Goal: Task Accomplishment & Management: Use online tool/utility

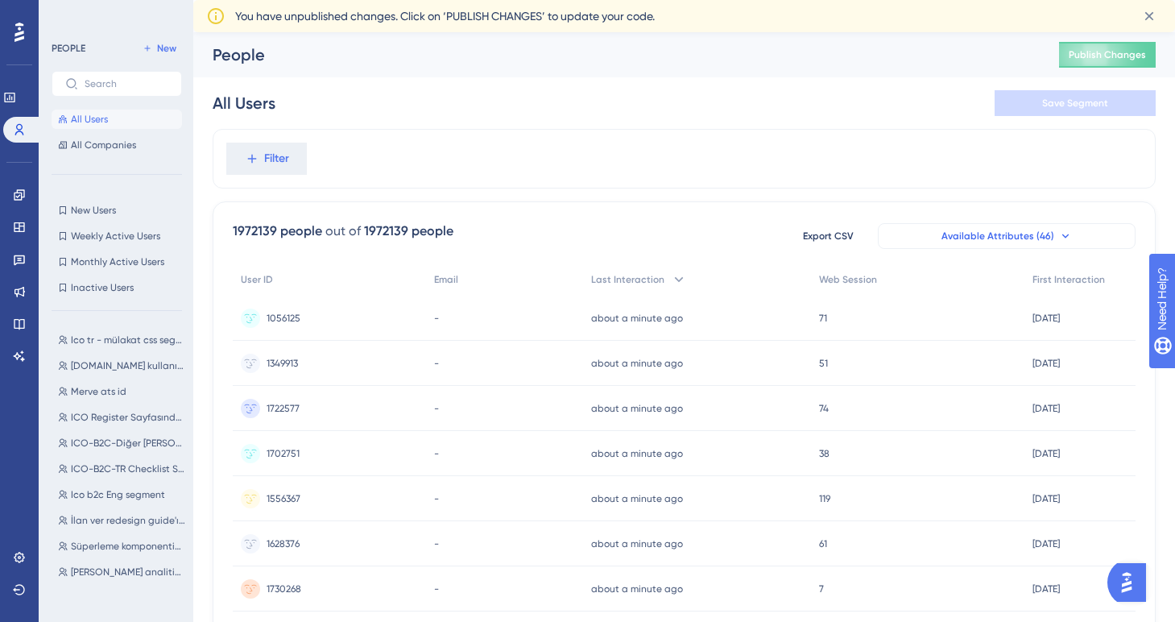
click at [1055, 236] on button "Available Attributes (46)" at bounding box center [1007, 236] width 258 height 26
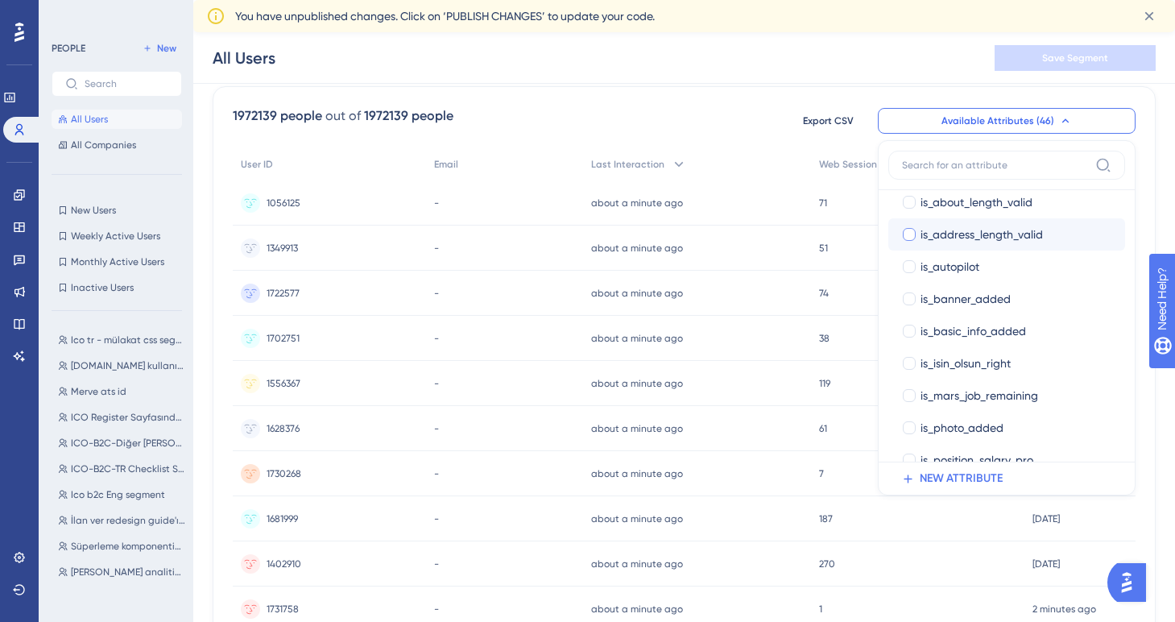
scroll to position [689, 0]
click at [21, 225] on icon at bounding box center [19, 227] width 13 height 13
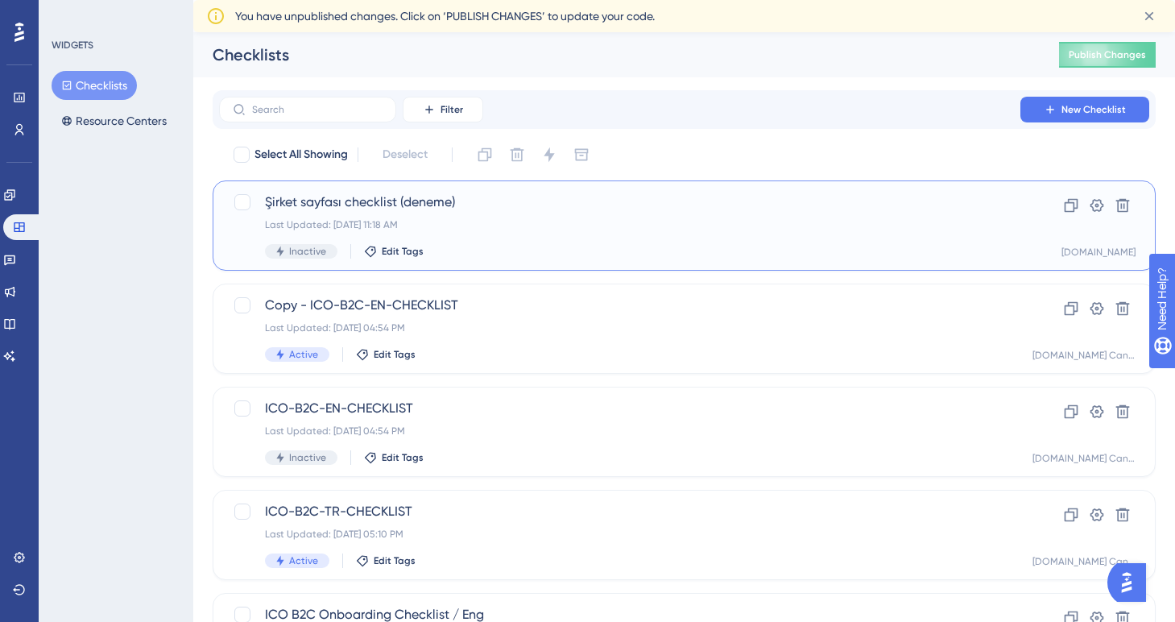
click at [480, 229] on div "Last Updated: [DATE] 11:18 AM" at bounding box center [619, 224] width 709 height 13
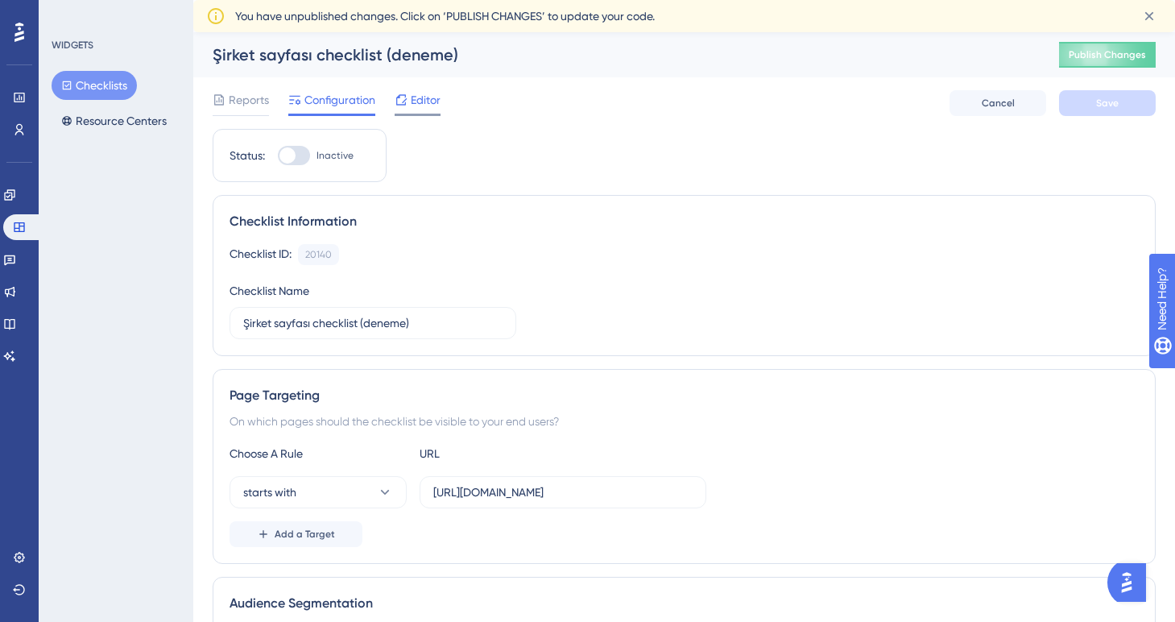
click at [409, 105] on div "Editor" at bounding box center [417, 99] width 46 height 19
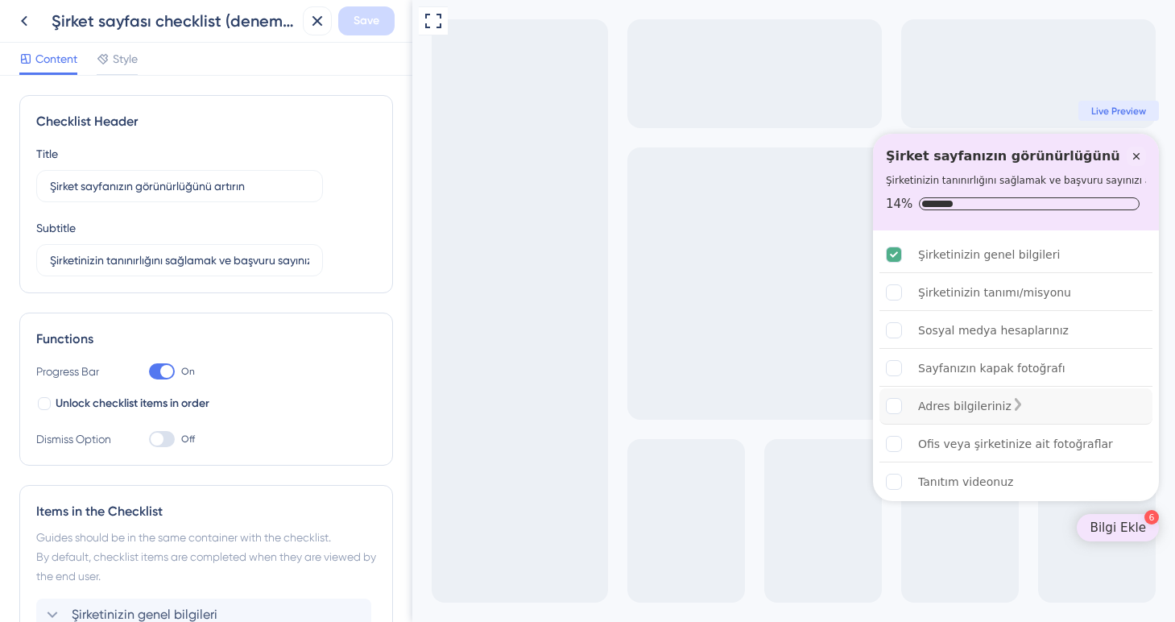
scroll to position [5, 0]
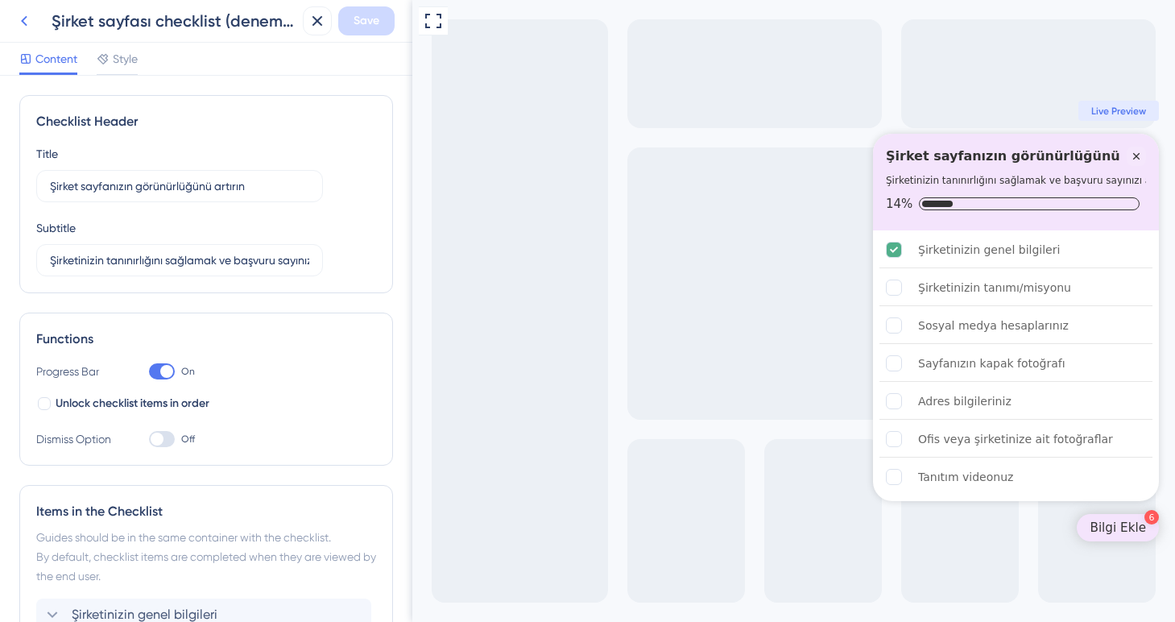
click at [27, 20] on icon at bounding box center [23, 20] width 19 height 19
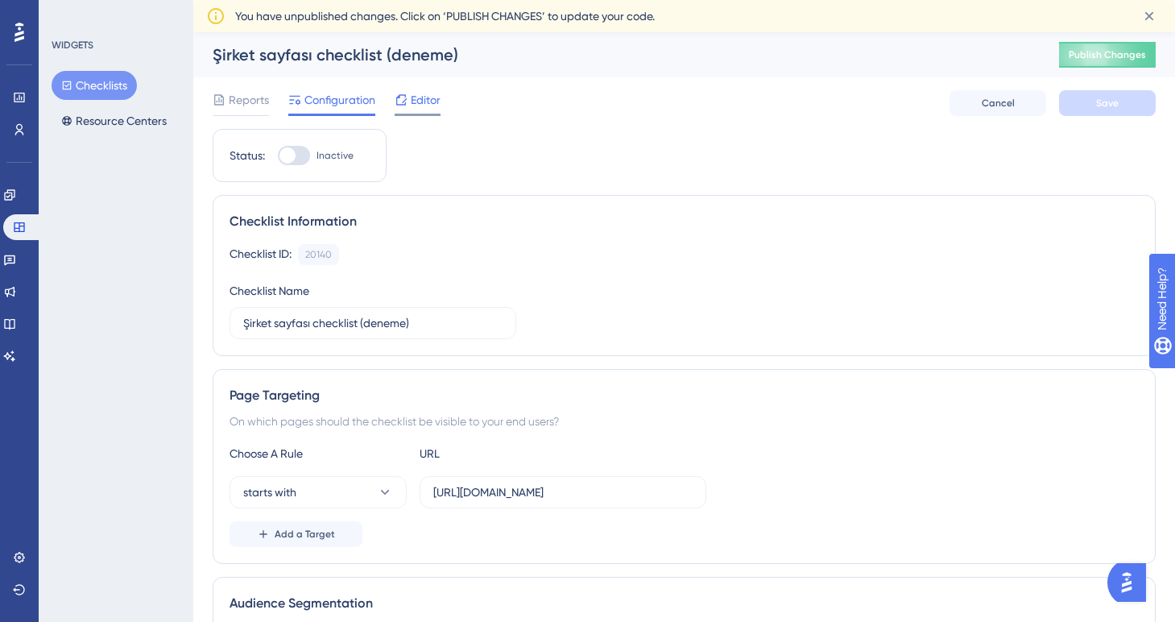
click at [415, 109] on span "Editor" at bounding box center [426, 99] width 30 height 19
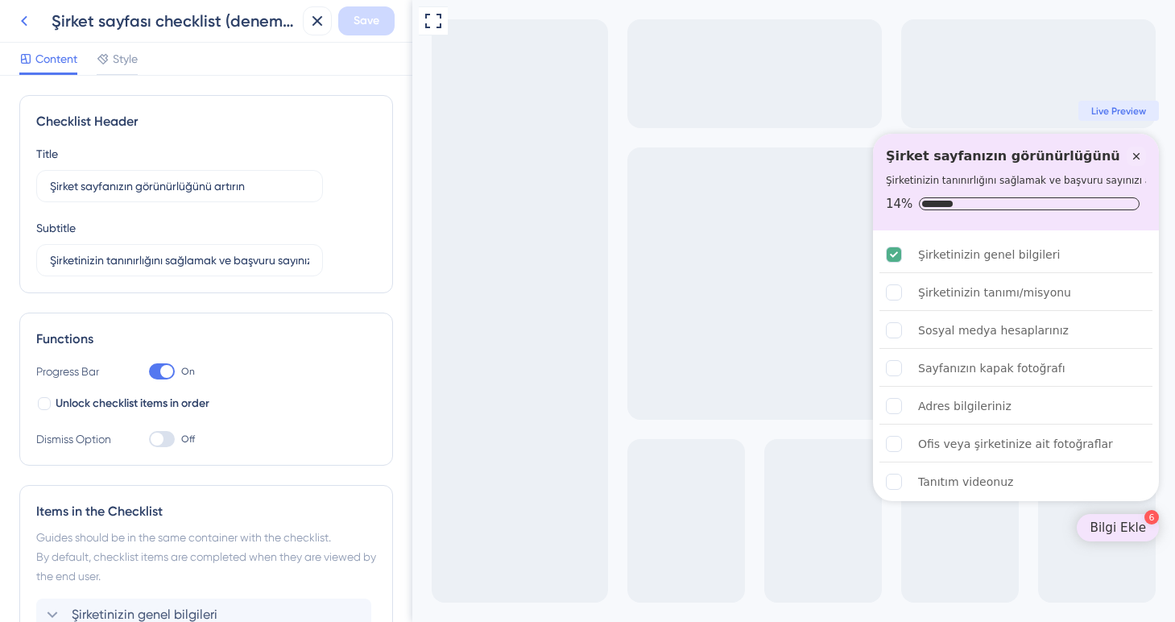
click at [25, 26] on icon at bounding box center [23, 20] width 19 height 19
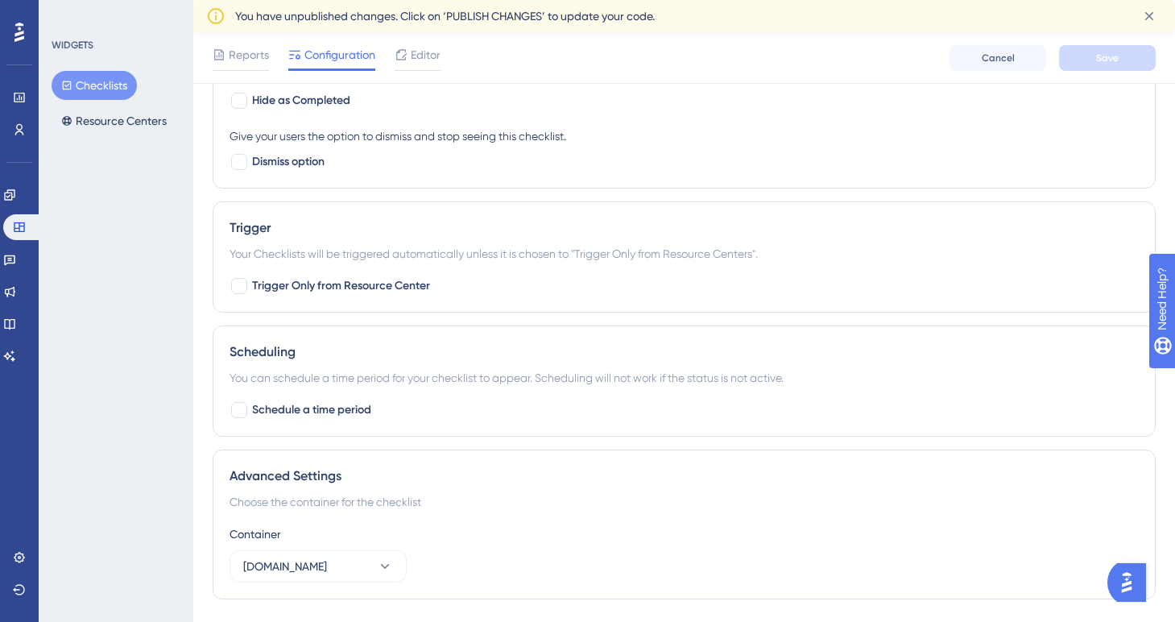
scroll to position [842, 0]
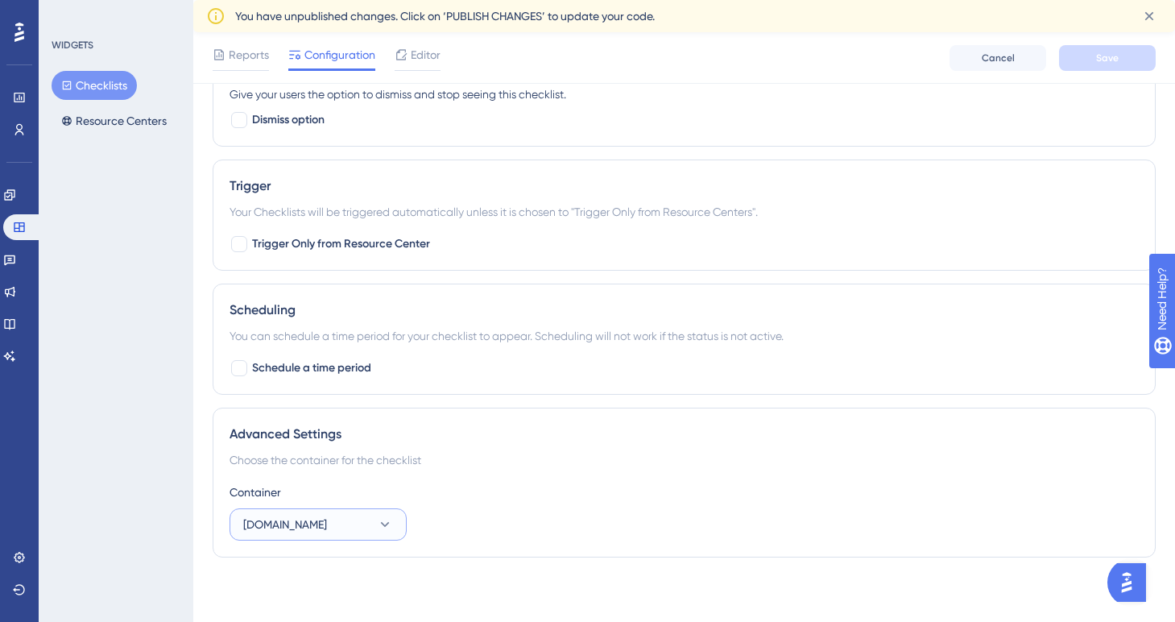
click at [382, 530] on icon at bounding box center [385, 524] width 16 height 16
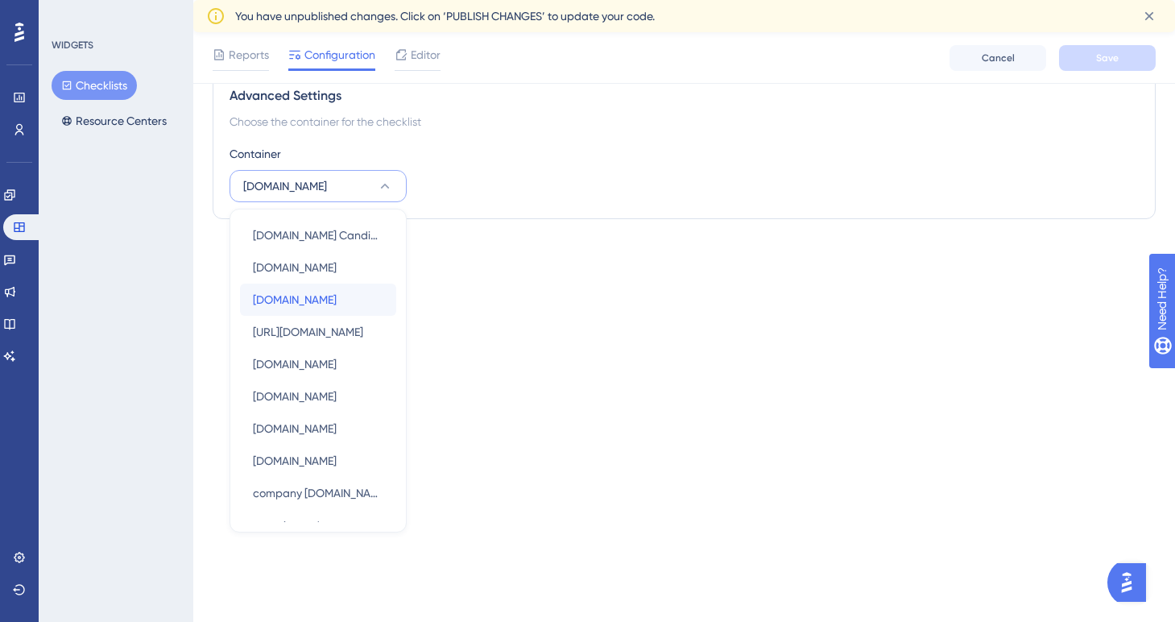
click at [312, 305] on span "[DOMAIN_NAME]" at bounding box center [295, 299] width 84 height 19
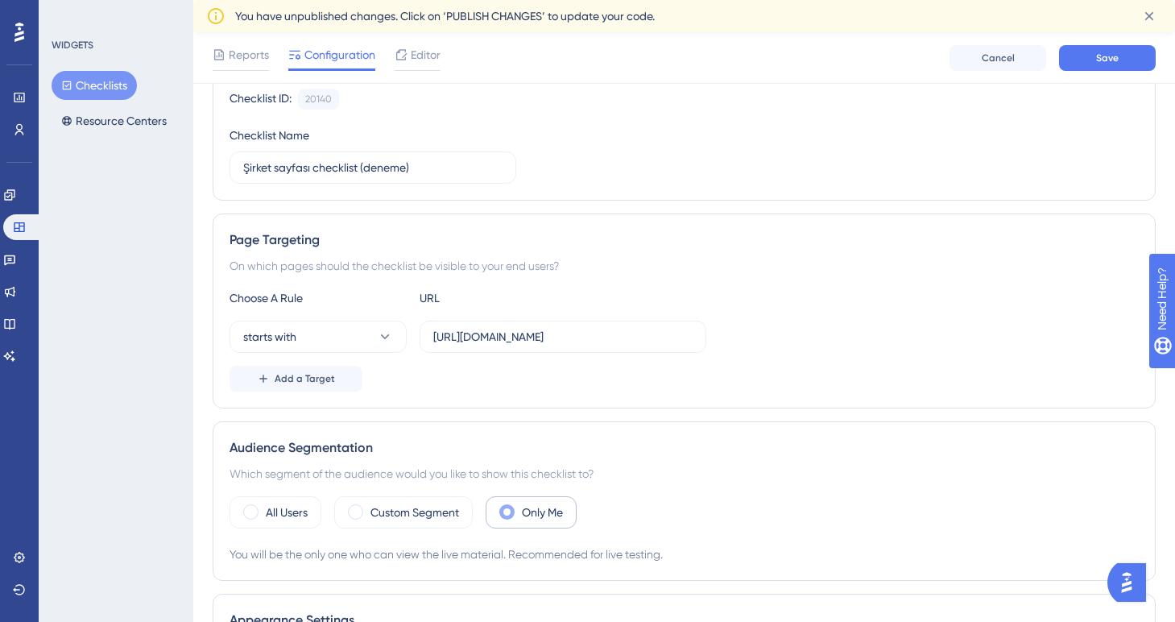
scroll to position [147, 0]
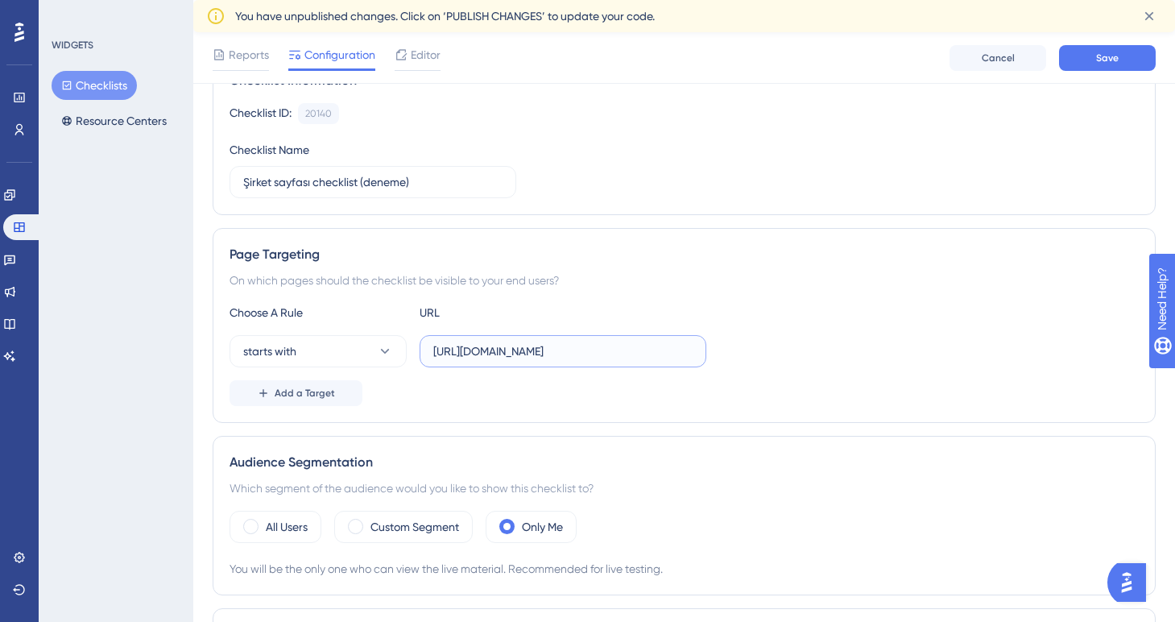
click at [479, 351] on input "[URL][DOMAIN_NAME]" at bounding box center [562, 351] width 259 height 18
paste input "[DOMAIN_NAME][URL]"
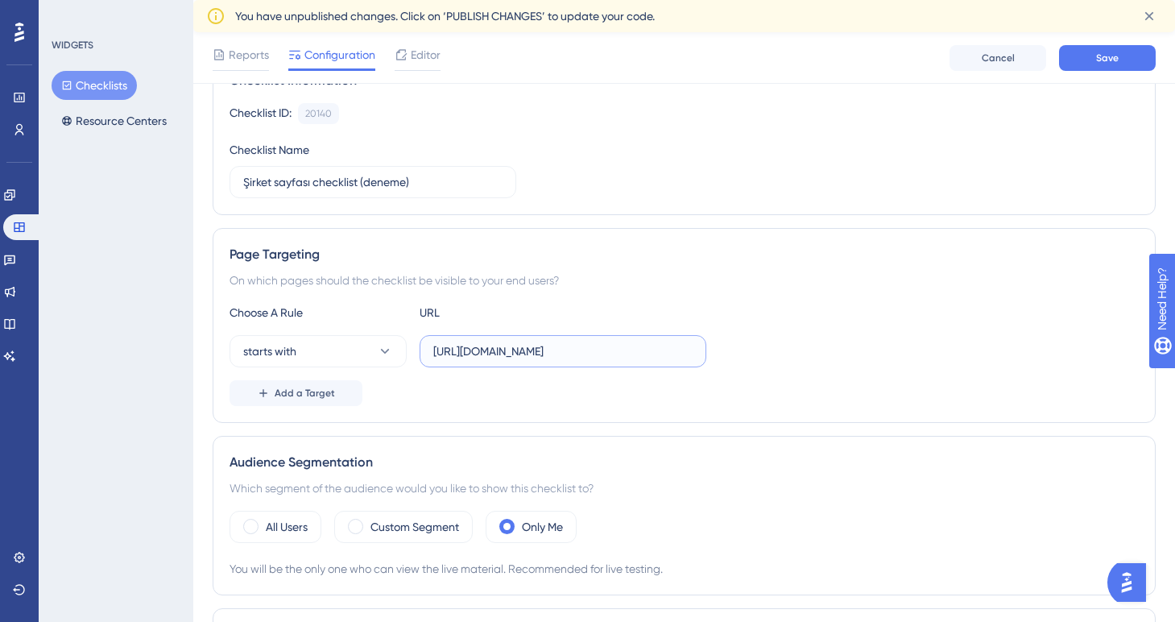
type input "[URL][DOMAIN_NAME]"
click at [425, 391] on div "Add a Target" at bounding box center [683, 393] width 909 height 26
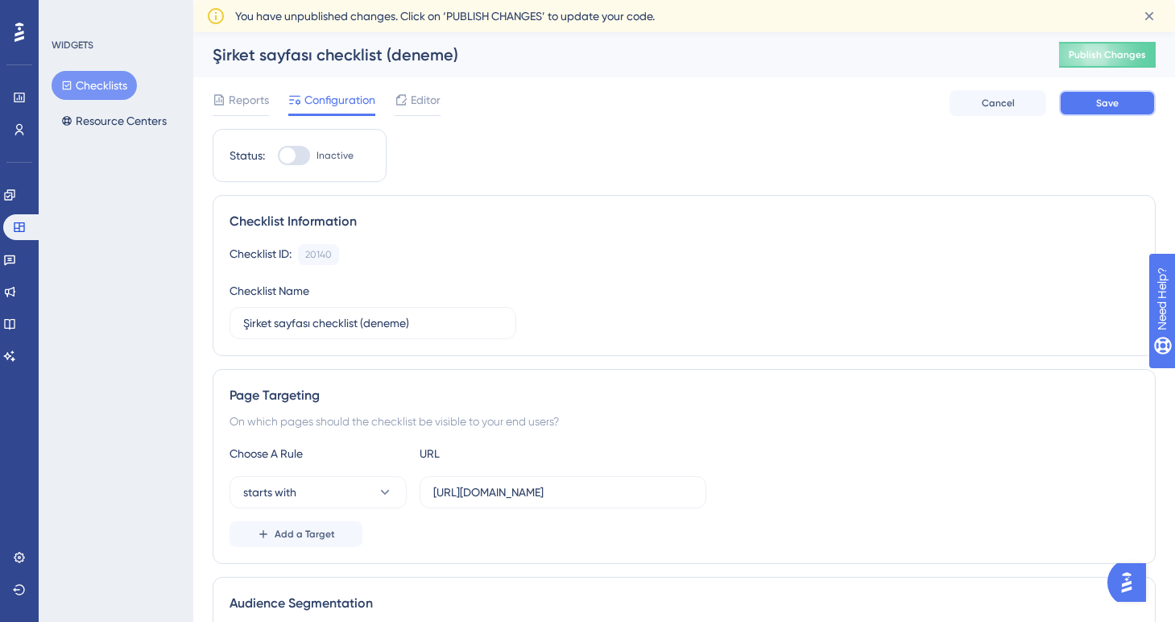
click at [1102, 110] on button "Save" at bounding box center [1107, 103] width 97 height 26
click at [427, 100] on span "Editor" at bounding box center [426, 99] width 30 height 19
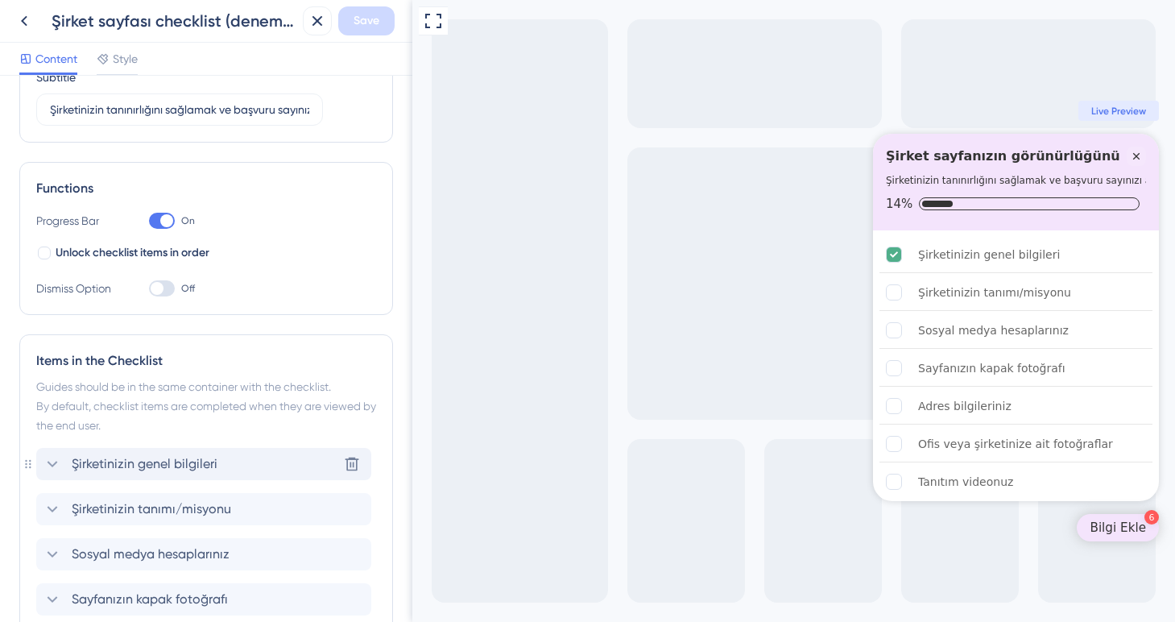
click at [162, 471] on span "Şirketinizin genel bilgileri" at bounding box center [145, 463] width 146 height 19
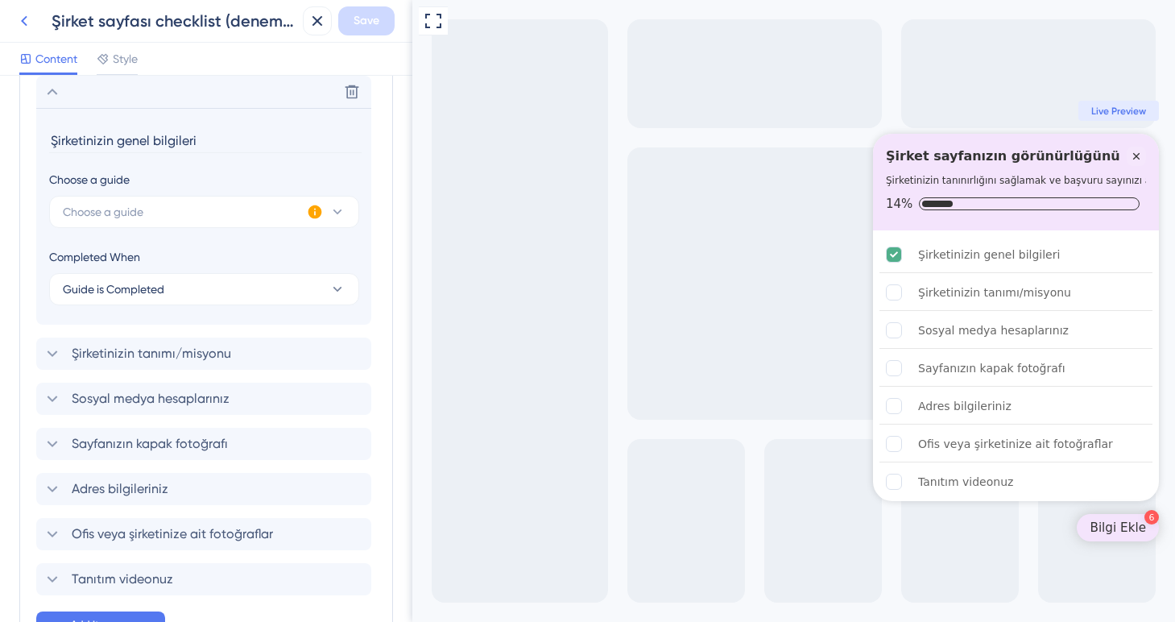
click at [23, 23] on icon at bounding box center [23, 20] width 19 height 19
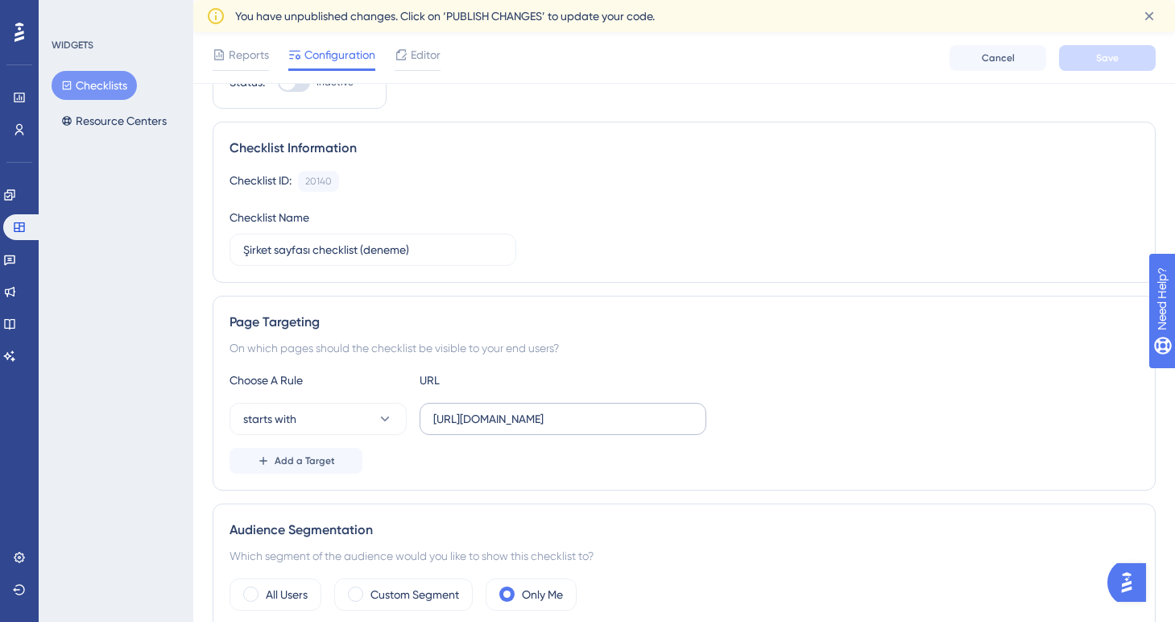
scroll to position [116, 0]
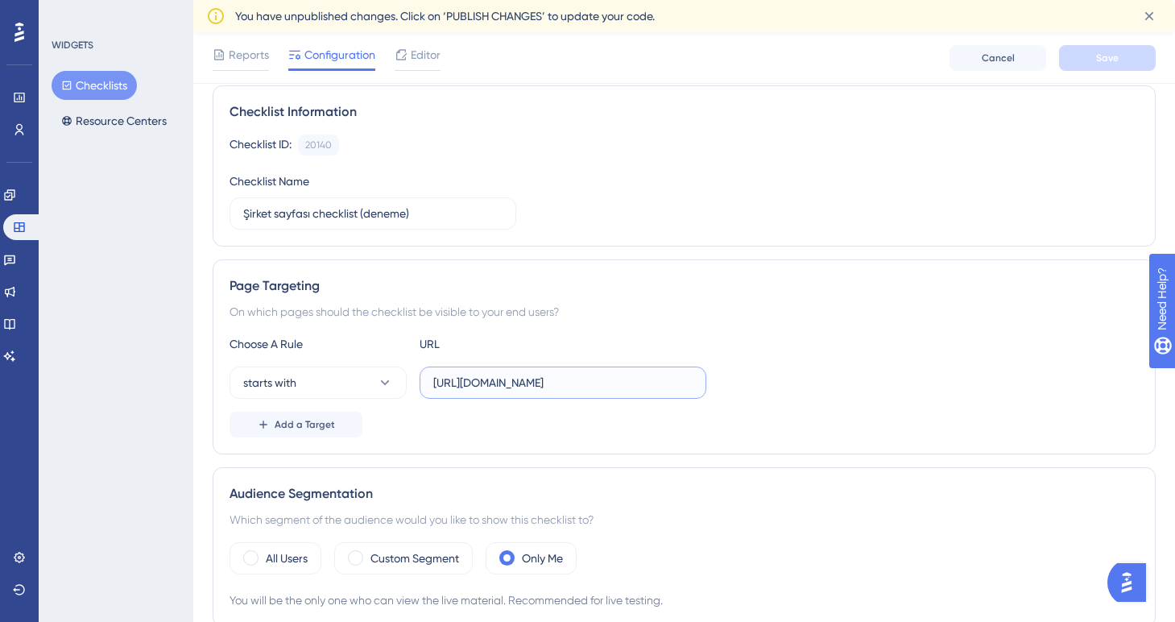
click at [554, 383] on input "[URL][DOMAIN_NAME]" at bounding box center [562, 383] width 259 height 18
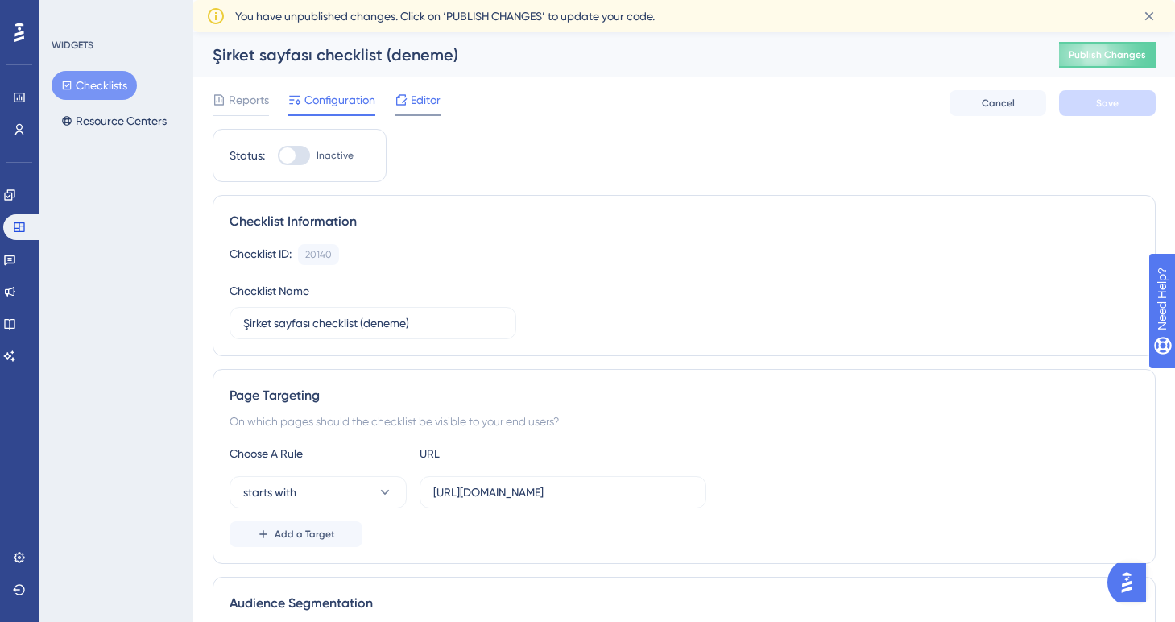
click at [407, 105] on icon at bounding box center [400, 99] width 13 height 13
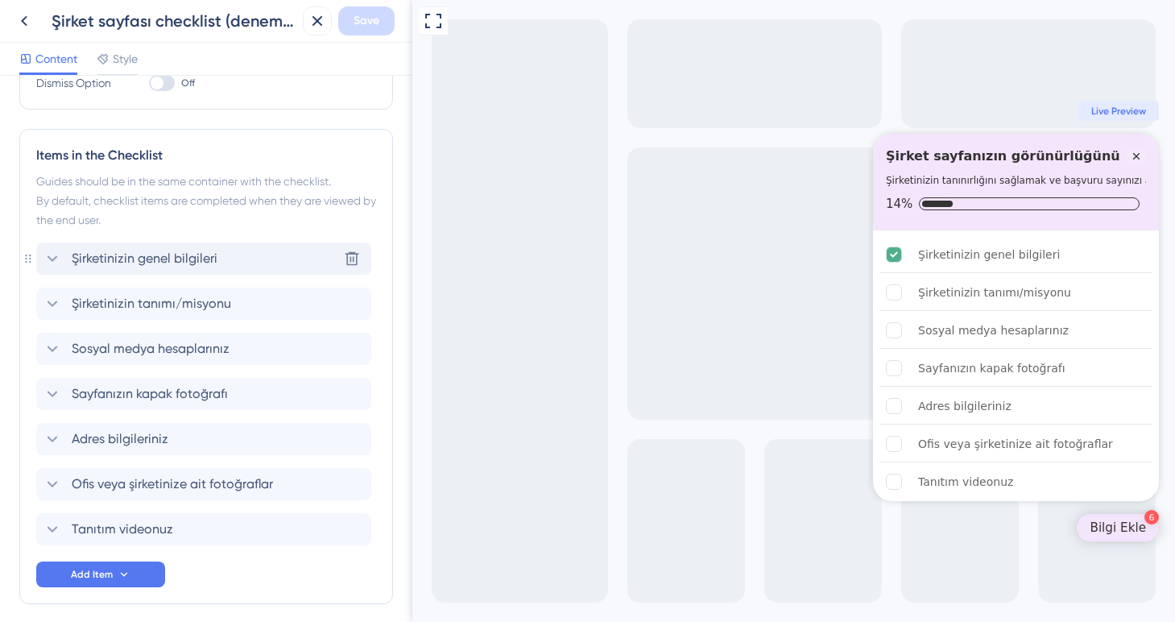
click at [202, 261] on span "Şirketinizin genel bilgileri" at bounding box center [145, 258] width 146 height 19
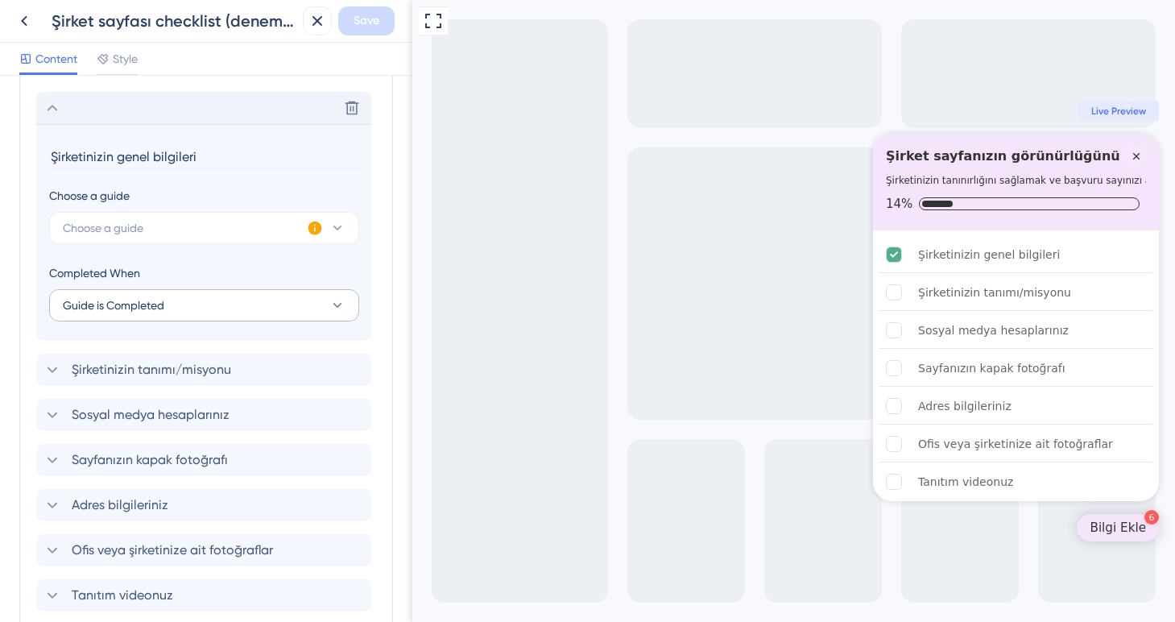
scroll to position [522, 0]
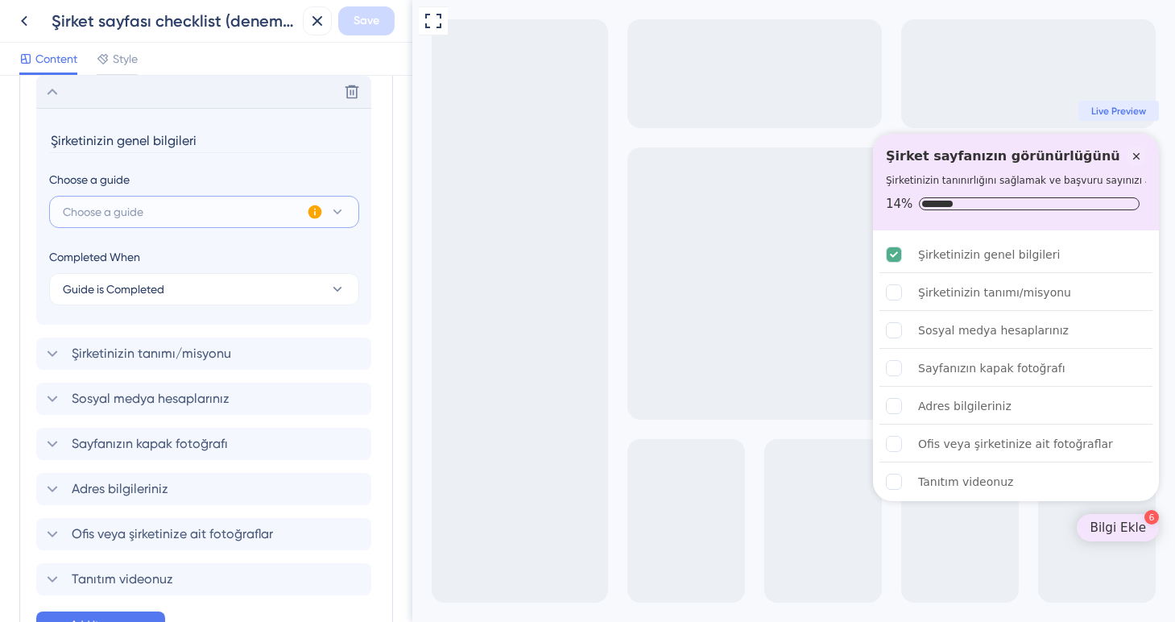
click at [192, 217] on button "Choose a guide" at bounding box center [204, 212] width 310 height 32
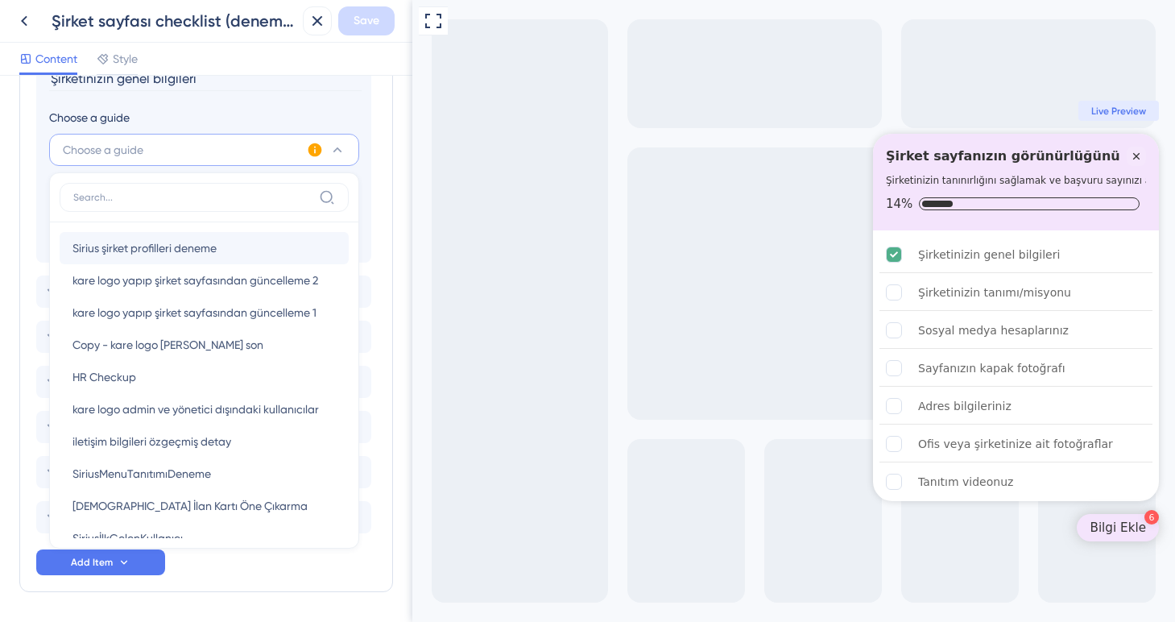
scroll to position [580, 0]
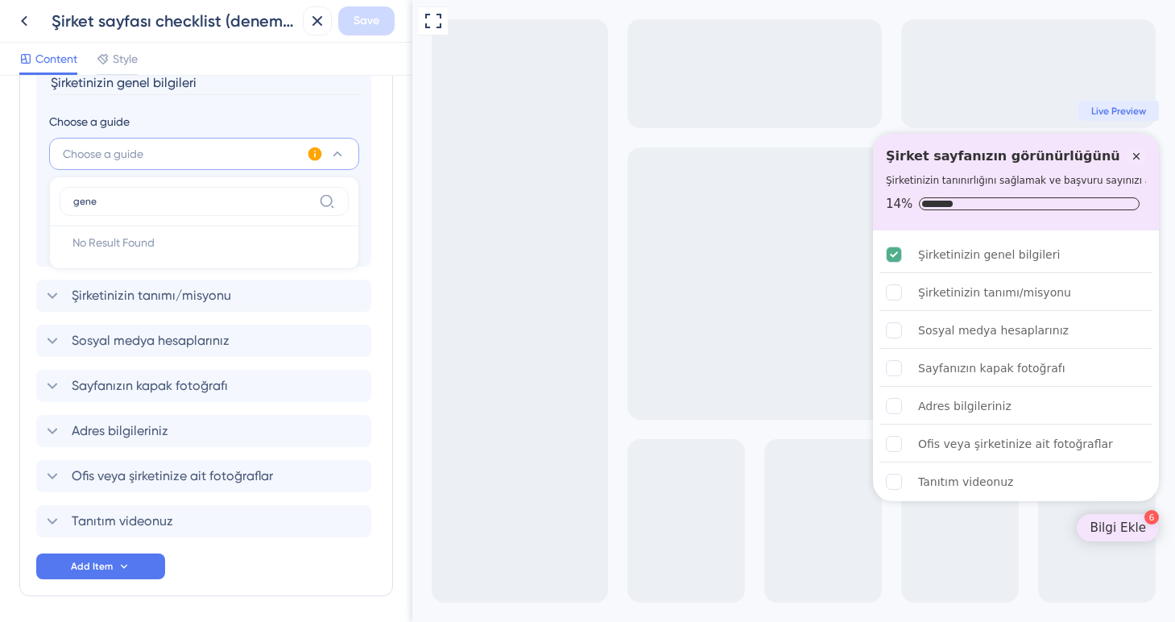
type input "genel"
click at [89, 200] on input "genel" at bounding box center [192, 201] width 239 height 13
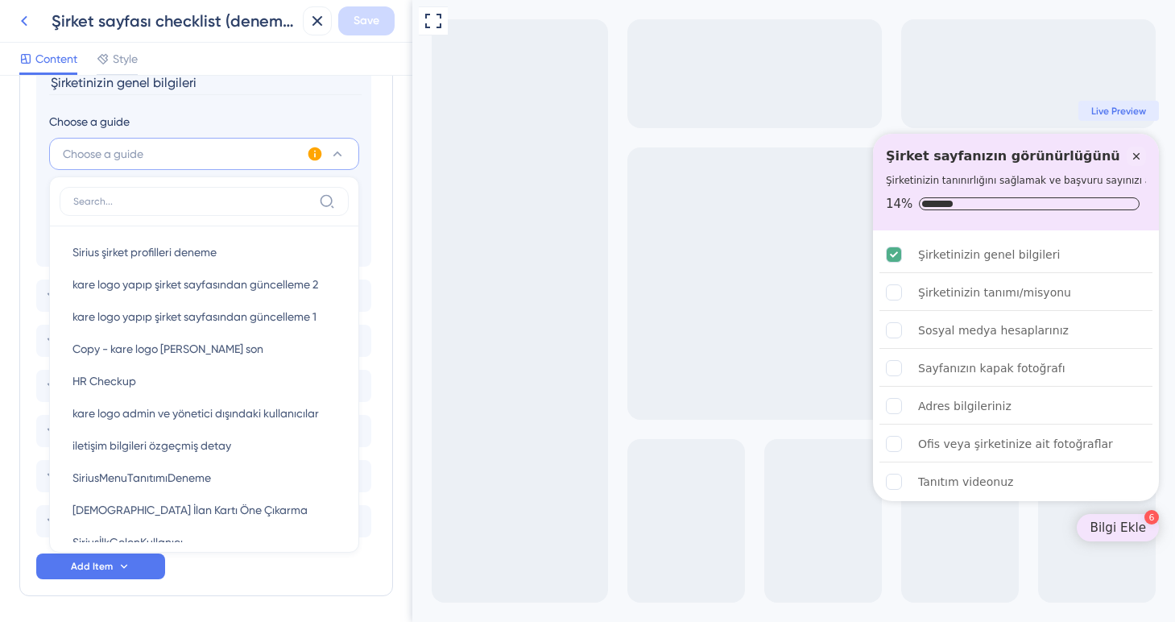
click at [26, 16] on icon at bounding box center [24, 21] width 6 height 10
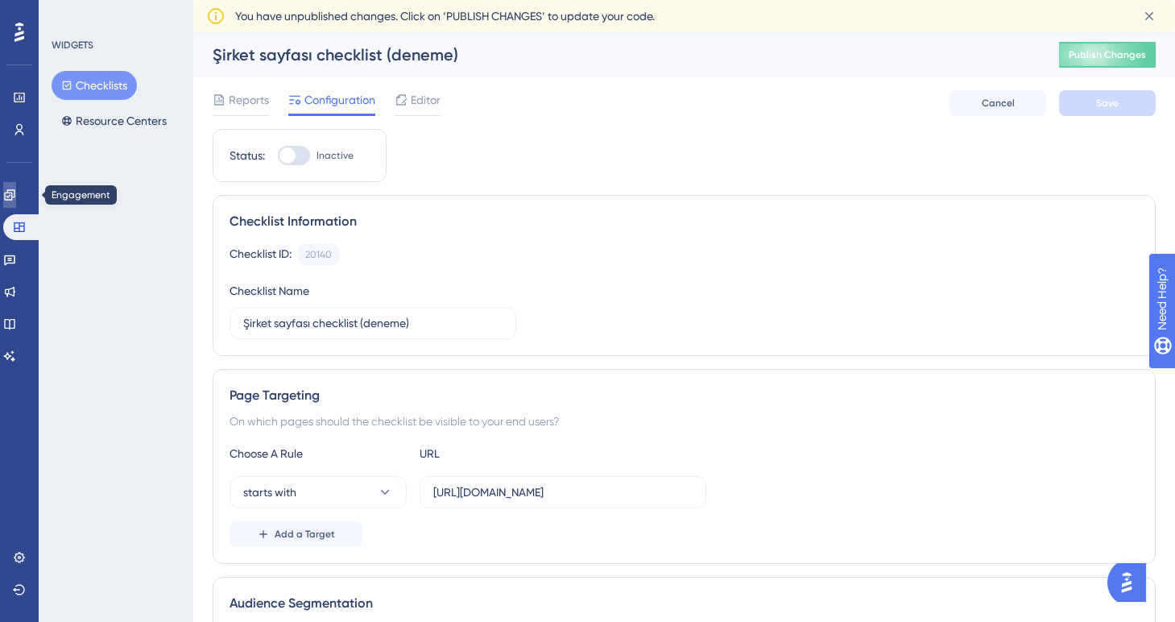
click at [16, 200] on icon at bounding box center [9, 194] width 13 height 13
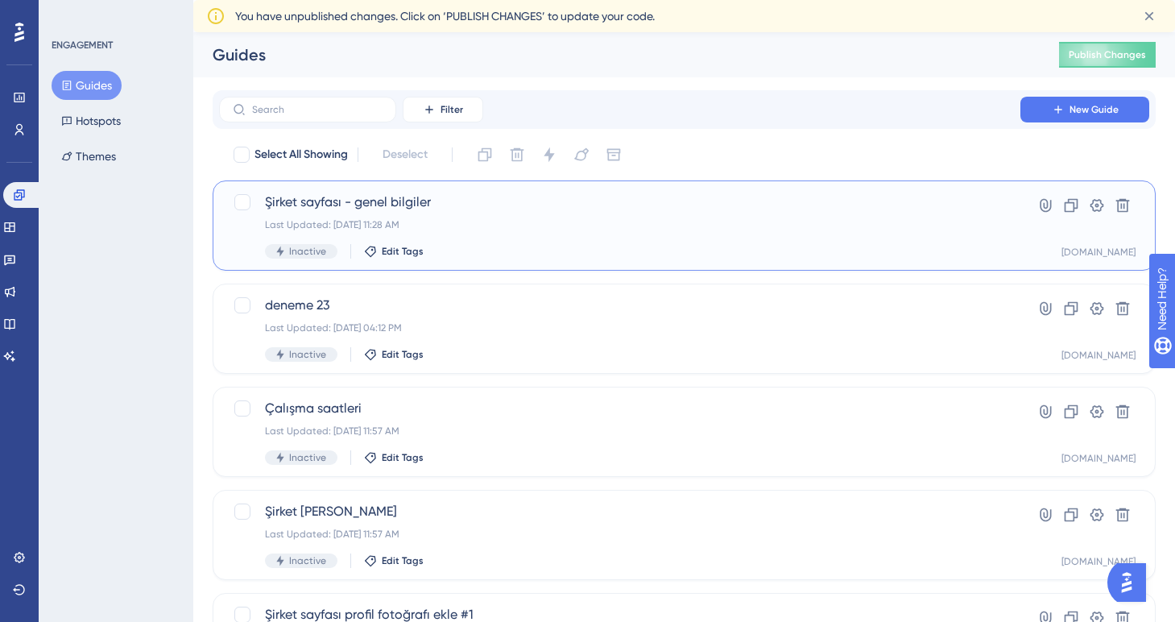
click at [498, 227] on div "Last Updated: [DATE] 11:28 AM" at bounding box center [619, 224] width 709 height 13
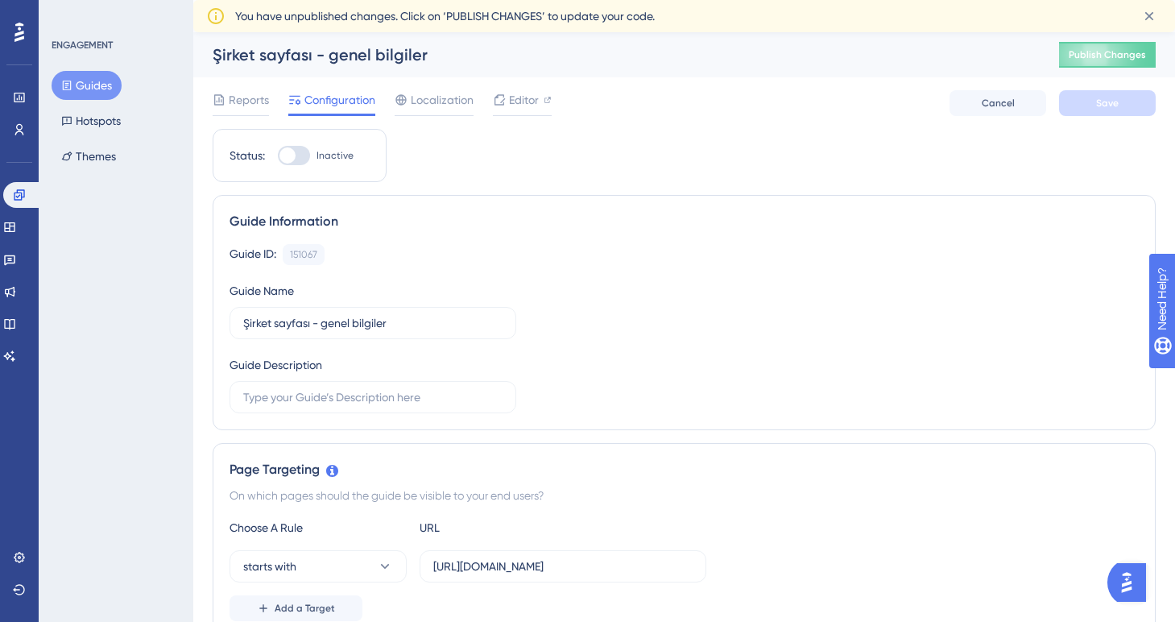
click at [299, 156] on div at bounding box center [294, 155] width 32 height 19
click at [278, 156] on input "Inactive" at bounding box center [277, 155] width 1 height 1
checkbox input "true"
click at [1089, 98] on button "Save" at bounding box center [1107, 103] width 97 height 26
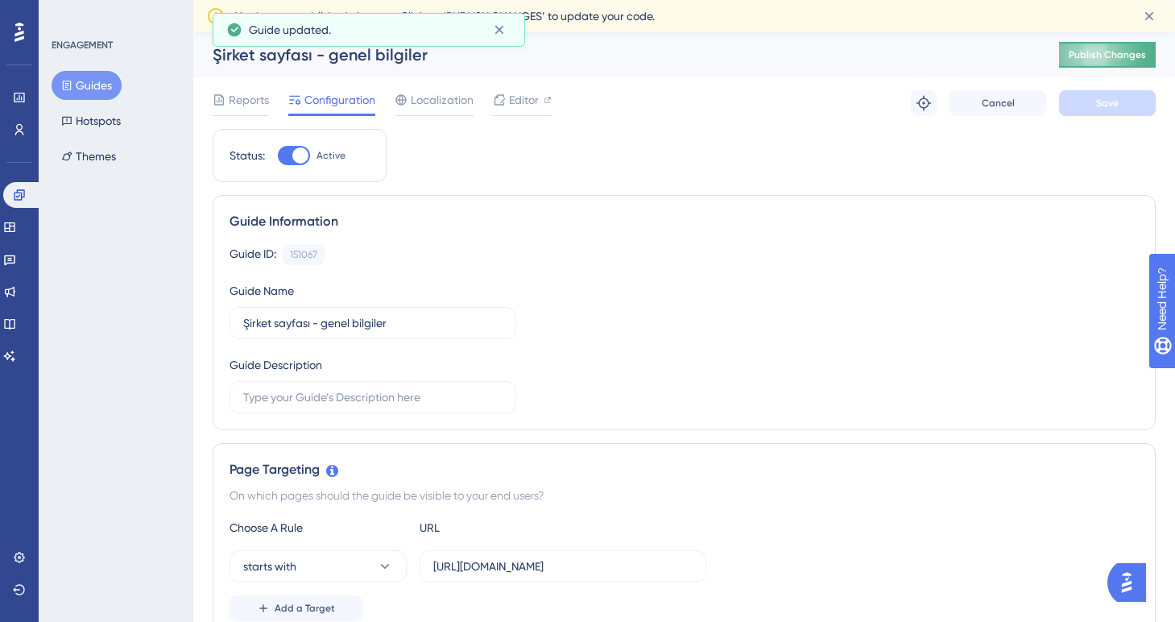
click at [1098, 58] on span "Publish Changes" at bounding box center [1106, 54] width 77 height 13
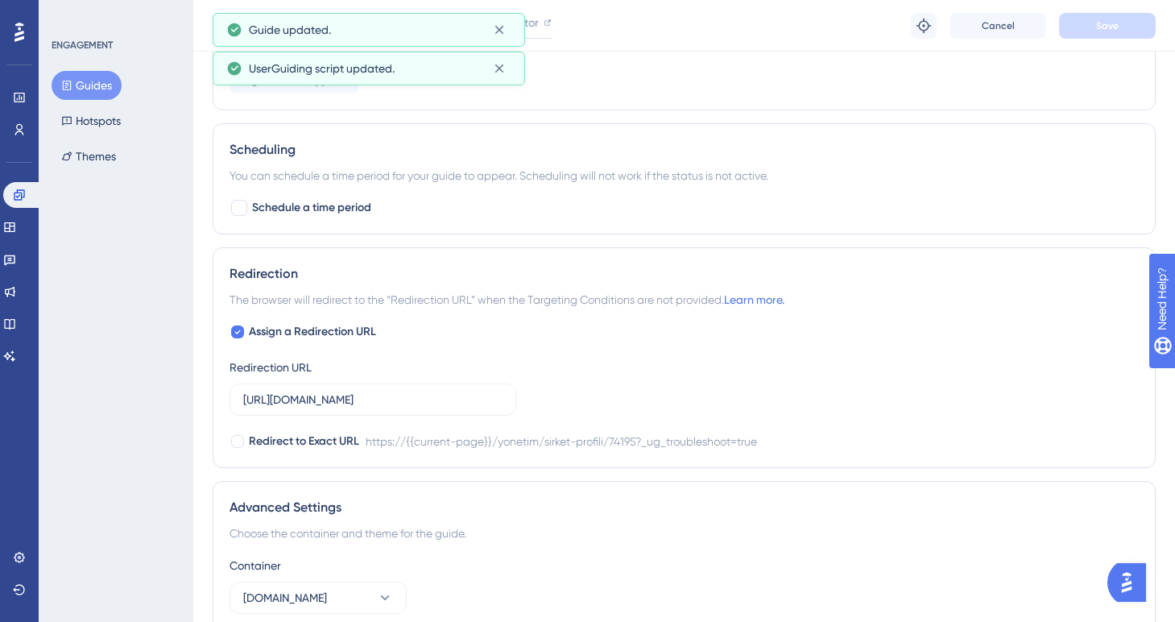
scroll to position [1093, 0]
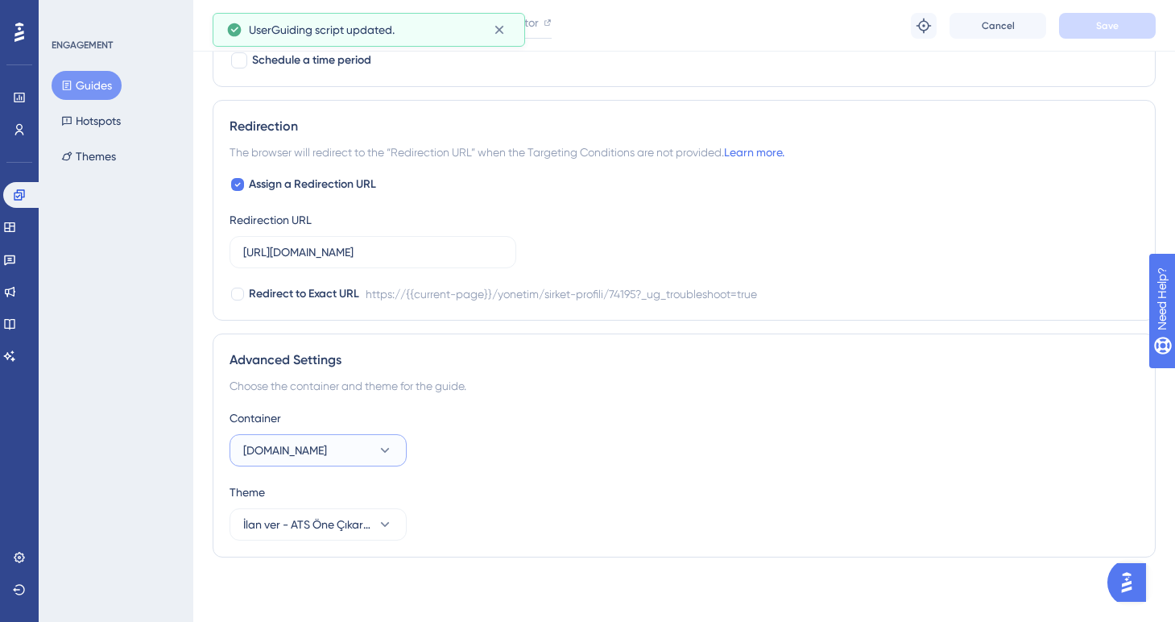
click at [346, 452] on button "[DOMAIN_NAME]" at bounding box center [317, 450] width 177 height 32
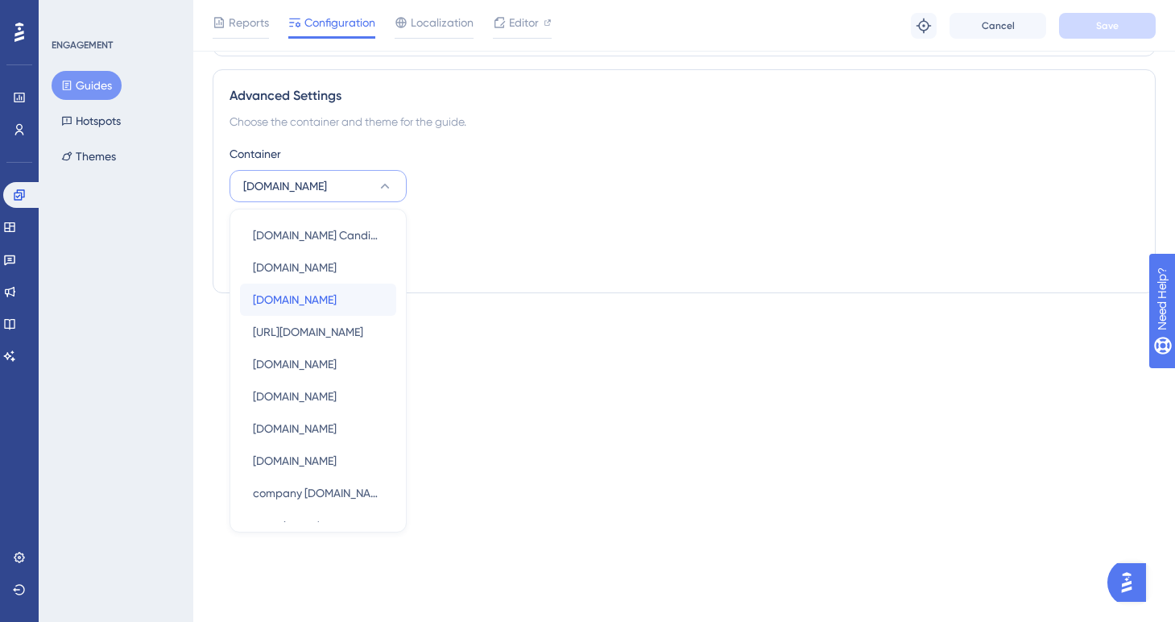
click at [315, 304] on span "[DOMAIN_NAME]" at bounding box center [295, 299] width 84 height 19
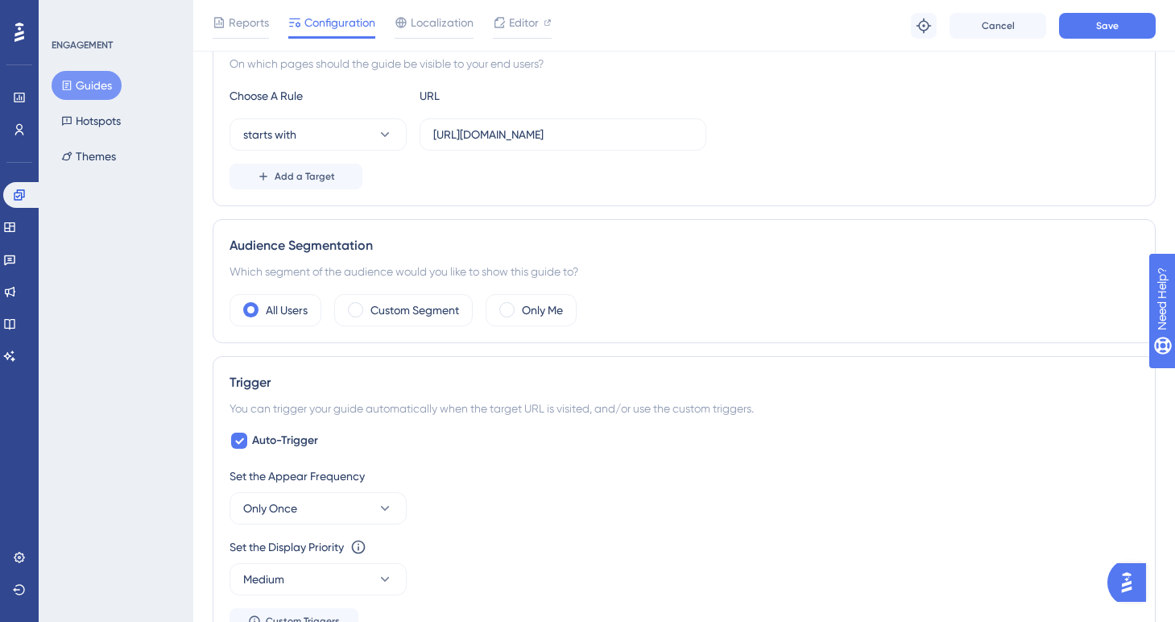
scroll to position [321, 0]
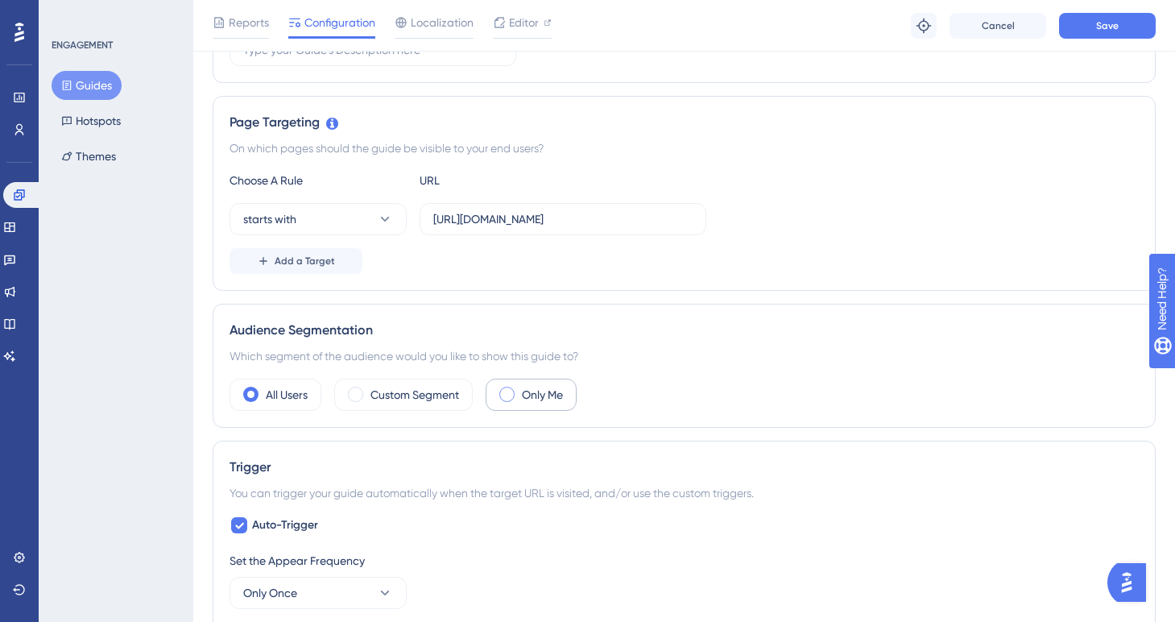
click at [520, 380] on div "Only Me" at bounding box center [530, 394] width 91 height 32
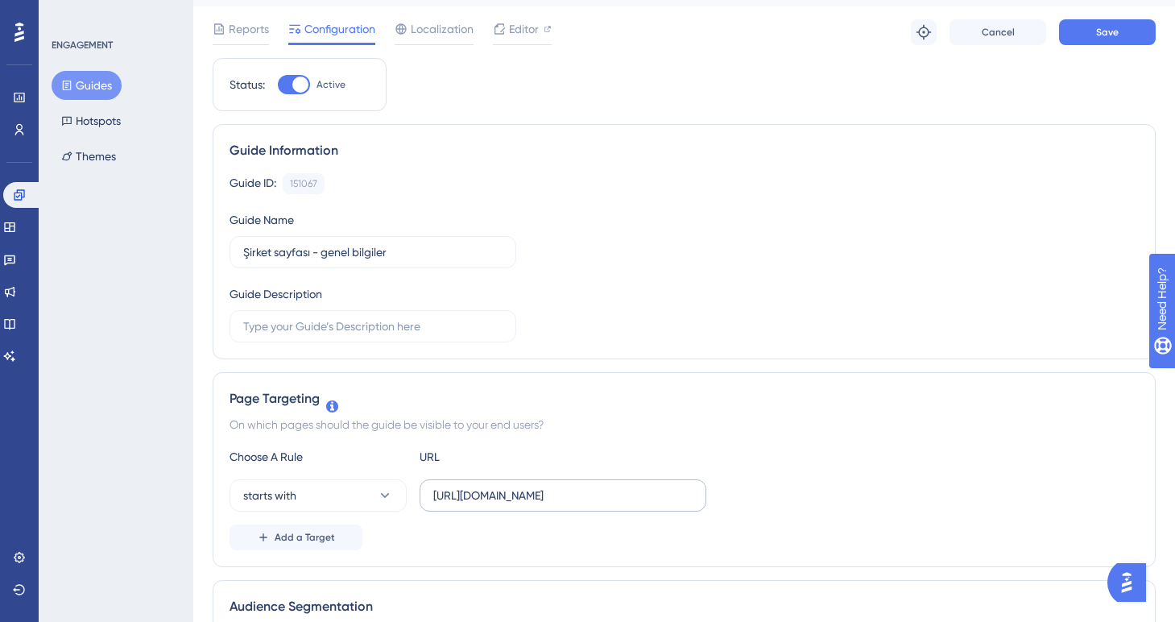
scroll to position [0, 0]
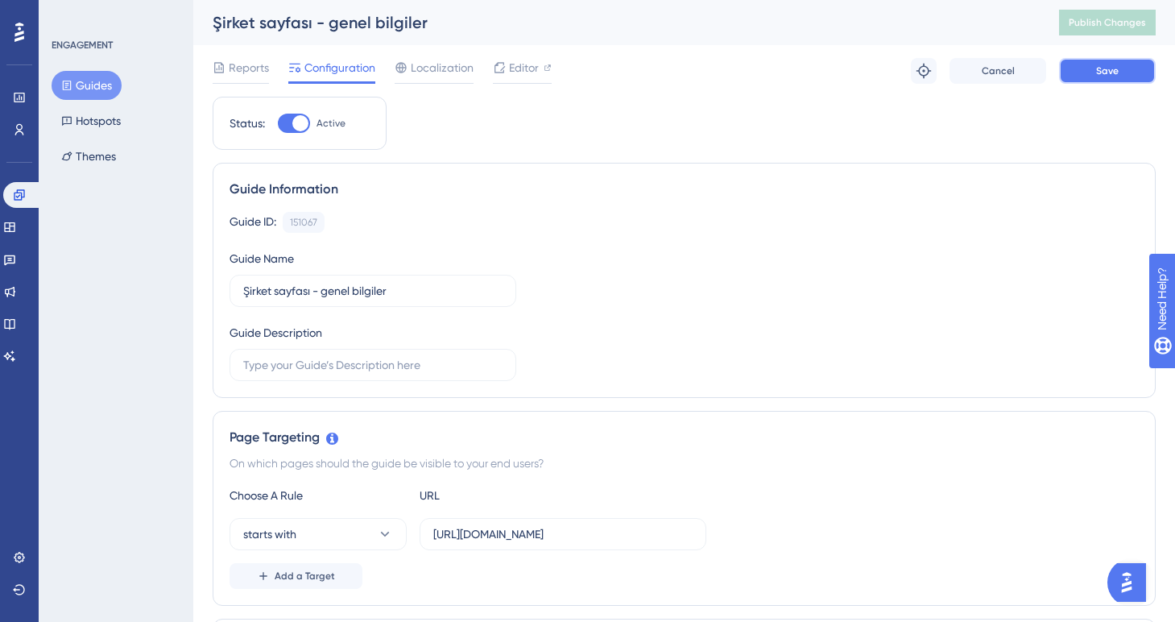
click at [1085, 71] on button "Save" at bounding box center [1107, 71] width 97 height 26
click at [1092, 21] on span "Publish Changes" at bounding box center [1106, 22] width 77 height 13
click at [16, 235] on link at bounding box center [9, 227] width 13 height 26
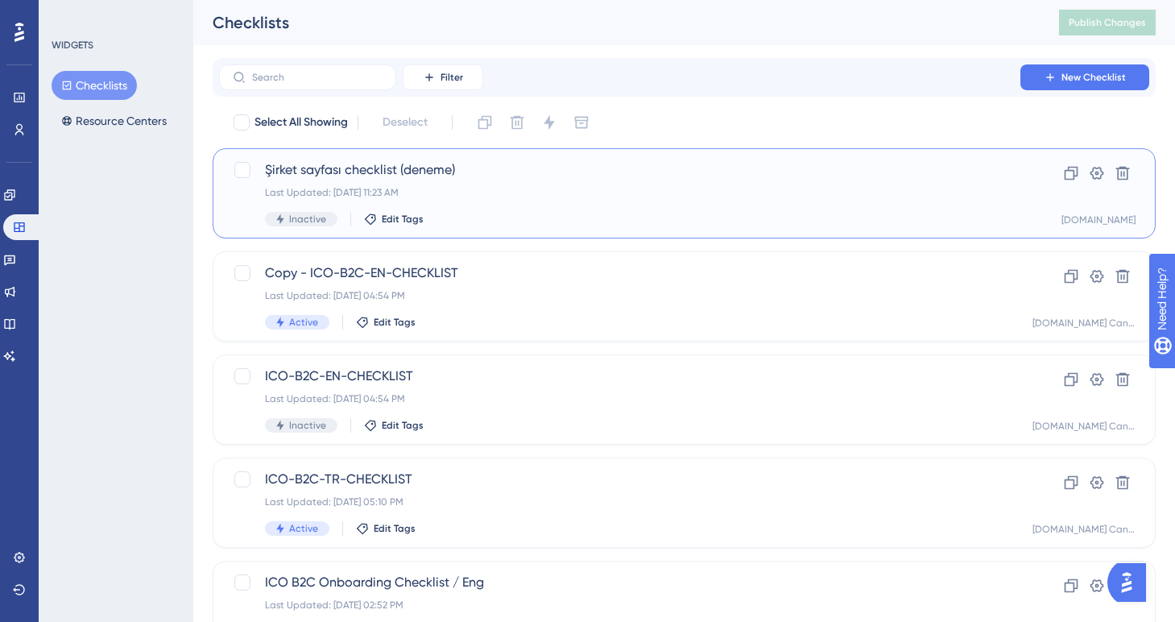
click at [462, 212] on div "Inactive Edit Tags" at bounding box center [619, 219] width 709 height 14
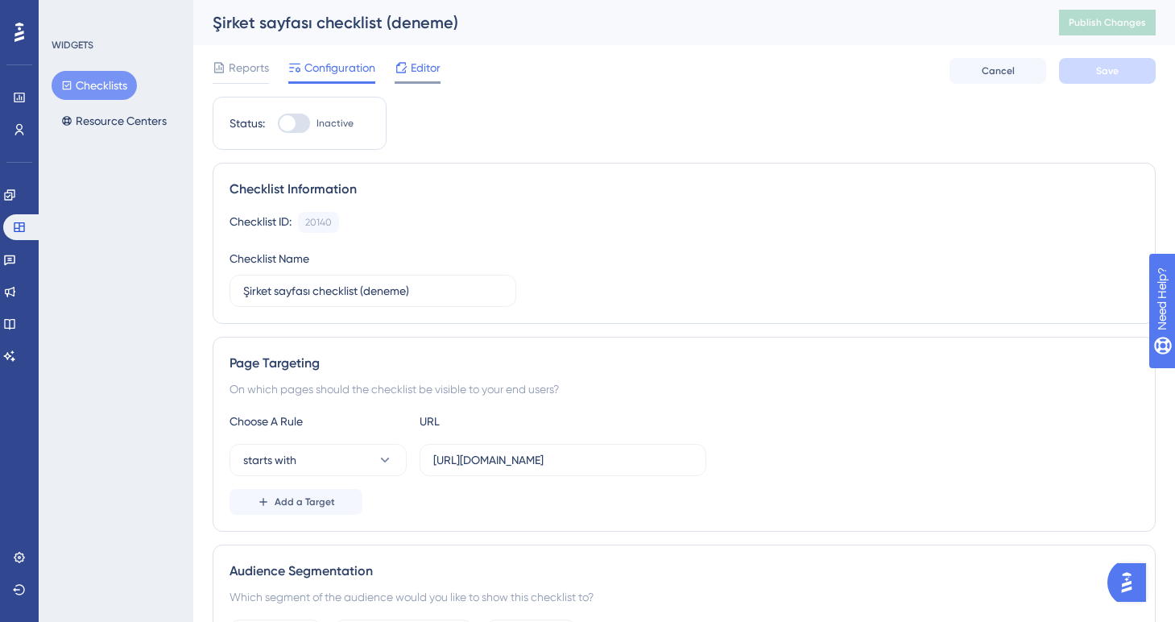
click at [411, 72] on span "Editor" at bounding box center [426, 67] width 30 height 19
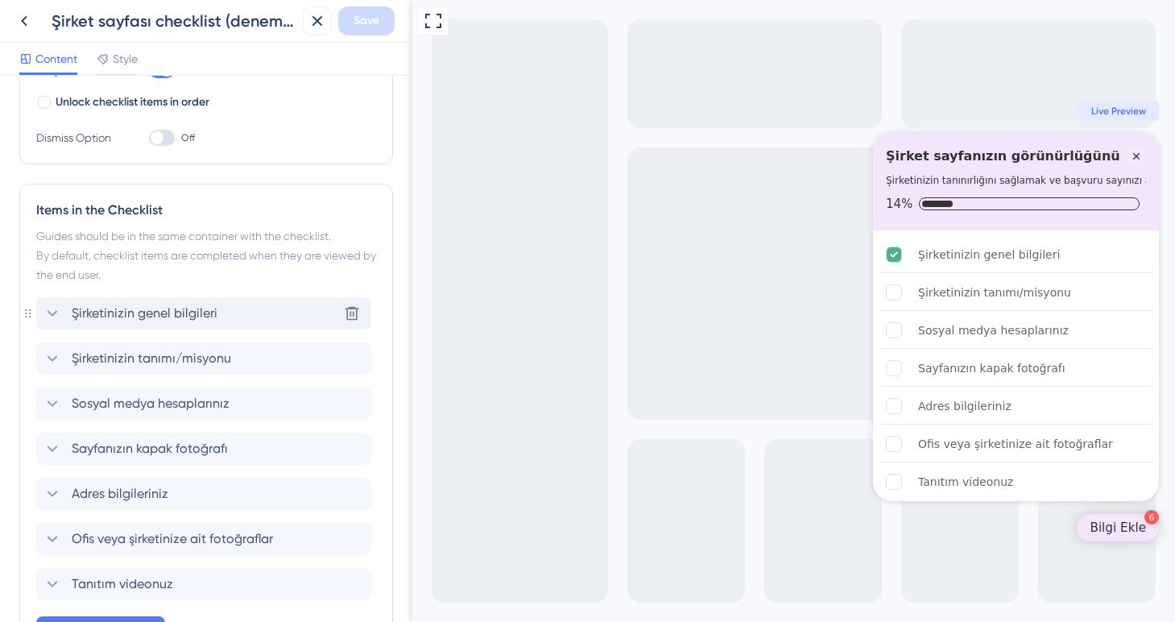
click at [204, 300] on div "Şirketinizin genel bilgileri Delete" at bounding box center [203, 313] width 335 height 32
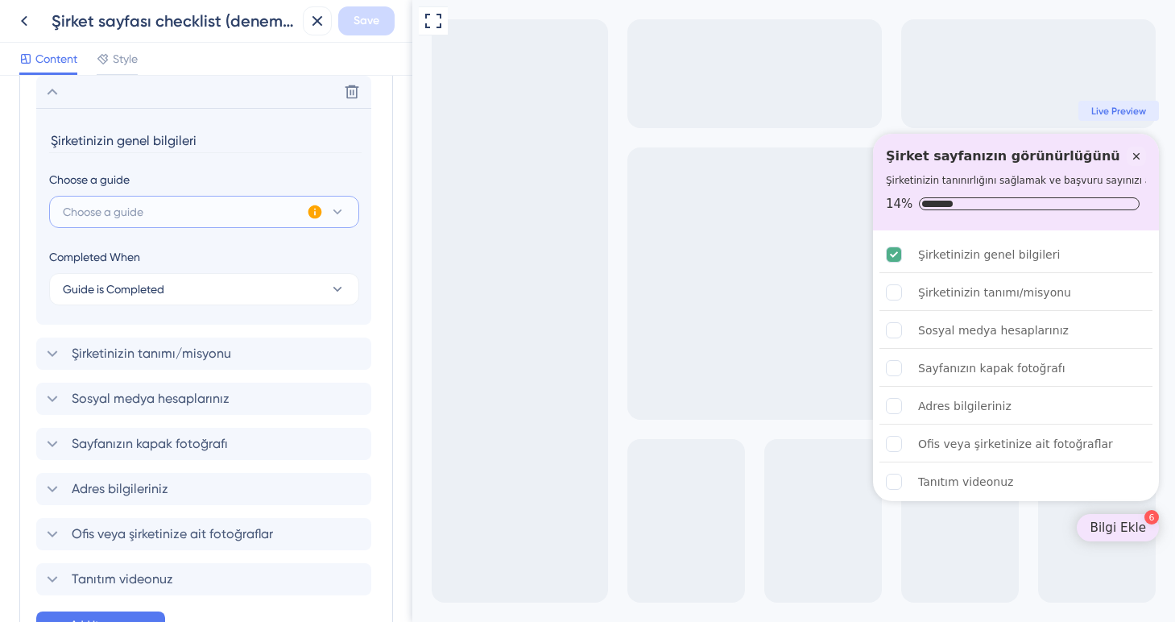
click at [180, 204] on button "Choose a guide" at bounding box center [204, 212] width 310 height 32
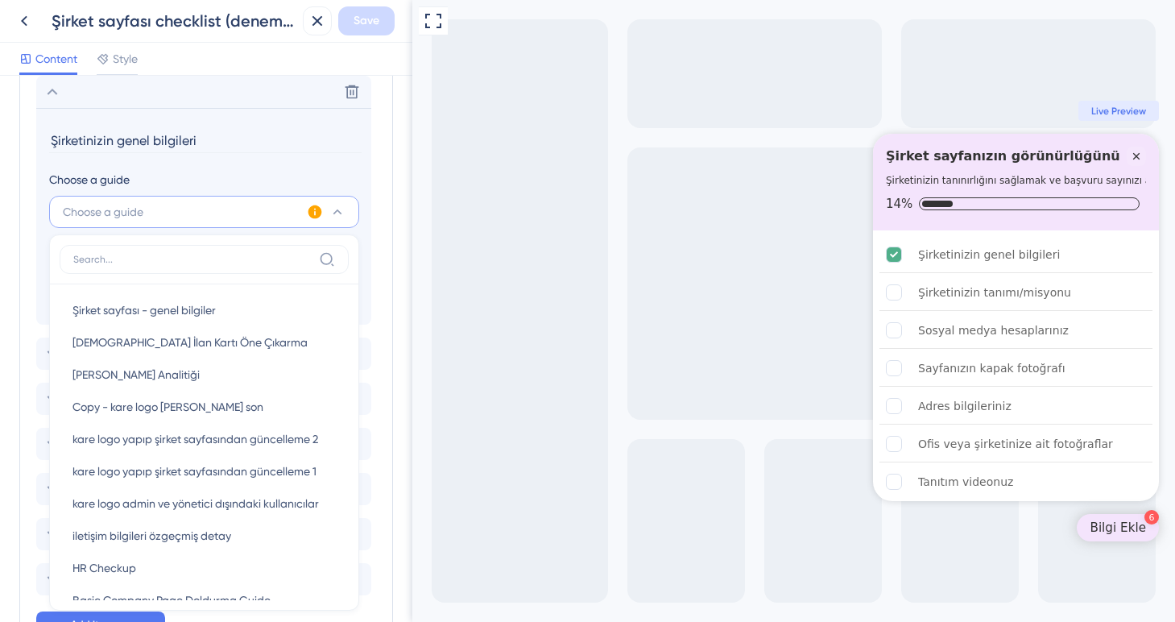
scroll to position [595, 0]
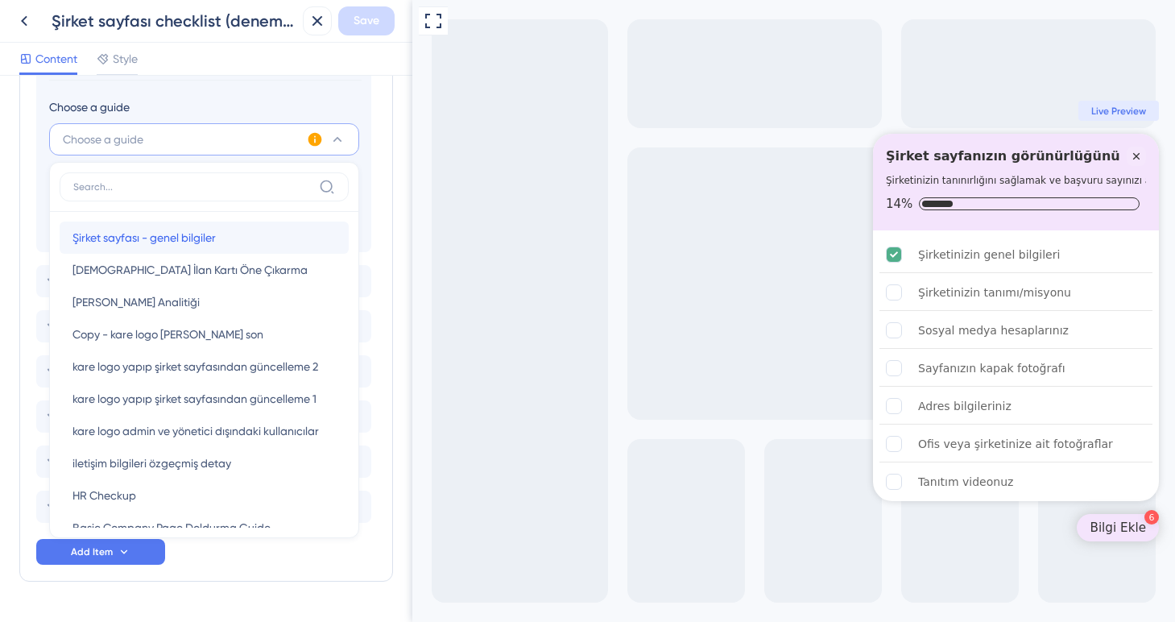
click at [160, 235] on span "Şirket sayfası - genel bilgiler" at bounding box center [143, 237] width 143 height 19
type input "Şirket sayfası - genel bilgiler"
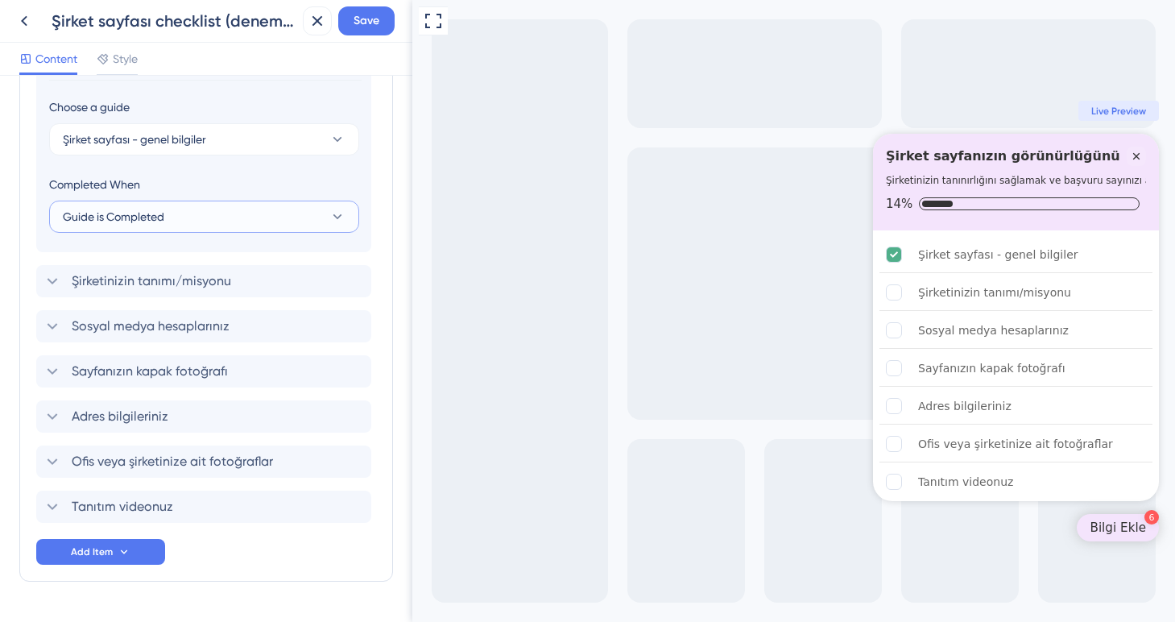
click at [213, 219] on button "Guide is Completed" at bounding box center [204, 216] width 310 height 32
click at [171, 262] on span "Guide is Completed" at bounding box center [122, 265] width 101 height 19
click at [188, 218] on button "Guide is Completed" at bounding box center [204, 216] width 310 height 32
click at [149, 304] on span "Goal is Reached" at bounding box center [114, 297] width 85 height 19
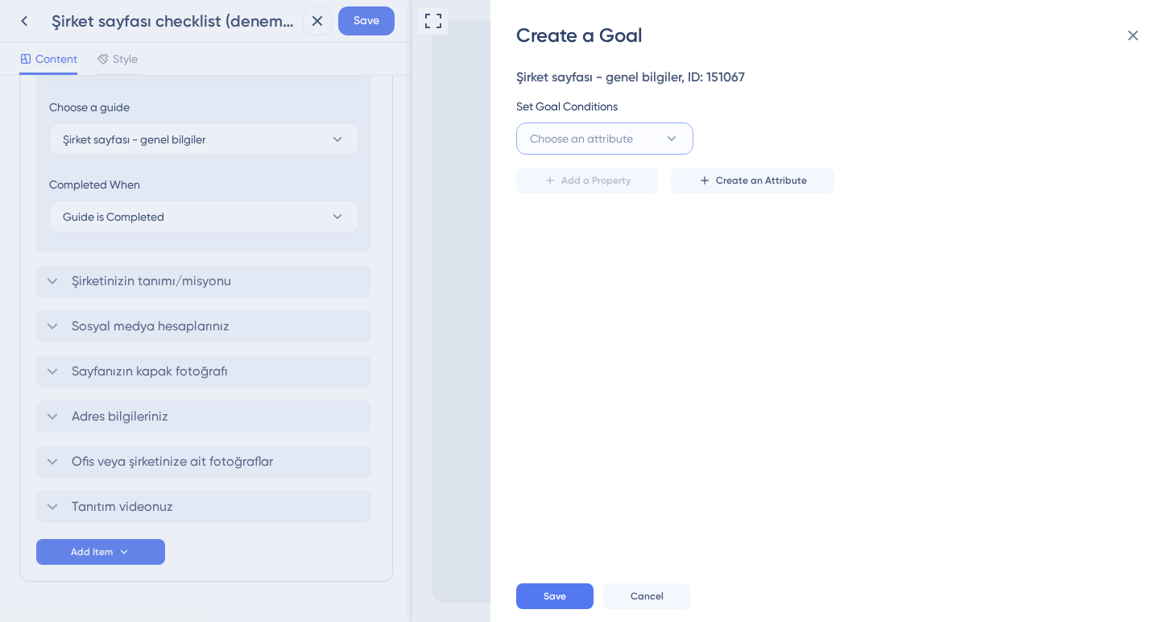
click at [648, 138] on button "Choose an attribute" at bounding box center [604, 138] width 177 height 32
type input "basic"
click at [603, 238] on span "is_basic_info_added" at bounding box center [591, 236] width 105 height 19
click at [835, 134] on button "is" at bounding box center [784, 138] width 177 height 32
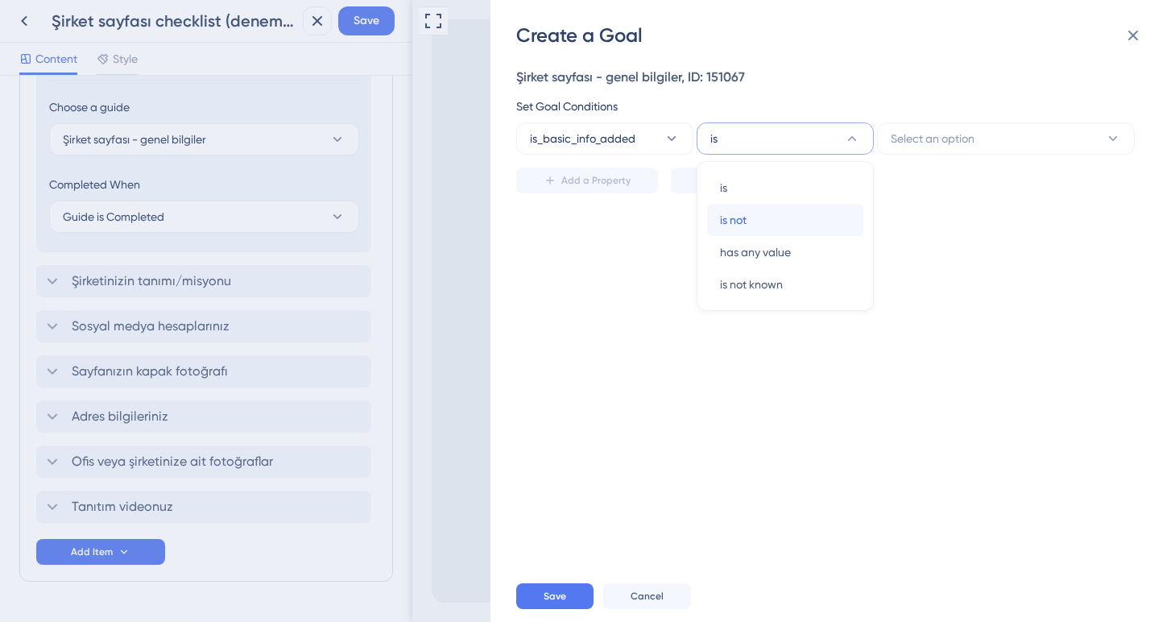
click at [764, 220] on div "is not is not" at bounding box center [785, 220] width 130 height 32
click at [977, 139] on button "Select an option" at bounding box center [1006, 138] width 258 height 32
click at [860, 203] on div "Şirket sayfası - genel bilgiler, ID: 151067 Set Goal Conditions is_basic_info_a…" at bounding box center [840, 309] width 649 height 522
click at [862, 140] on button "is not" at bounding box center [784, 138] width 177 height 32
click at [917, 134] on span "Select an option" at bounding box center [932, 138] width 84 height 19
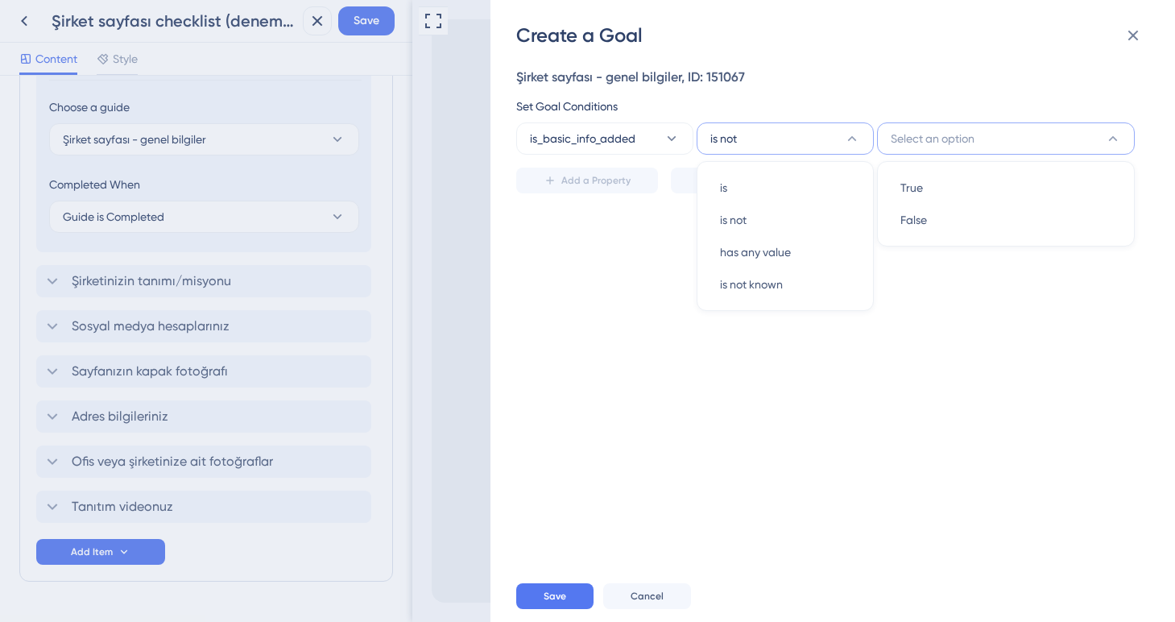
click at [919, 85] on div "Şirket sayfası - genel bilgiler, ID: 151067" at bounding box center [827, 77] width 623 height 19
click at [932, 138] on span "Select an option" at bounding box center [932, 138] width 84 height 19
click at [838, 142] on button "is not" at bounding box center [784, 138] width 177 height 32
click at [786, 176] on div "is is" at bounding box center [785, 187] width 130 height 32
click at [784, 142] on button "is" at bounding box center [784, 138] width 177 height 32
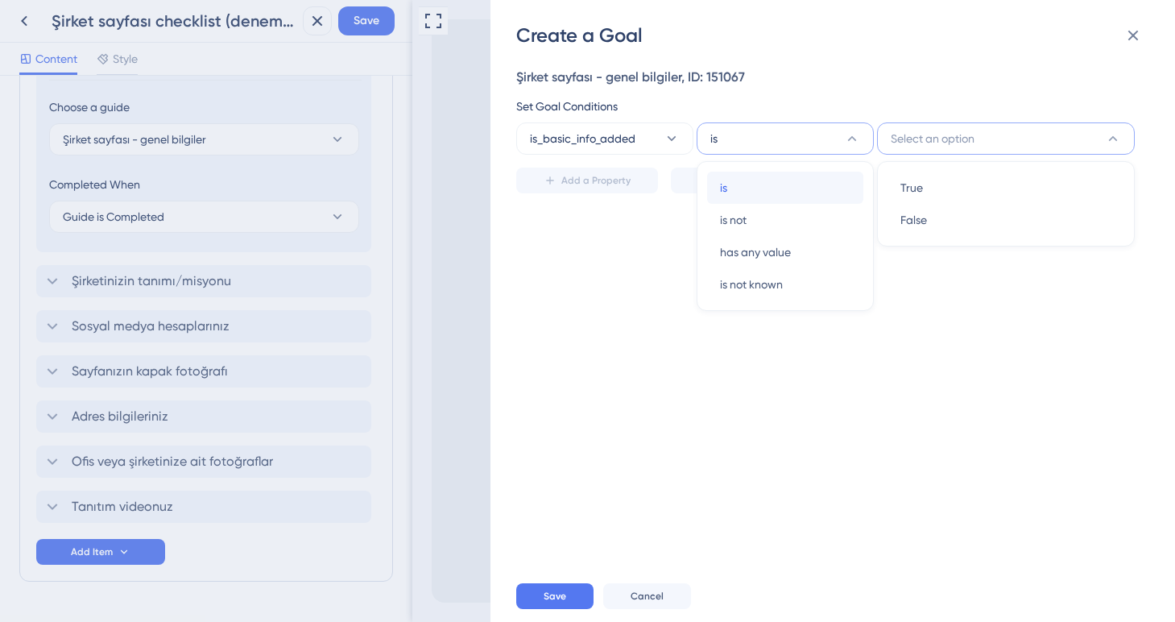
click at [769, 184] on div "is is" at bounding box center [785, 187] width 130 height 32
click at [922, 192] on span "True" at bounding box center [911, 187] width 23 height 19
click at [557, 594] on span "Save" at bounding box center [554, 595] width 23 height 13
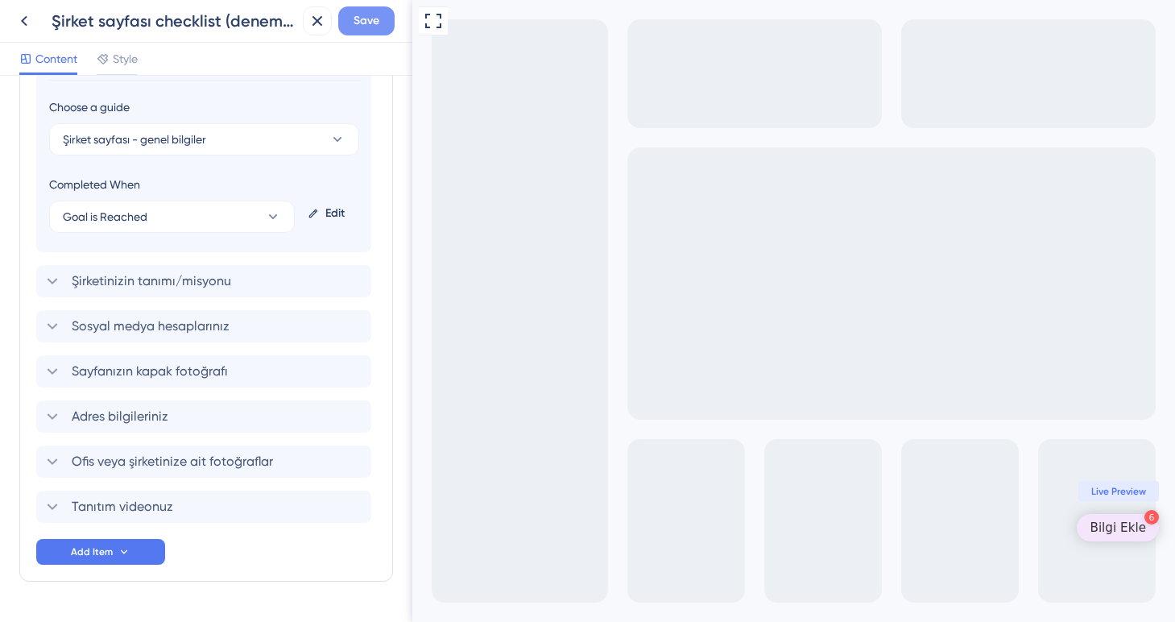
click at [368, 25] on span "Save" at bounding box center [366, 20] width 26 height 19
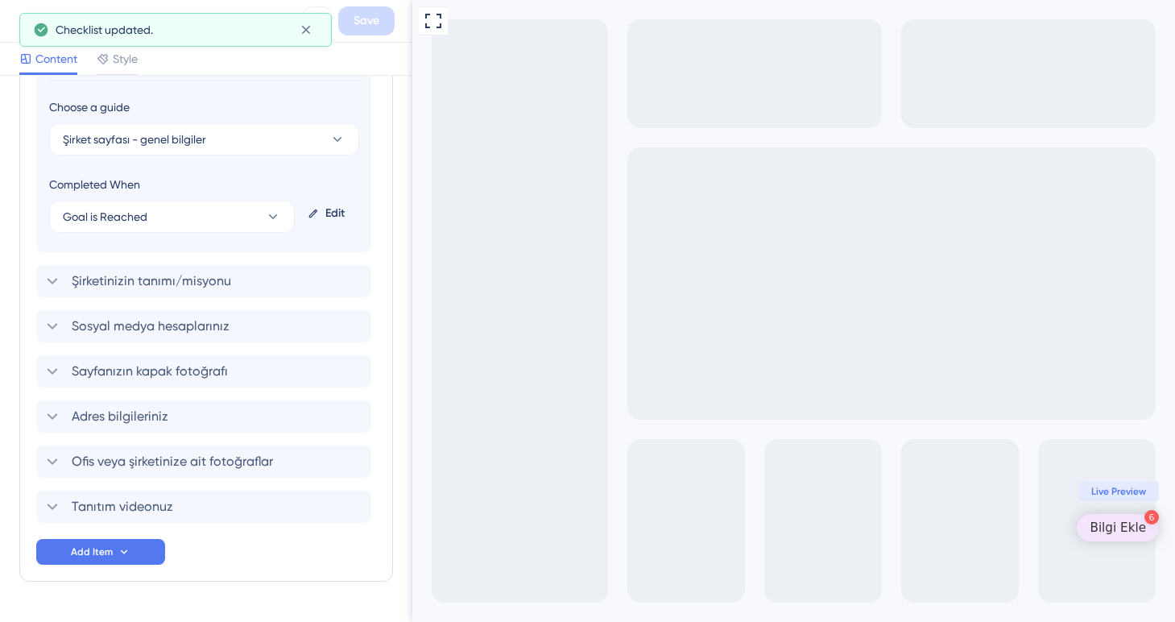
click at [12, 19] on button at bounding box center [24, 20] width 29 height 29
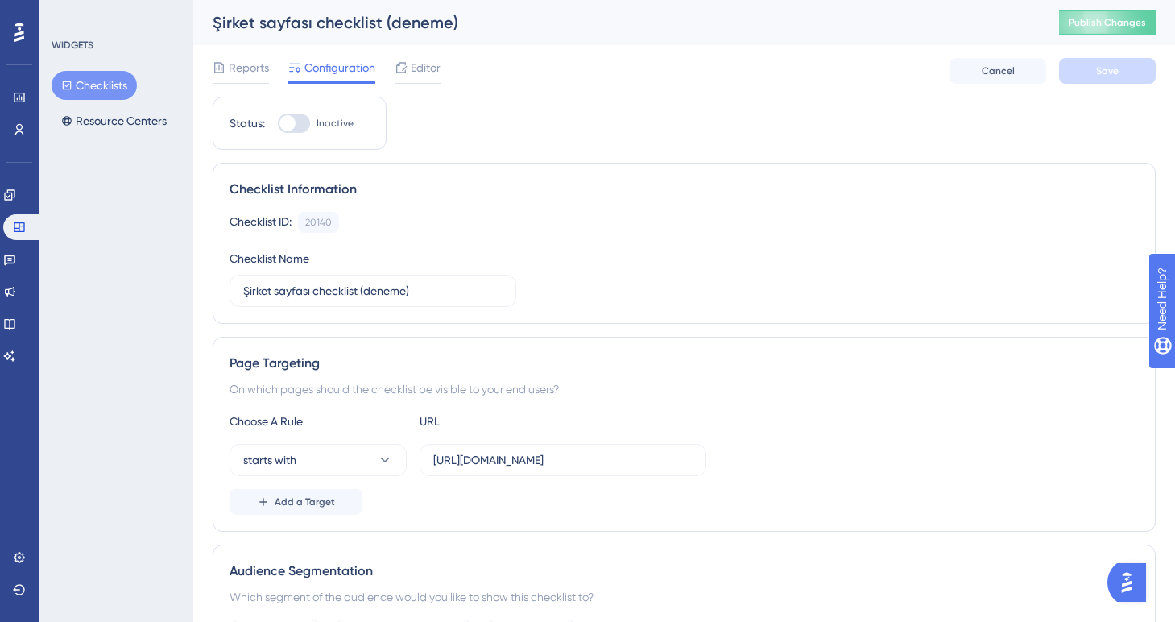
click at [299, 125] on div at bounding box center [294, 123] width 32 height 19
click at [278, 124] on input "Inactive" at bounding box center [277, 123] width 1 height 1
checkbox input "true"
click at [1107, 72] on span "Save" at bounding box center [1107, 70] width 23 height 13
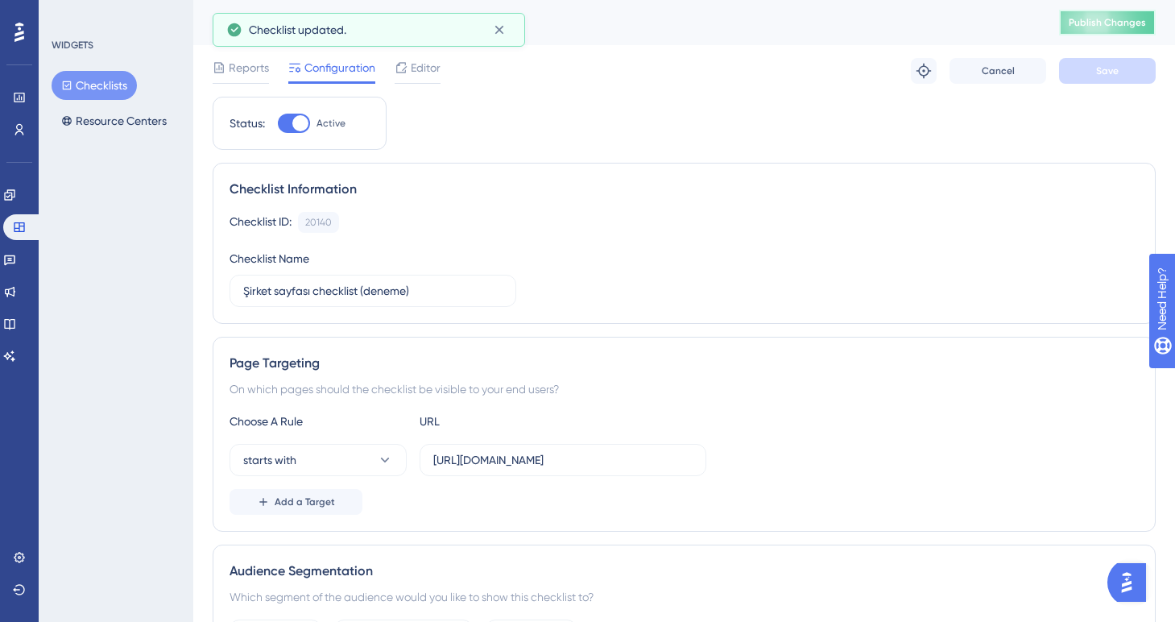
click at [1101, 28] on span "Publish Changes" at bounding box center [1106, 22] width 77 height 13
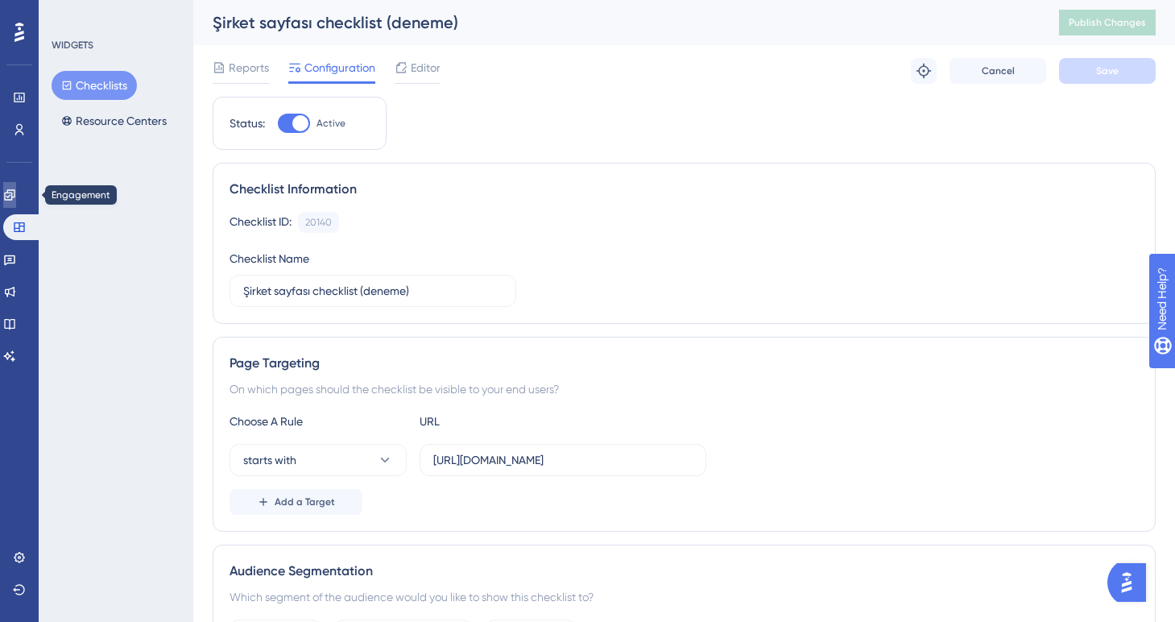
click at [16, 200] on icon at bounding box center [9, 194] width 13 height 13
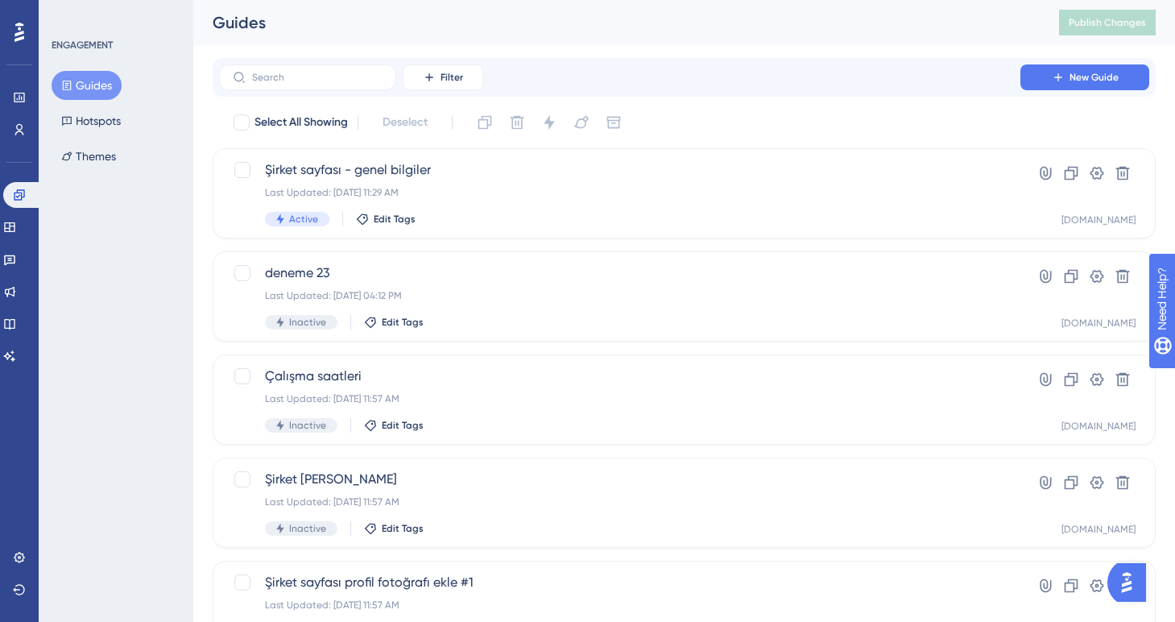
click at [107, 89] on button "Guides" at bounding box center [87, 85] width 70 height 29
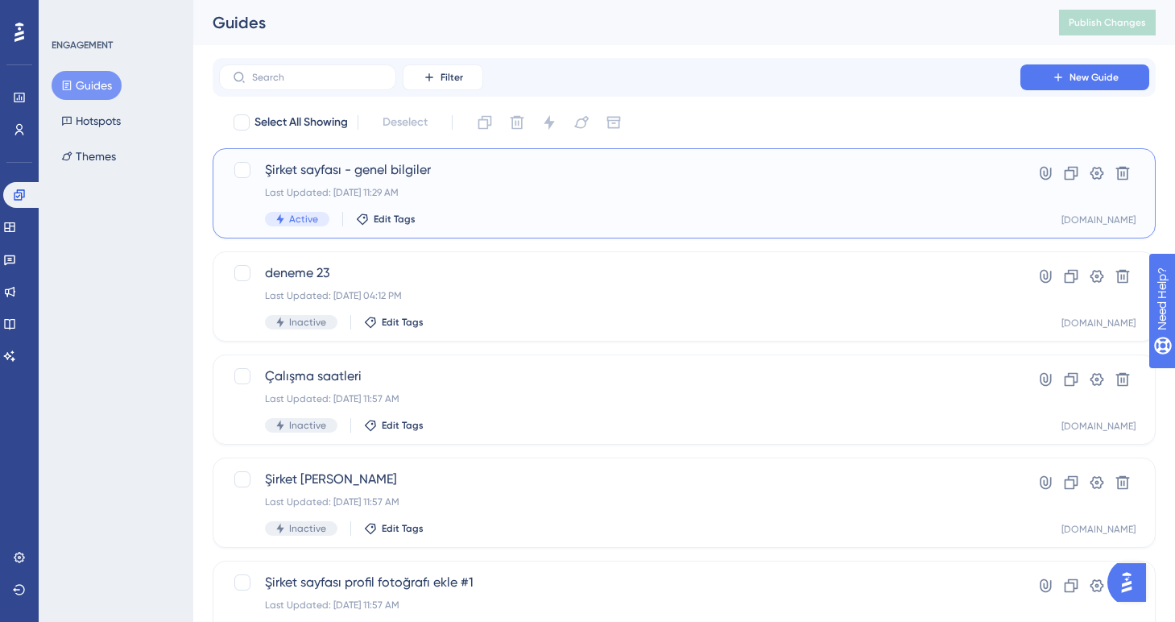
click at [469, 204] on div "Şirket sayfası - genel bilgiler Last Updated: [DATE] 11:29 AM Active Edit Tags" at bounding box center [619, 193] width 709 height 66
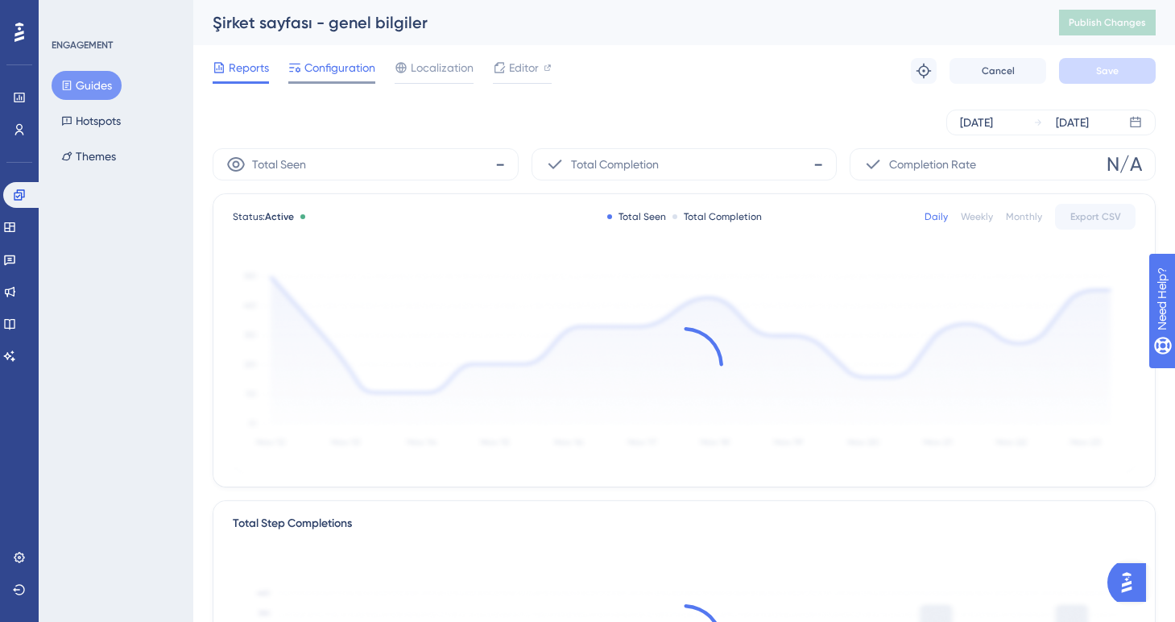
click at [360, 76] on span "Configuration" at bounding box center [339, 67] width 71 height 19
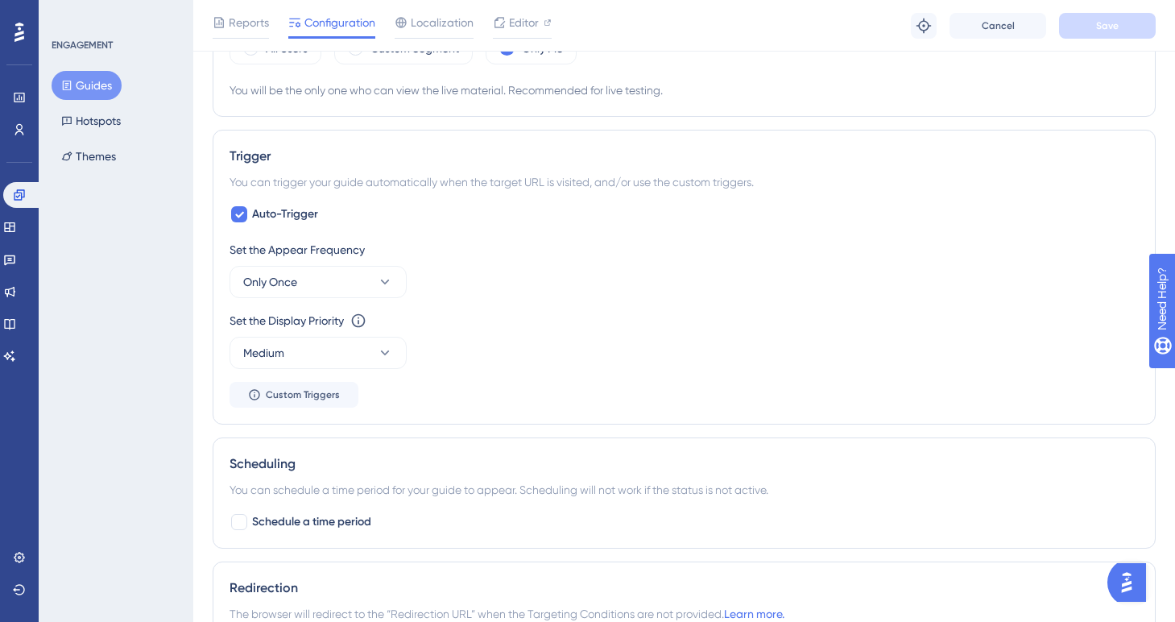
scroll to position [696, 0]
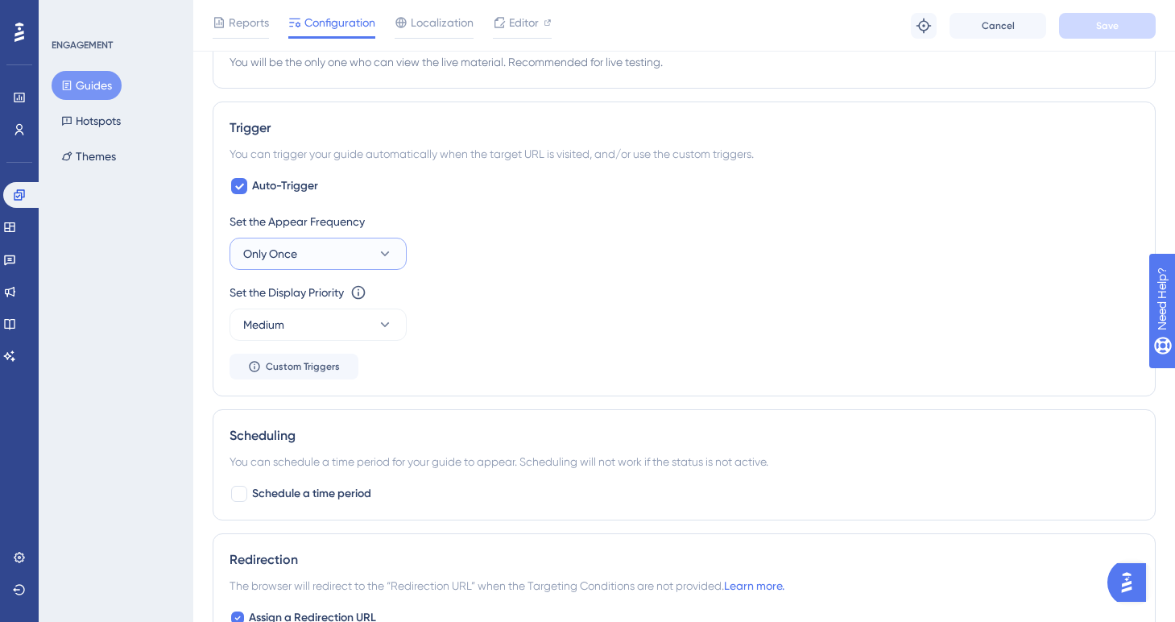
click at [348, 251] on button "Only Once" at bounding box center [317, 253] width 177 height 32
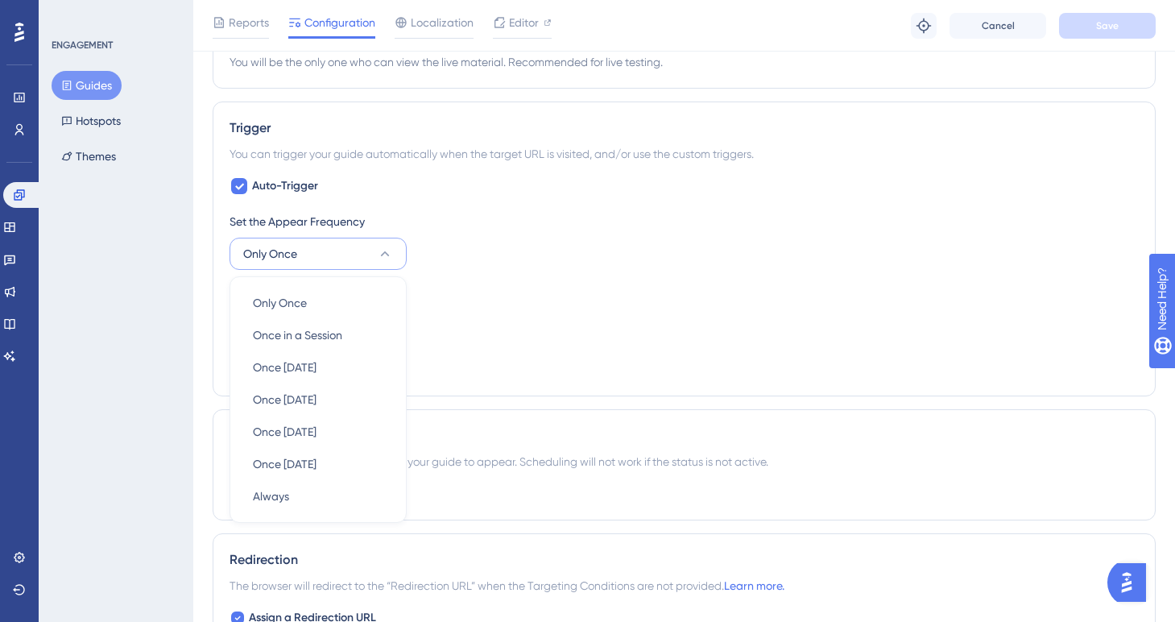
scroll to position [783, 0]
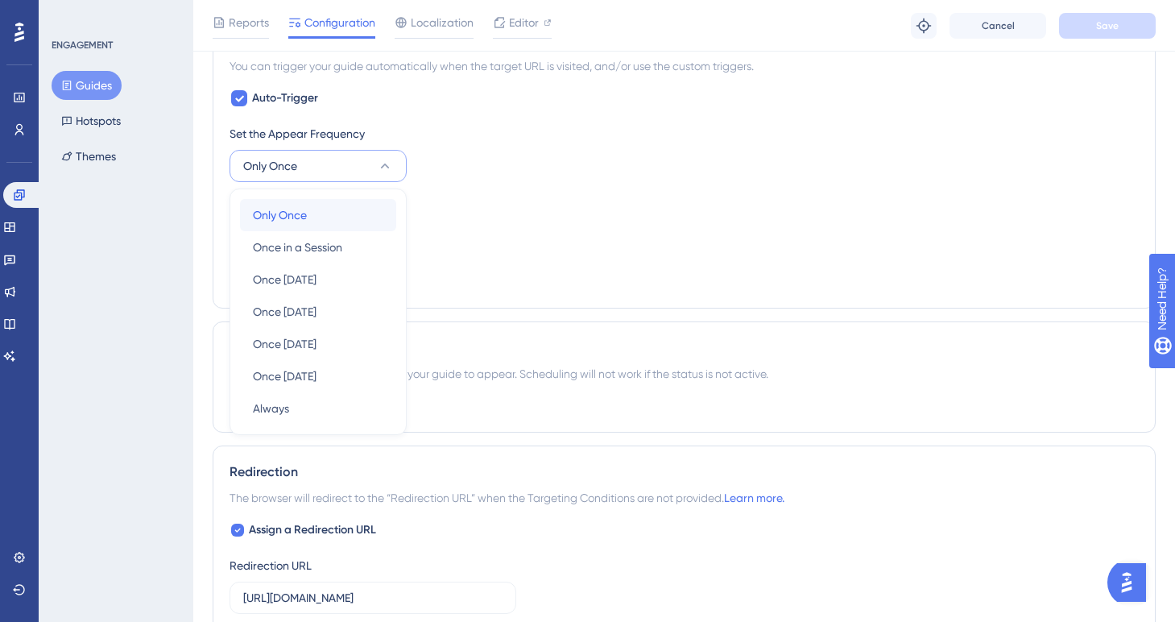
click at [345, 218] on div "Only Once Only Once" at bounding box center [318, 215] width 130 height 32
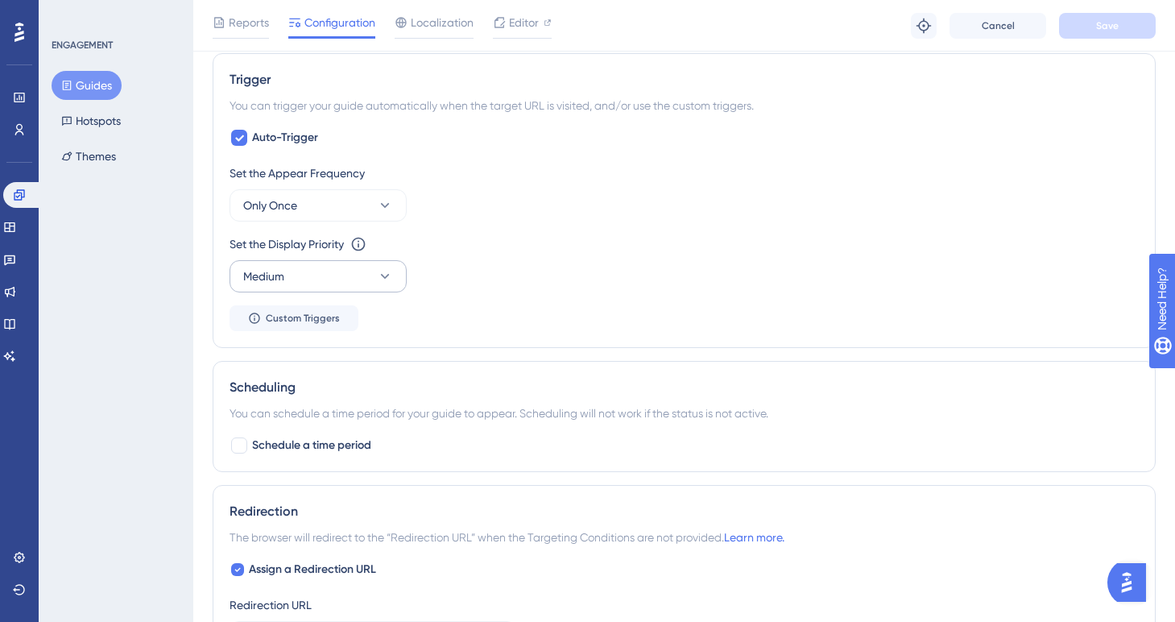
scroll to position [739, 0]
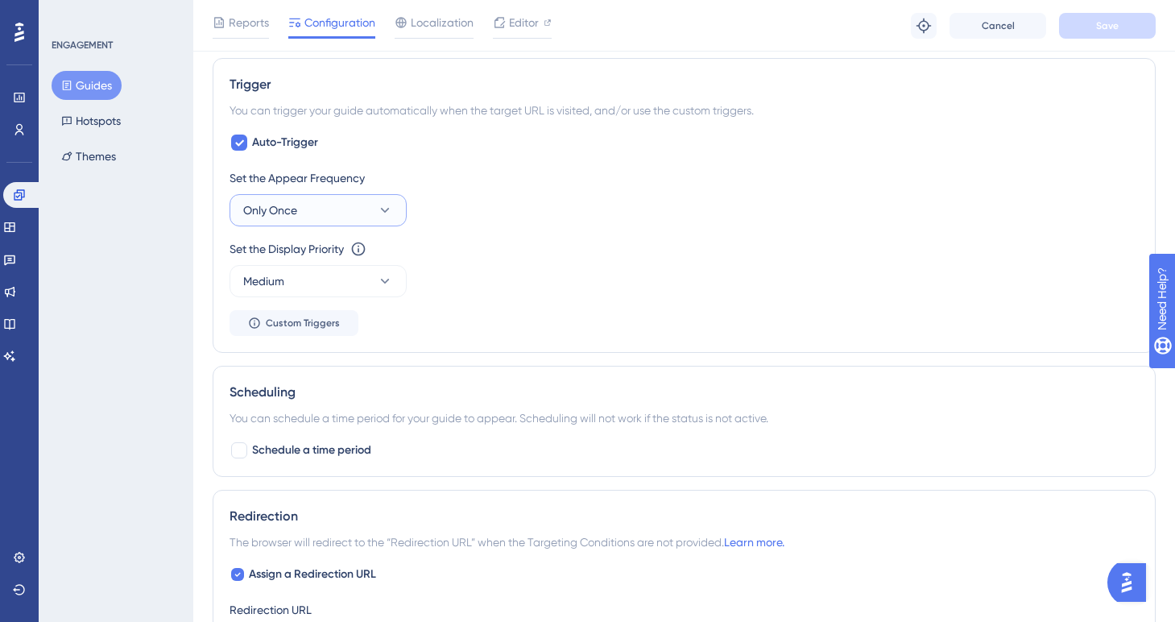
click at [371, 211] on button "Only Once" at bounding box center [317, 210] width 177 height 32
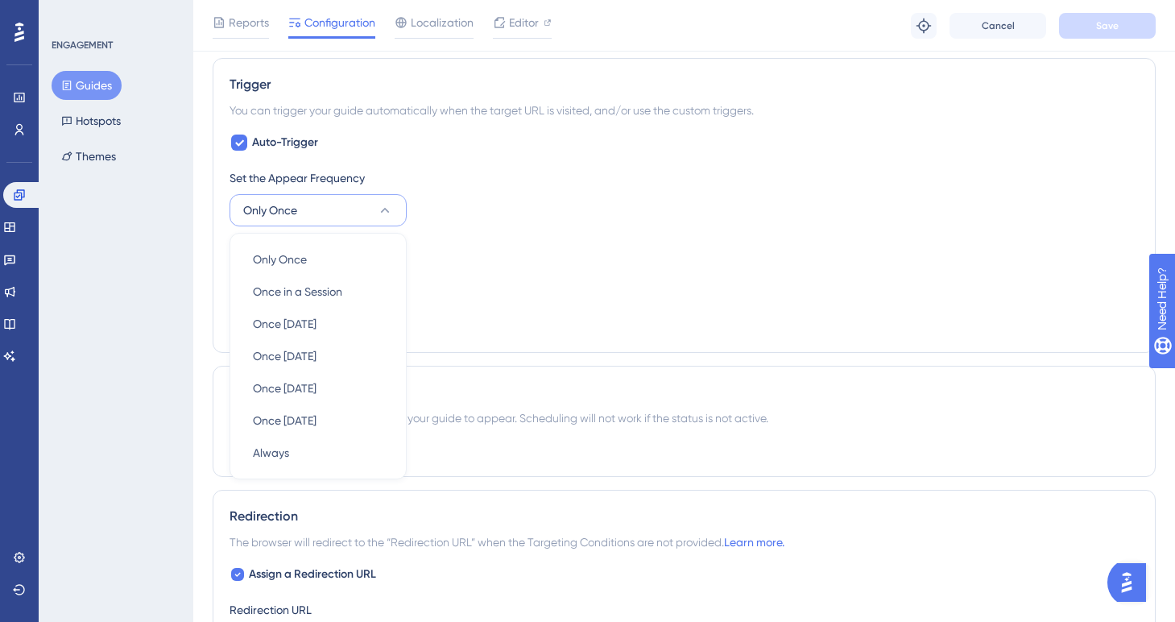
scroll to position [783, 0]
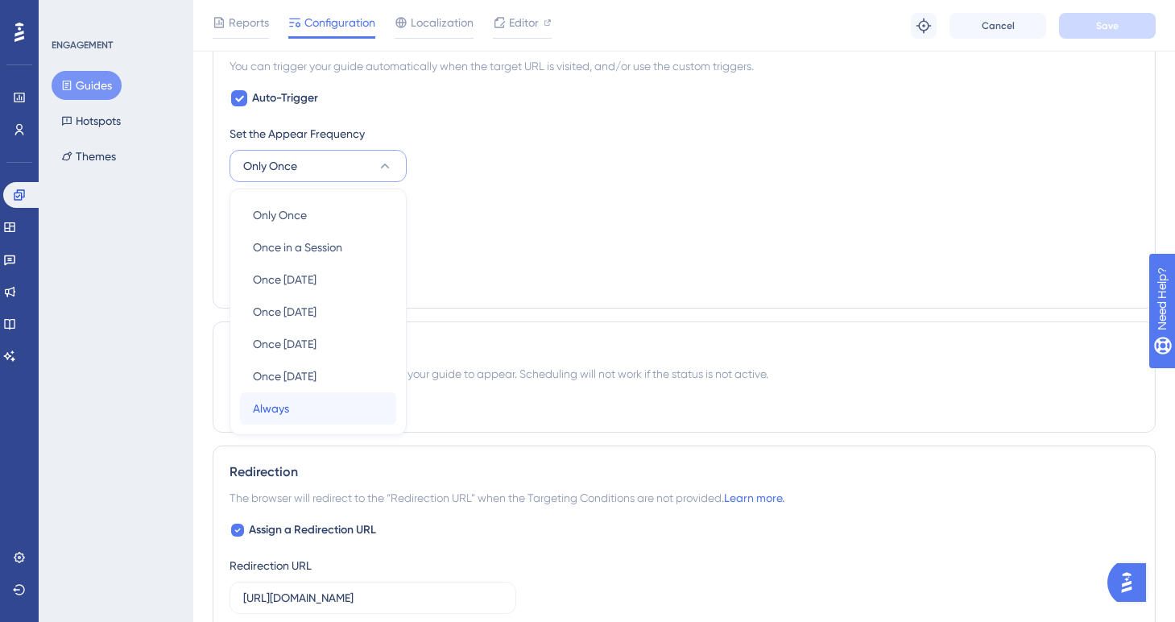
click at [295, 401] on div "Always Always" at bounding box center [318, 408] width 130 height 32
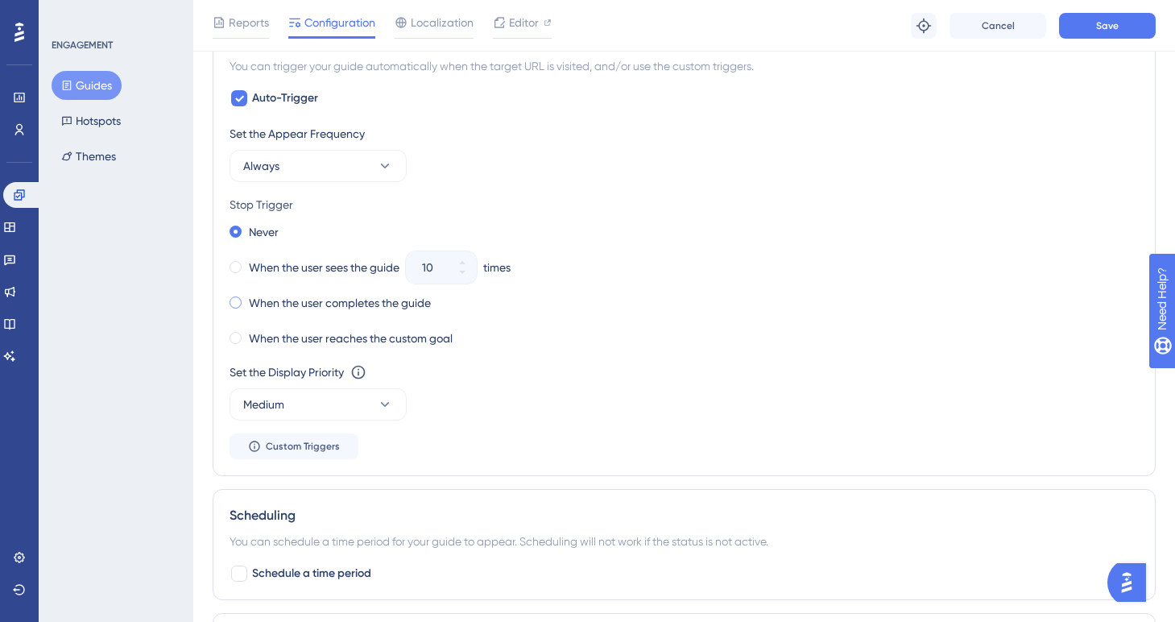
click at [236, 302] on span at bounding box center [235, 302] width 12 height 12
click at [246, 299] on input "radio" at bounding box center [246, 299] width 0 height 0
click at [240, 336] on span at bounding box center [235, 338] width 12 height 12
click at [246, 334] on input "radio" at bounding box center [246, 334] width 0 height 0
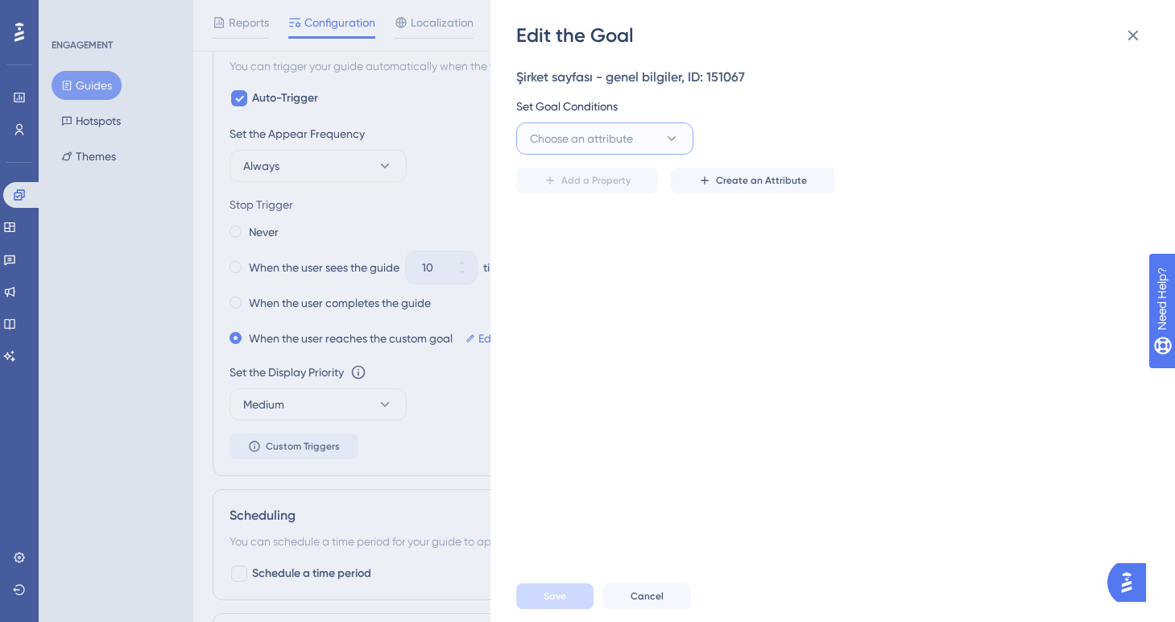
click at [650, 138] on button "Choose an attribute" at bounding box center [604, 138] width 177 height 32
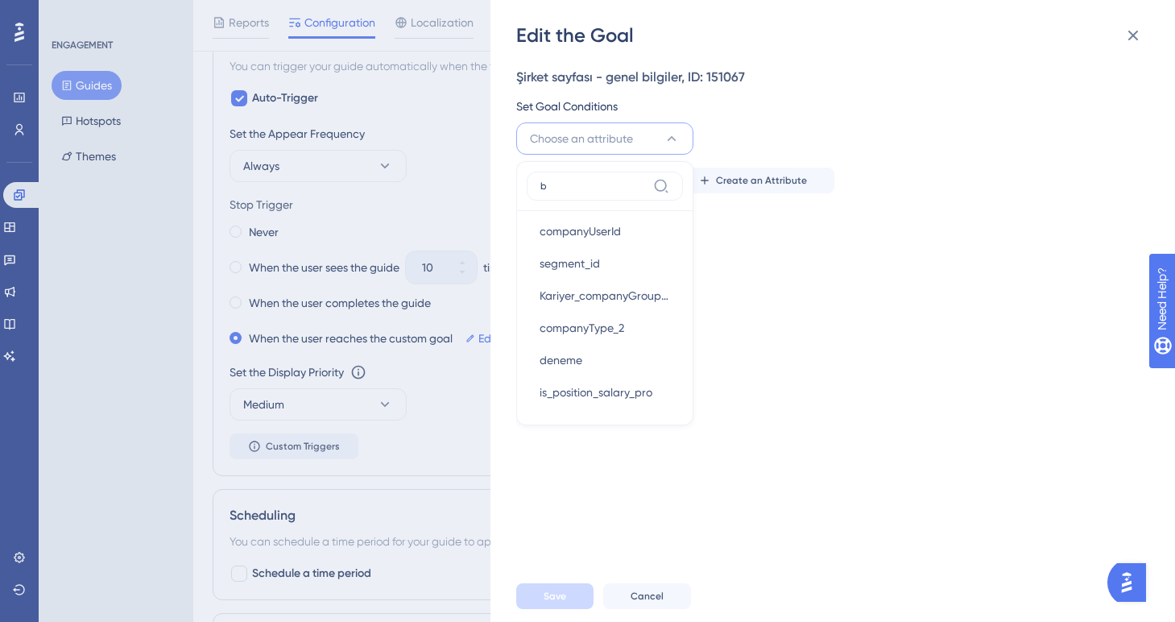
scroll to position [0, 0]
type input "basic"
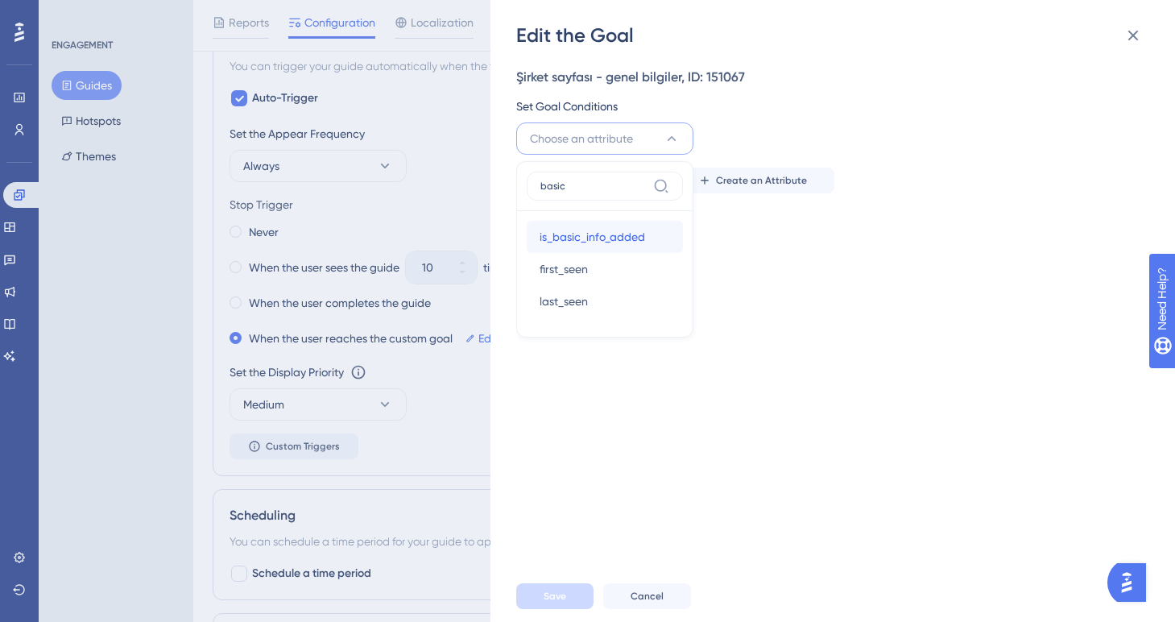
click at [612, 234] on span "is_basic_info_added" at bounding box center [591, 236] width 105 height 19
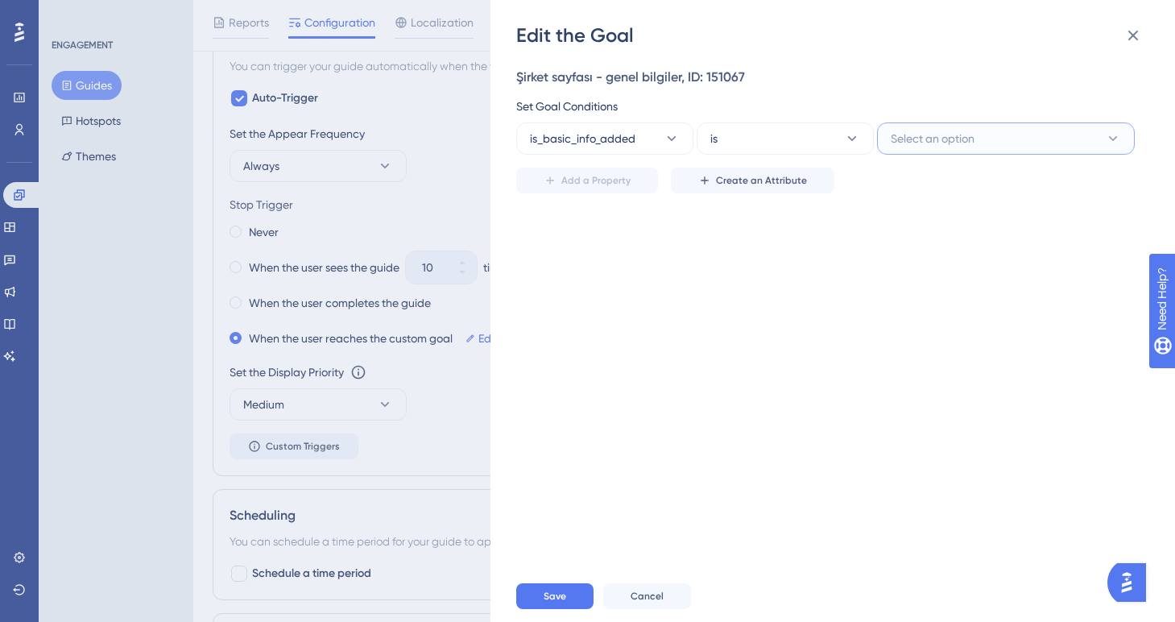
click at [919, 138] on span "Select an option" at bounding box center [932, 138] width 84 height 19
click at [906, 188] on span "True" at bounding box center [911, 187] width 23 height 19
click at [947, 142] on button "True" at bounding box center [1006, 138] width 258 height 32
click at [917, 221] on span "False" at bounding box center [913, 219] width 27 height 19
click at [555, 600] on span "Save" at bounding box center [554, 595] width 23 height 13
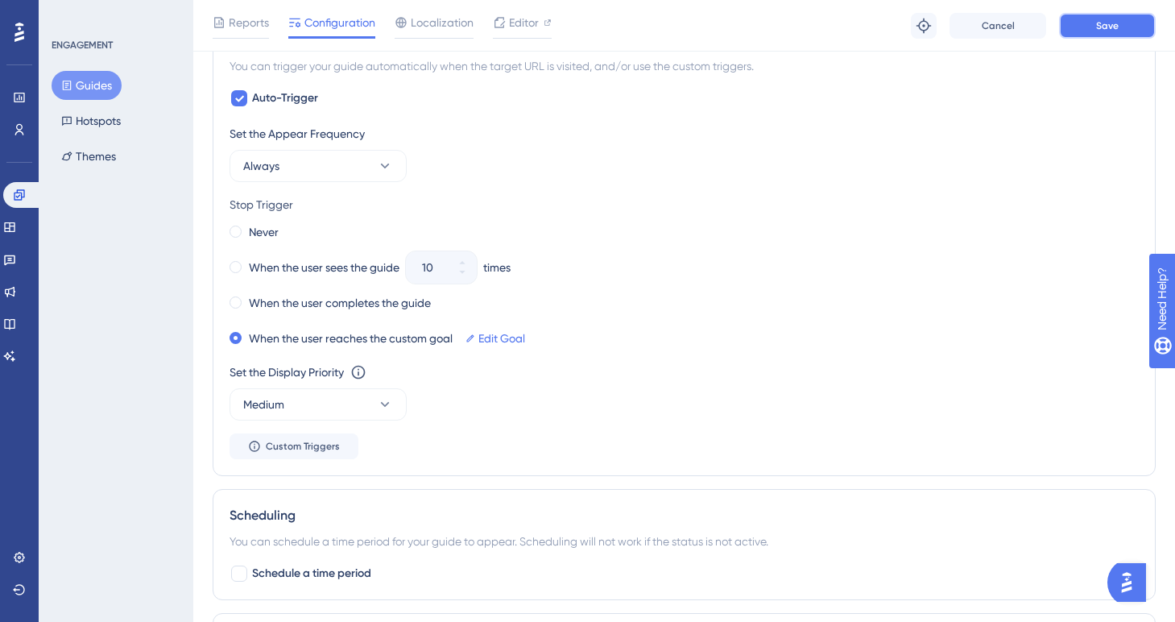
click at [1087, 34] on button "Save" at bounding box center [1107, 26] width 97 height 26
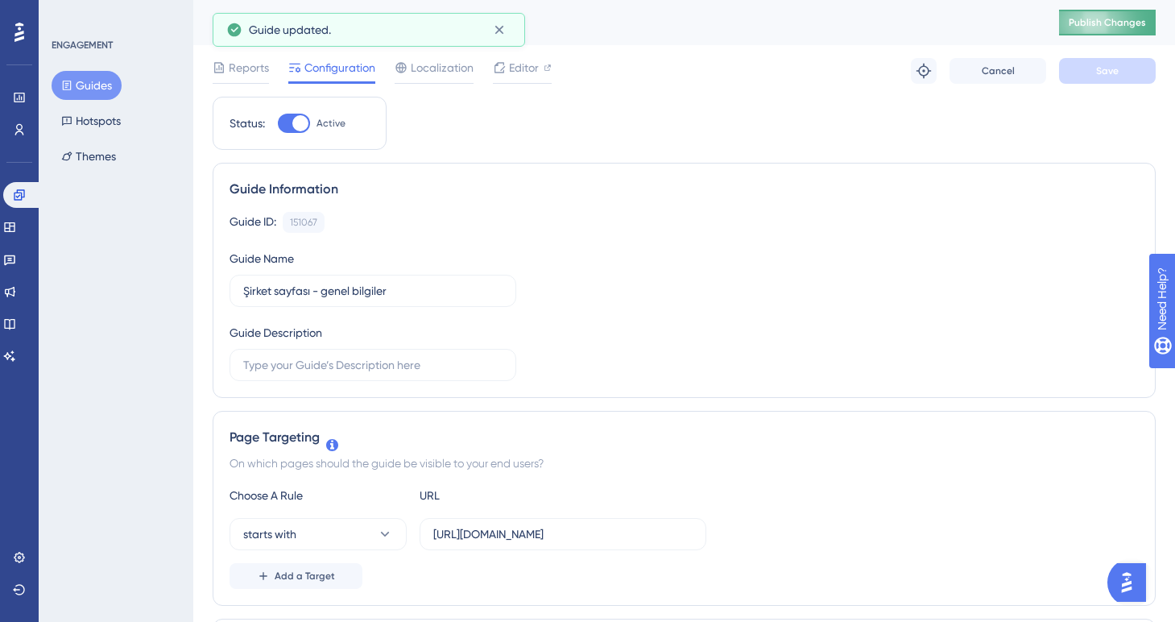
click at [1105, 16] on span "Publish Changes" at bounding box center [1106, 22] width 77 height 13
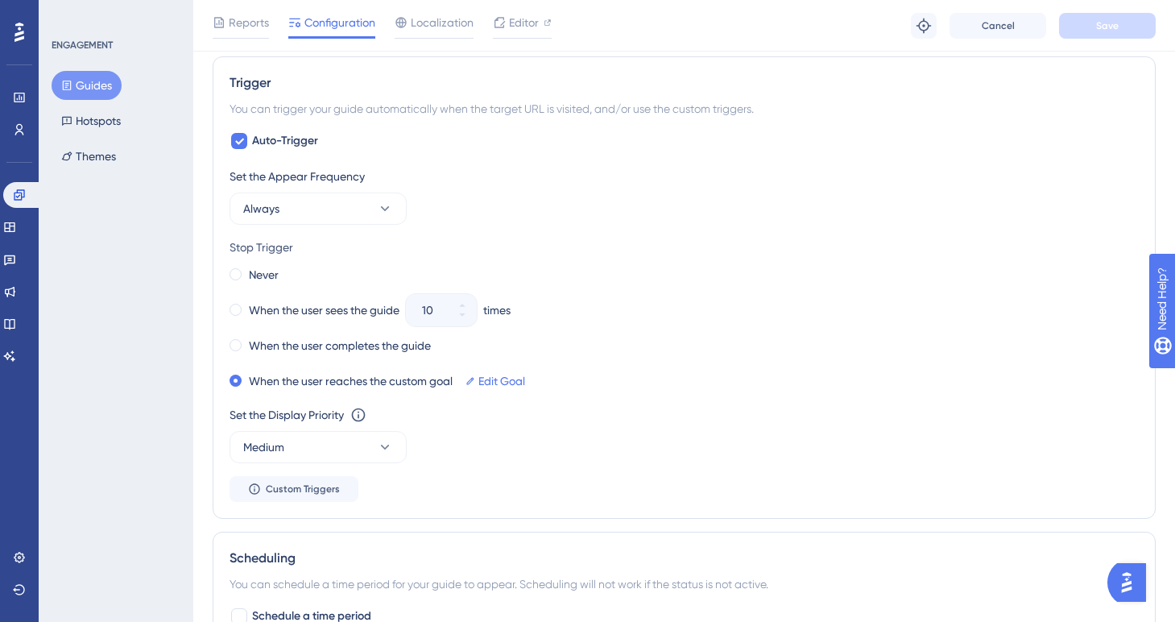
scroll to position [748, 0]
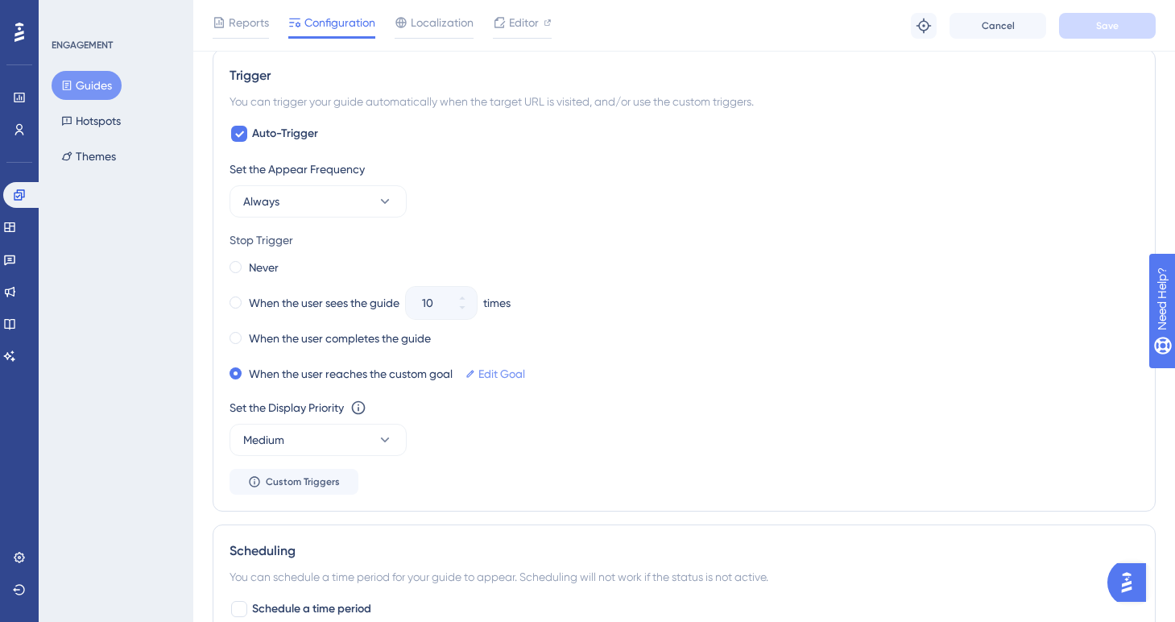
click at [484, 368] on link "Edit Goal" at bounding box center [501, 373] width 47 height 19
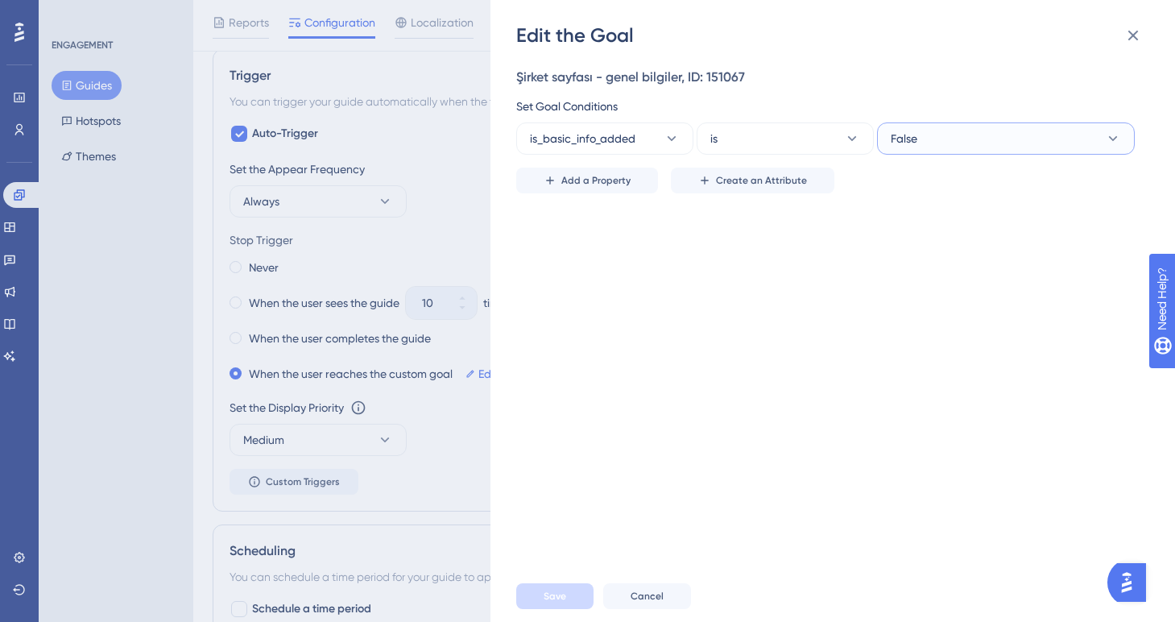
click at [929, 138] on button "False" at bounding box center [1006, 138] width 258 height 32
click at [919, 180] on span "True" at bounding box center [911, 187] width 23 height 19
click at [564, 588] on button "Save" at bounding box center [554, 596] width 77 height 26
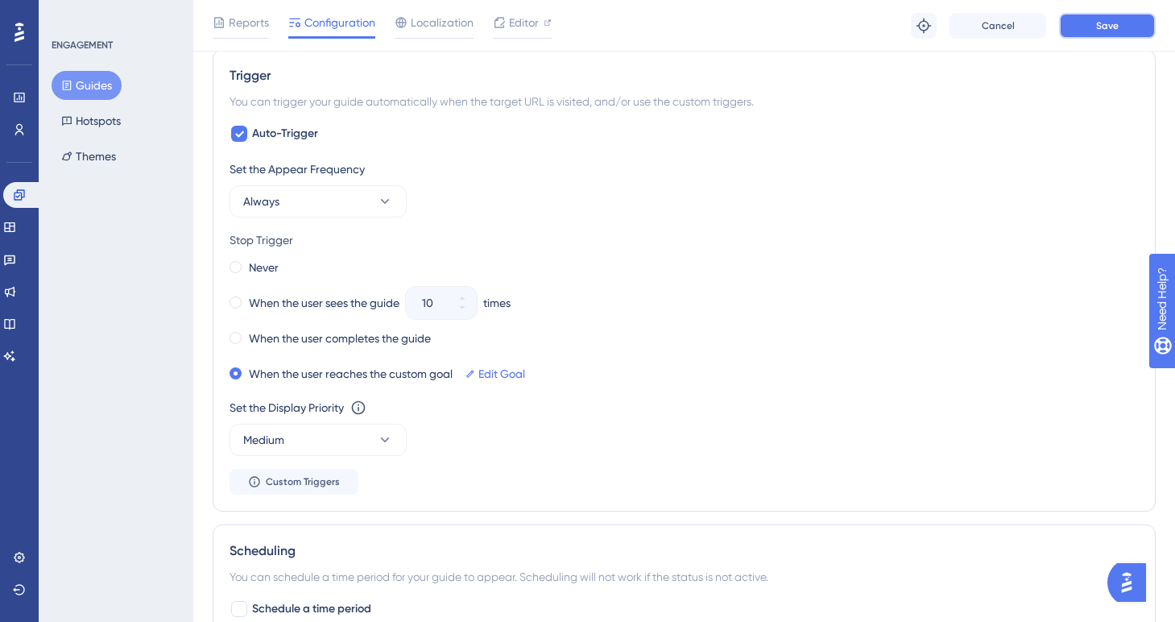
click at [1097, 23] on span "Save" at bounding box center [1107, 25] width 23 height 13
click at [234, 266] on span at bounding box center [235, 267] width 12 height 12
click at [246, 263] on input "radio" at bounding box center [246, 263] width 0 height 0
click at [1099, 25] on span "Save" at bounding box center [1107, 25] width 23 height 13
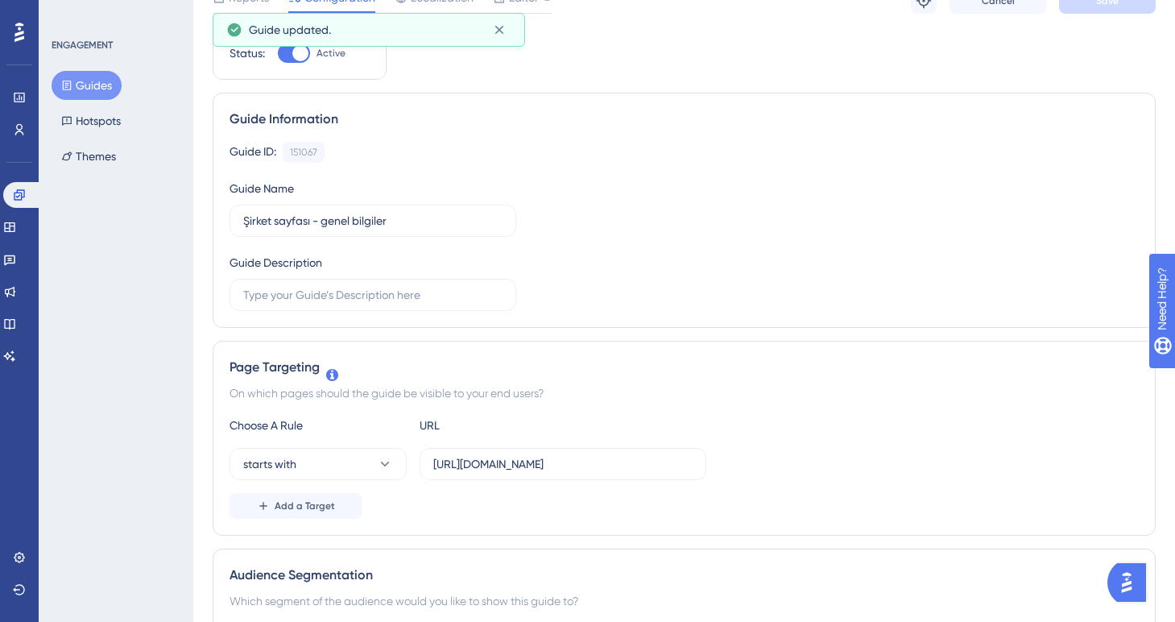
scroll to position [0, 0]
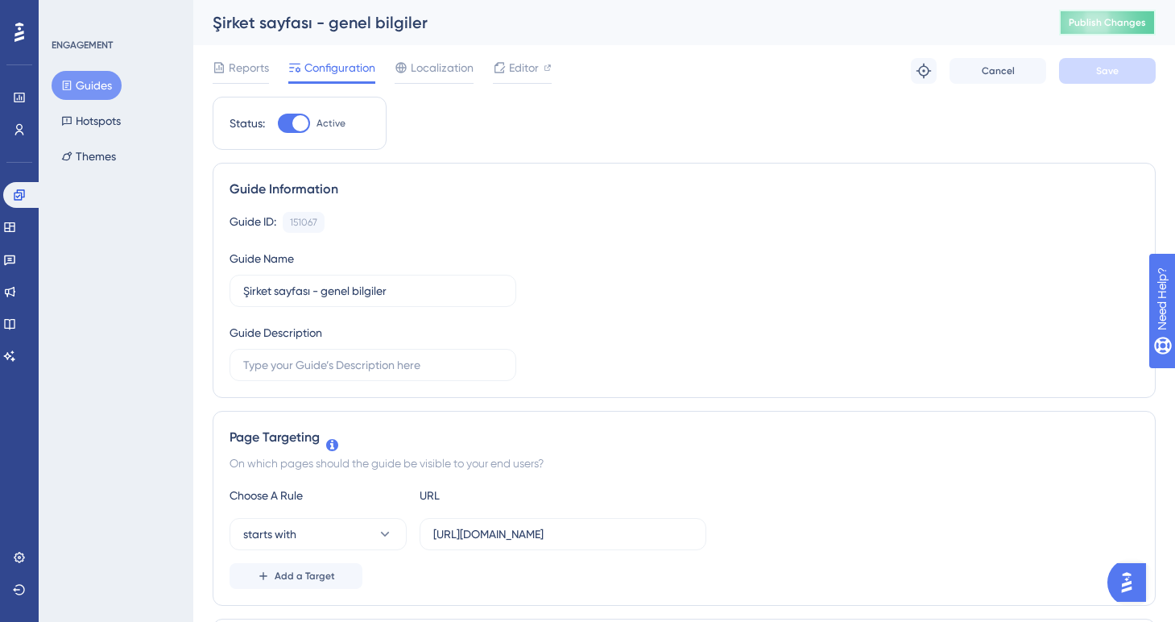
click at [1082, 25] on span "Publish Changes" at bounding box center [1106, 22] width 77 height 13
click at [16, 227] on icon at bounding box center [9, 227] width 13 height 13
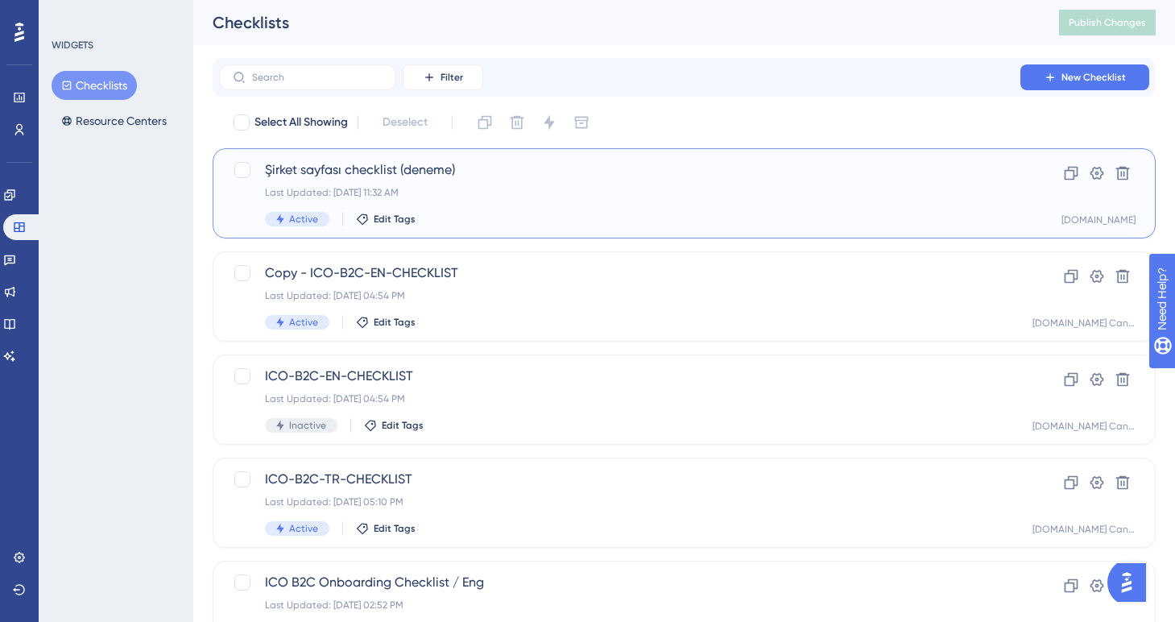
click at [435, 198] on div "Last Updated: [DATE] 11:32 AM" at bounding box center [619, 192] width 709 height 13
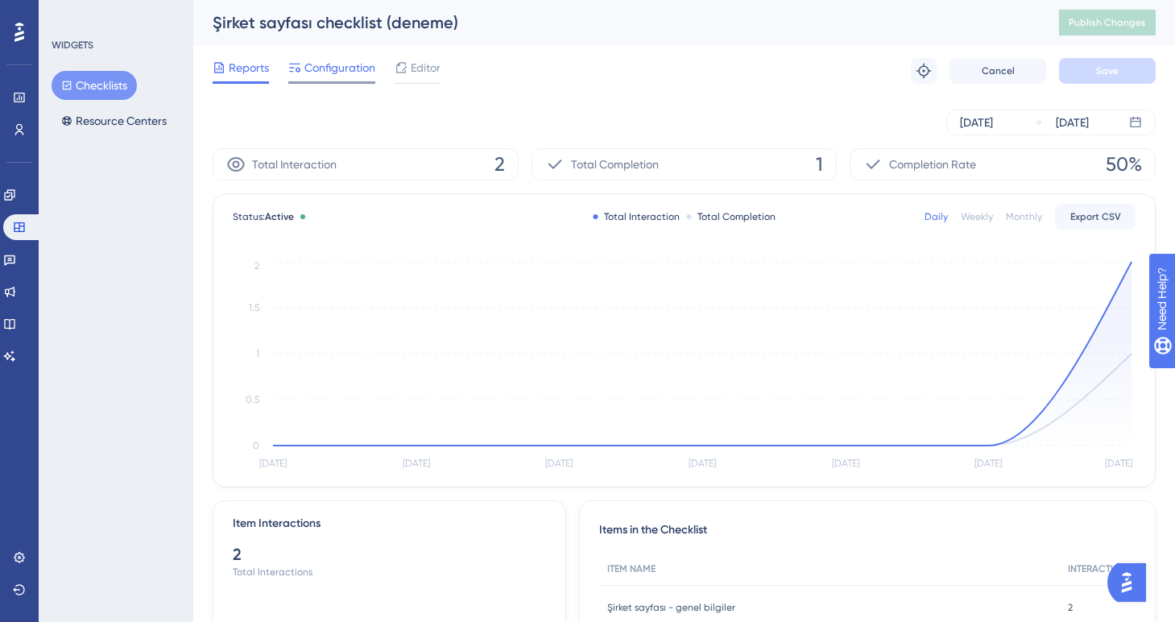
click at [359, 74] on span "Configuration" at bounding box center [339, 67] width 71 height 19
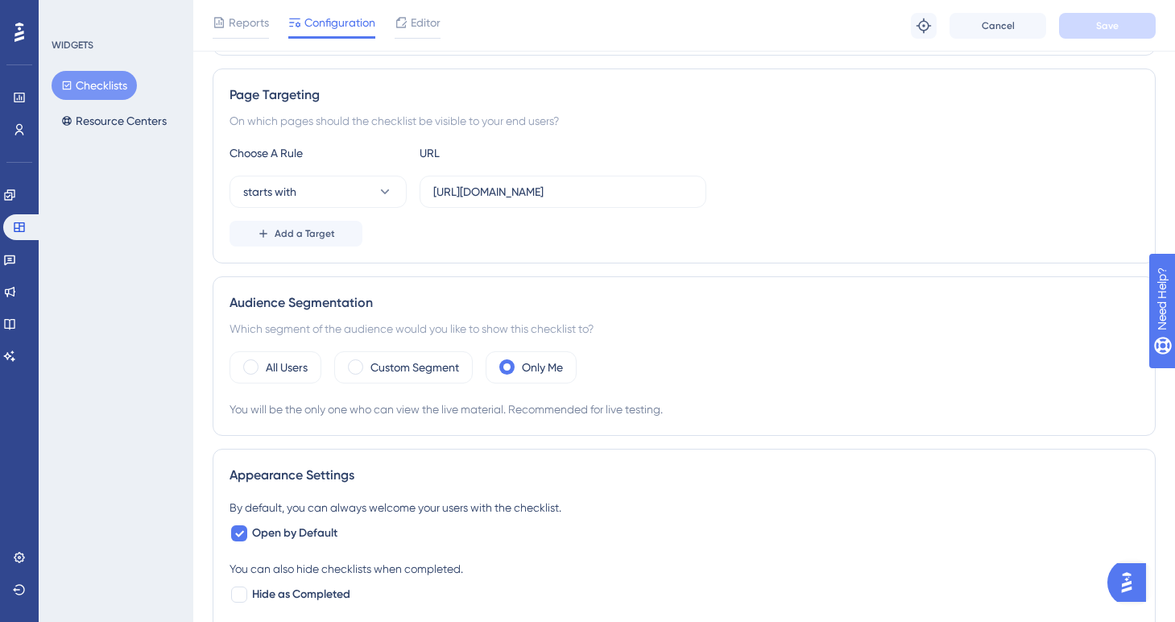
scroll to position [100, 0]
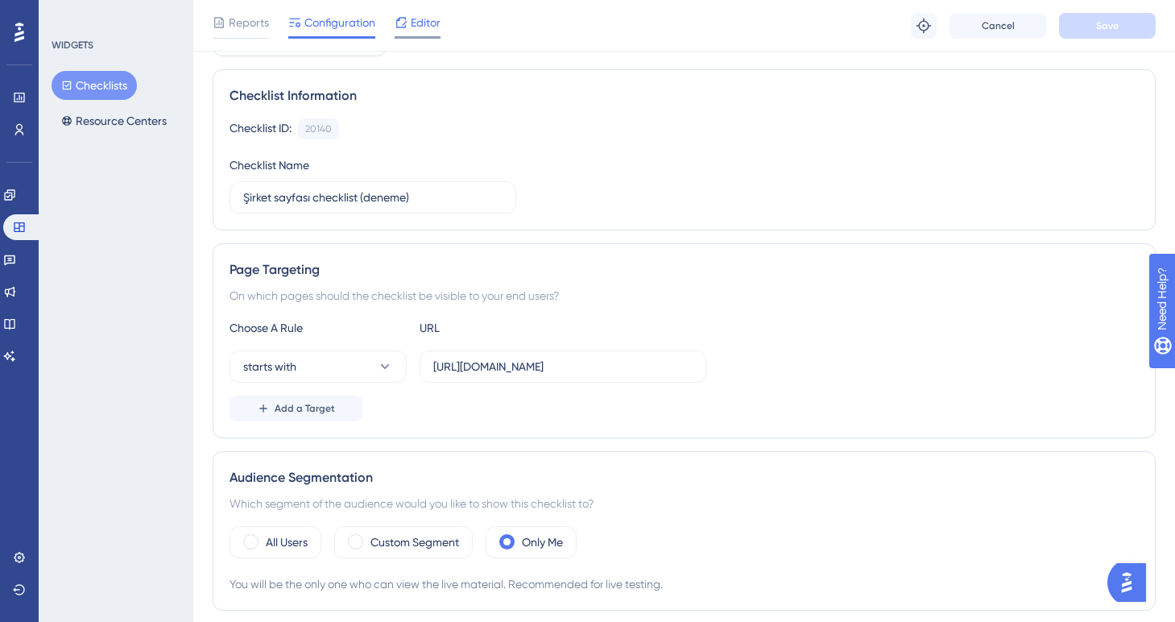
click at [415, 22] on span "Editor" at bounding box center [426, 22] width 30 height 19
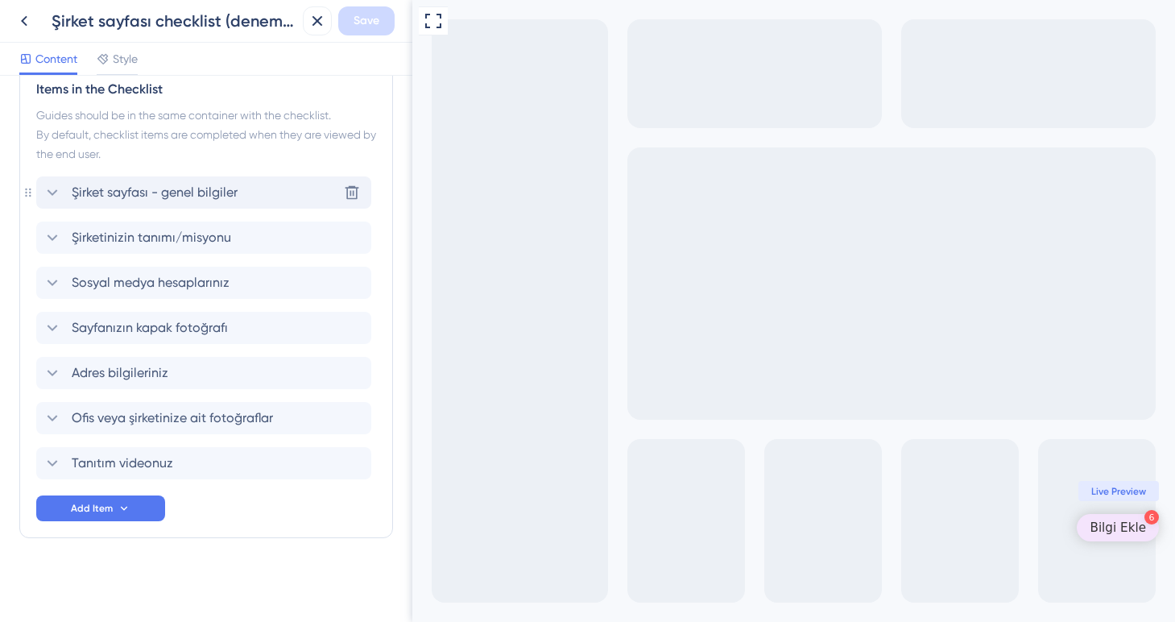
click at [192, 196] on span "Şirket sayfası - genel bilgiler" at bounding box center [155, 192] width 166 height 19
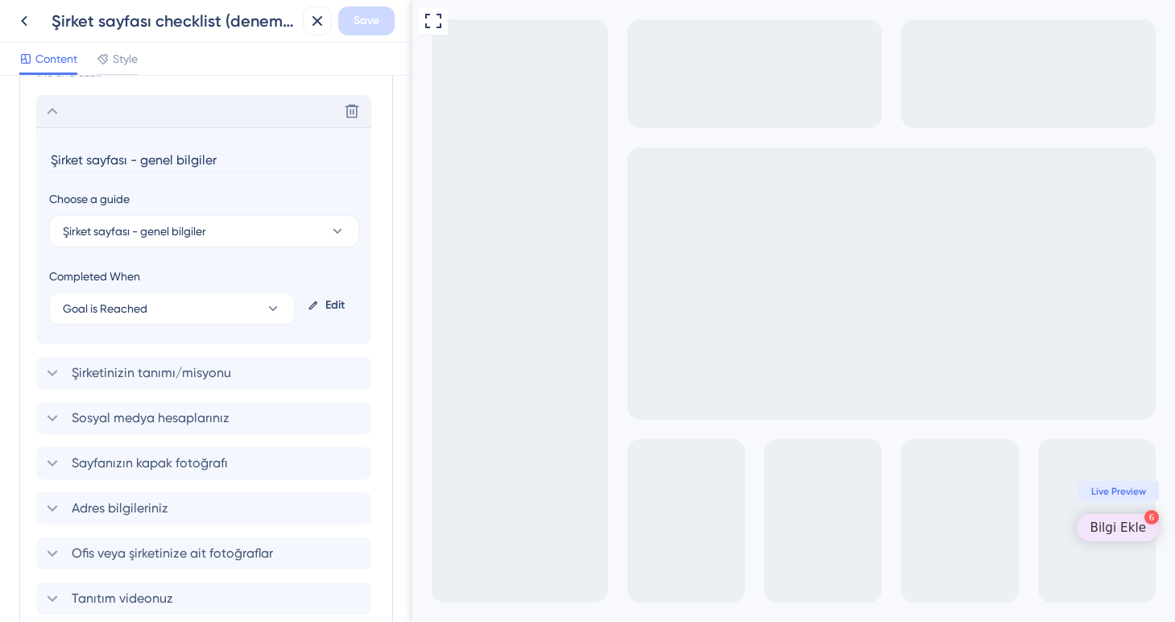
scroll to position [522, 0]
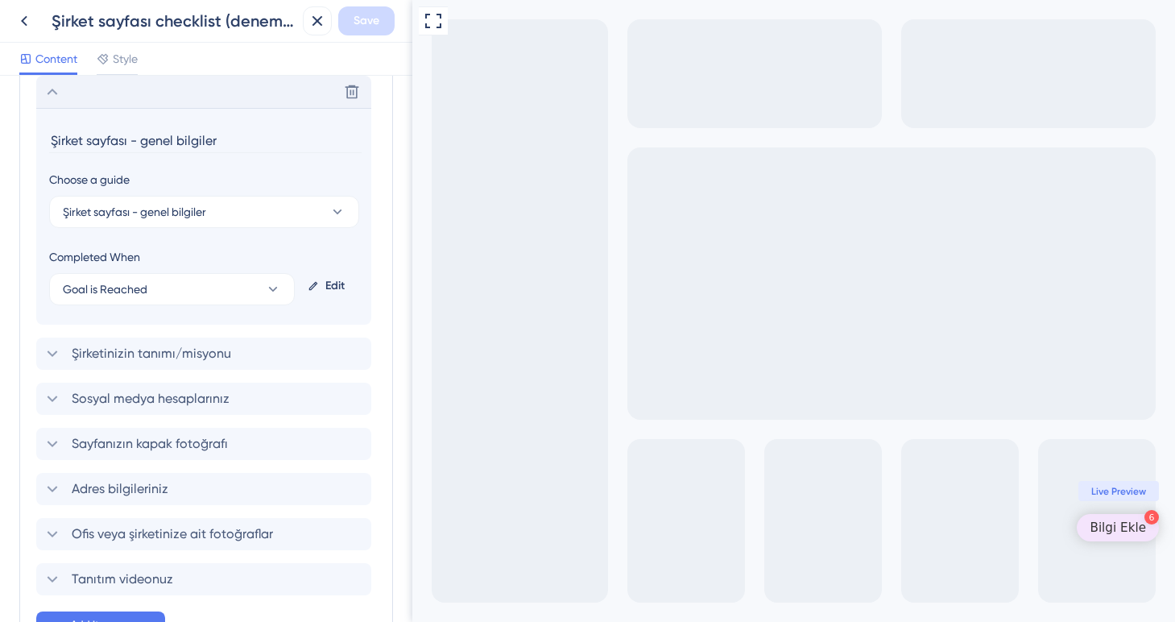
click at [332, 283] on div "Edit" at bounding box center [329, 285] width 57 height 39
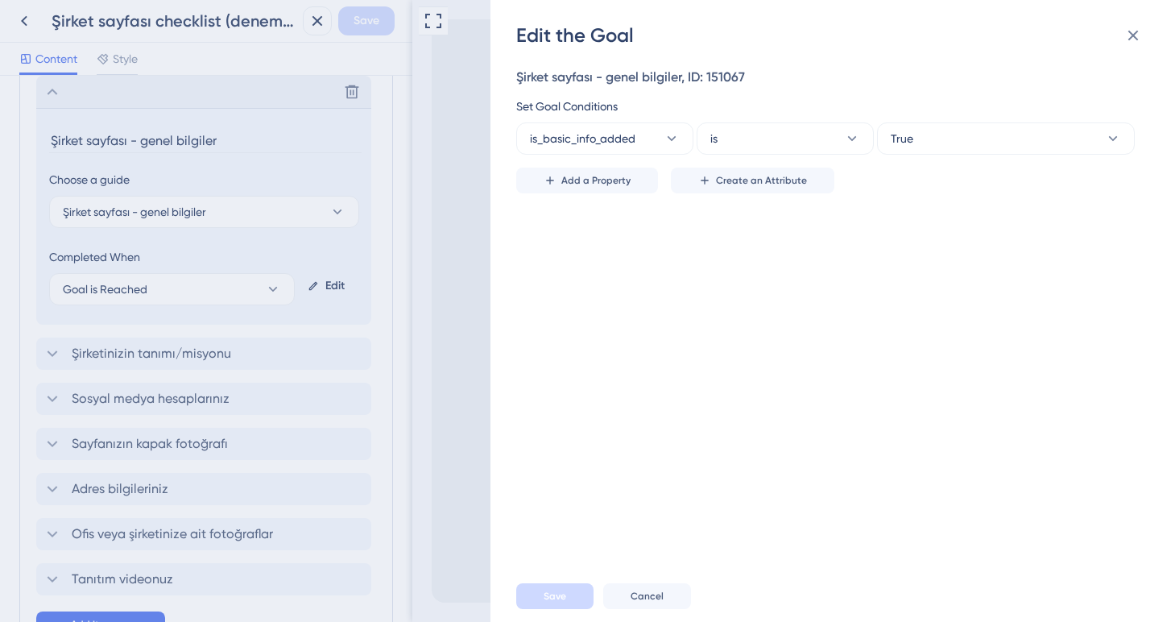
click at [25, 17] on div "Edit the Goal Şirket sayfası - genel bilgiler, ID: 151067 Set Goal Conditions i…" at bounding box center [587, 311] width 1175 height 622
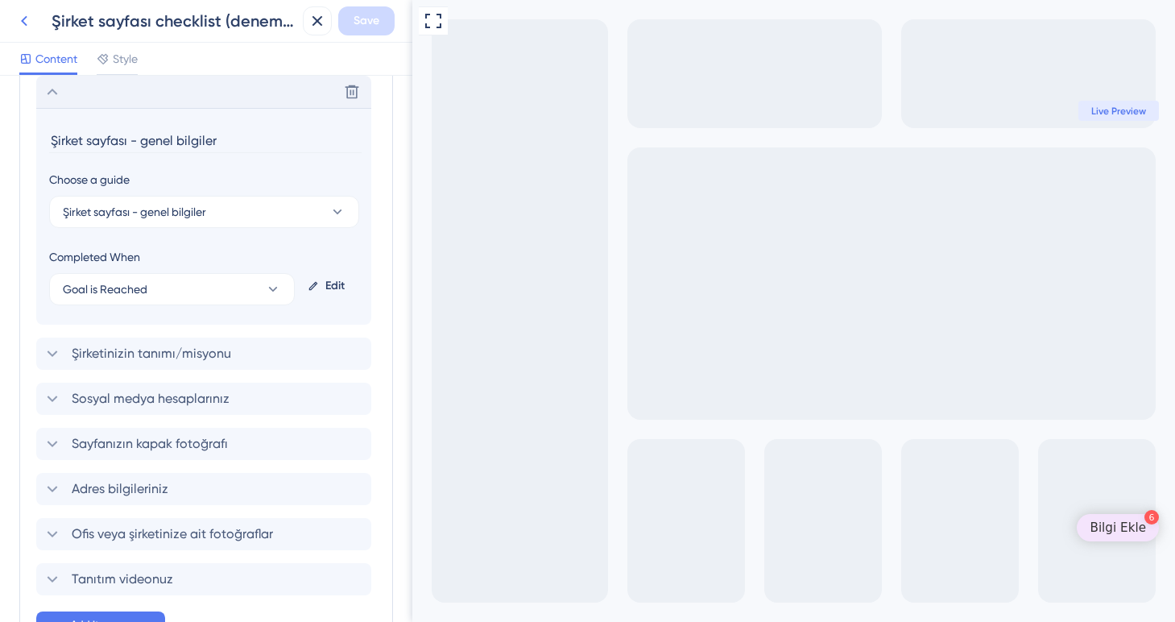
click at [23, 28] on icon at bounding box center [23, 20] width 19 height 19
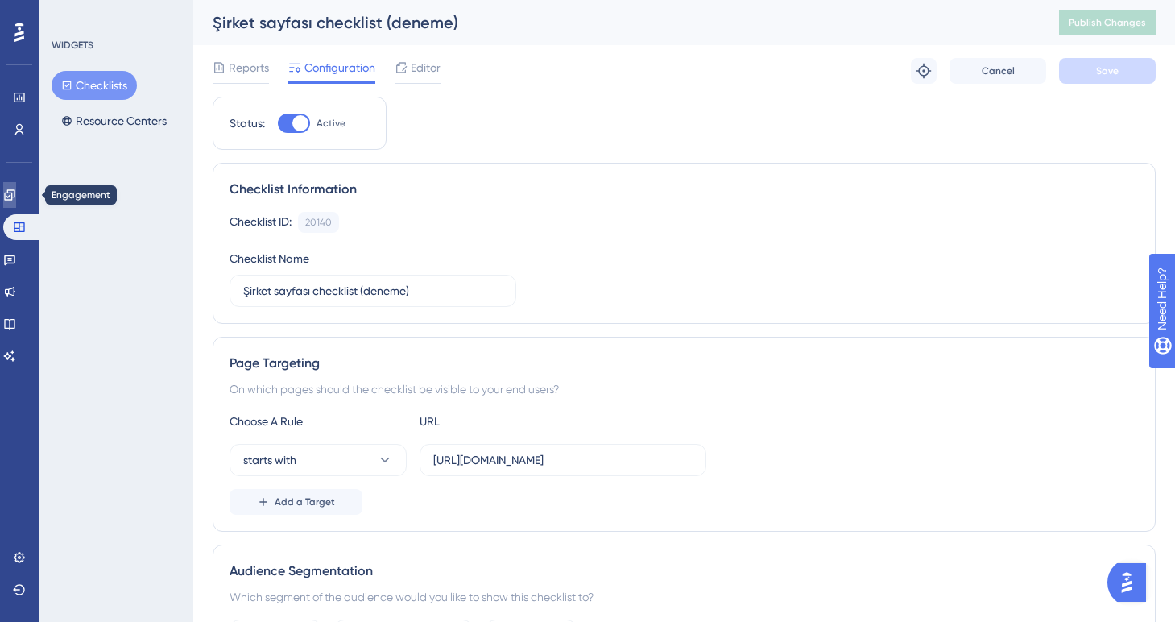
click at [16, 198] on icon at bounding box center [9, 194] width 13 height 13
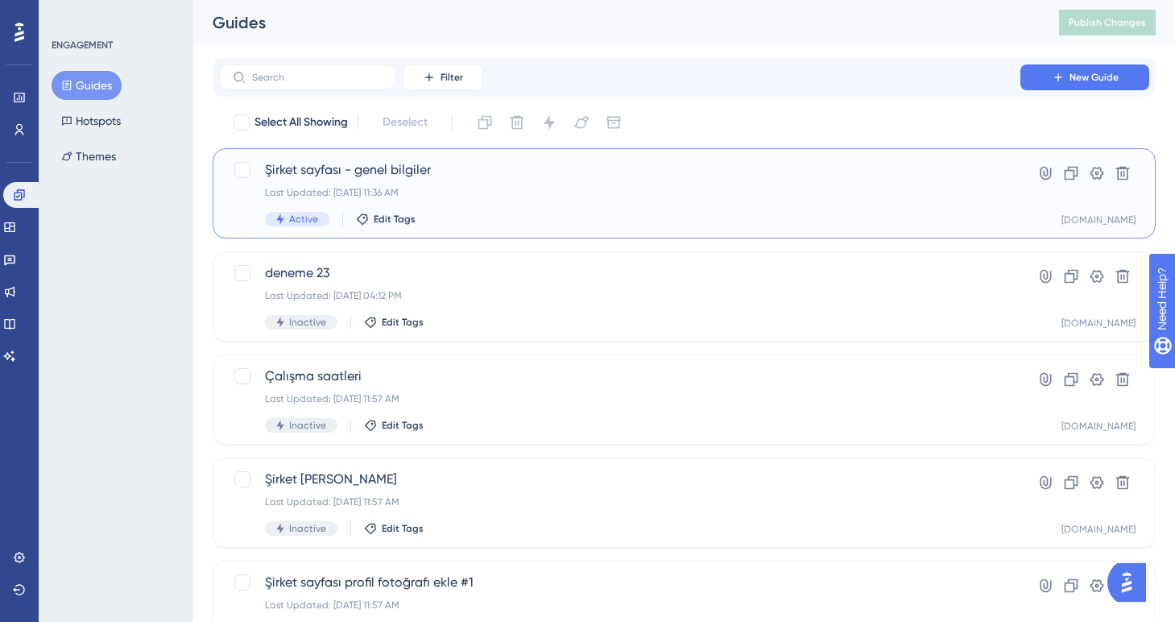
click at [445, 210] on div "Şirket sayfası - genel bilgiler Last Updated: [DATE] 11:36 AM Active Edit Tags" at bounding box center [619, 193] width 709 height 66
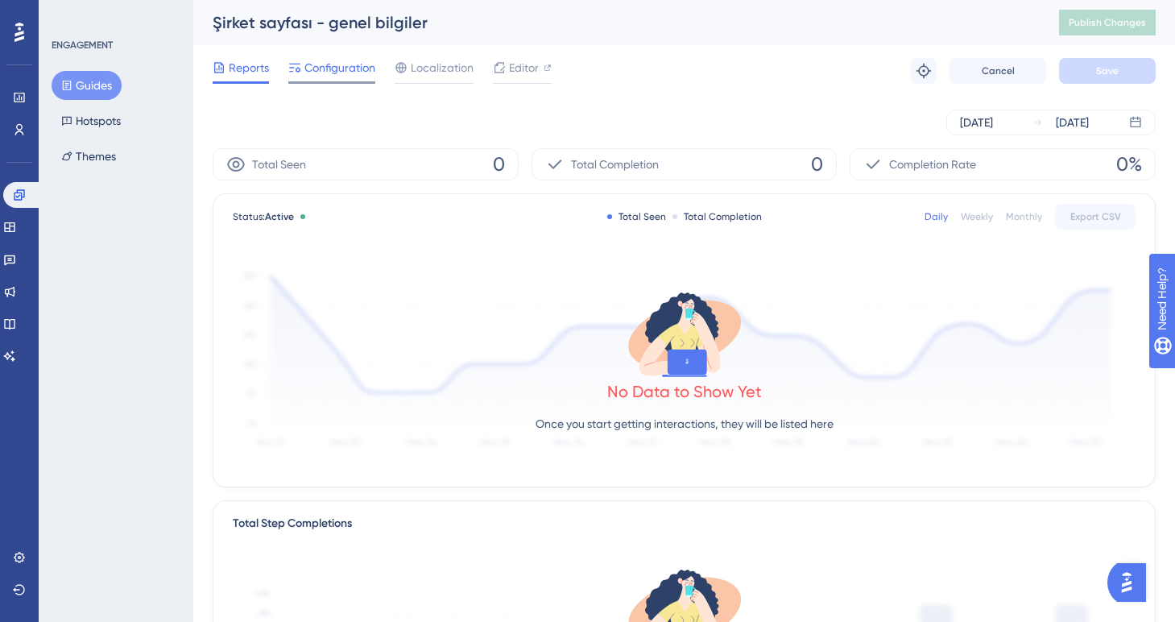
click at [366, 66] on span "Configuration" at bounding box center [339, 67] width 71 height 19
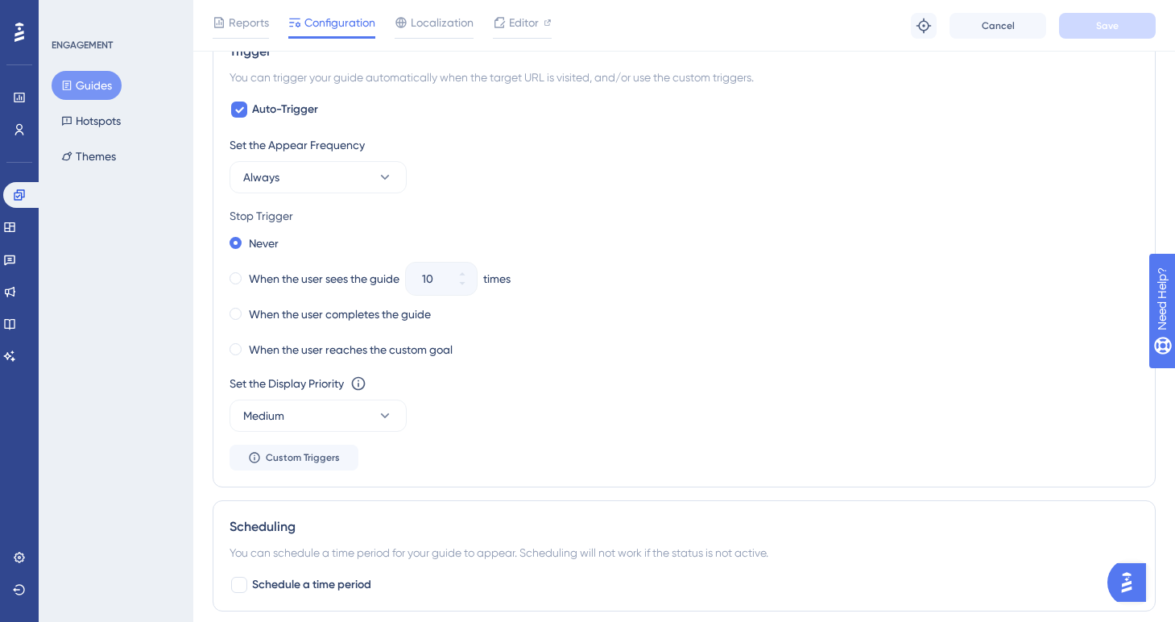
scroll to position [782, 0]
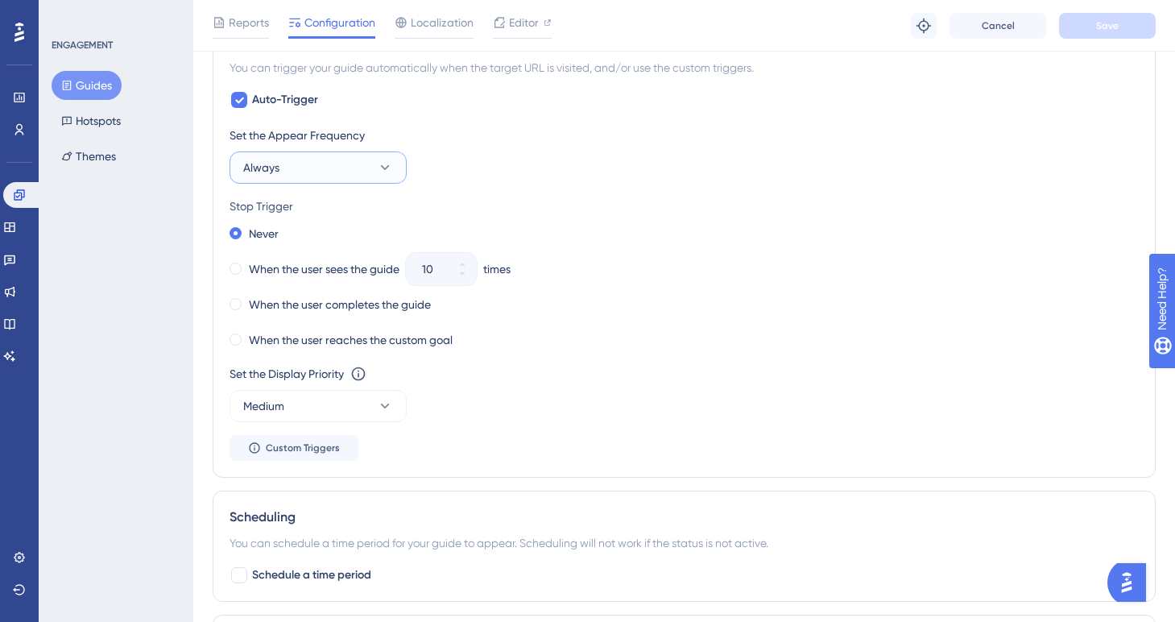
click at [370, 173] on button "Always" at bounding box center [317, 167] width 177 height 32
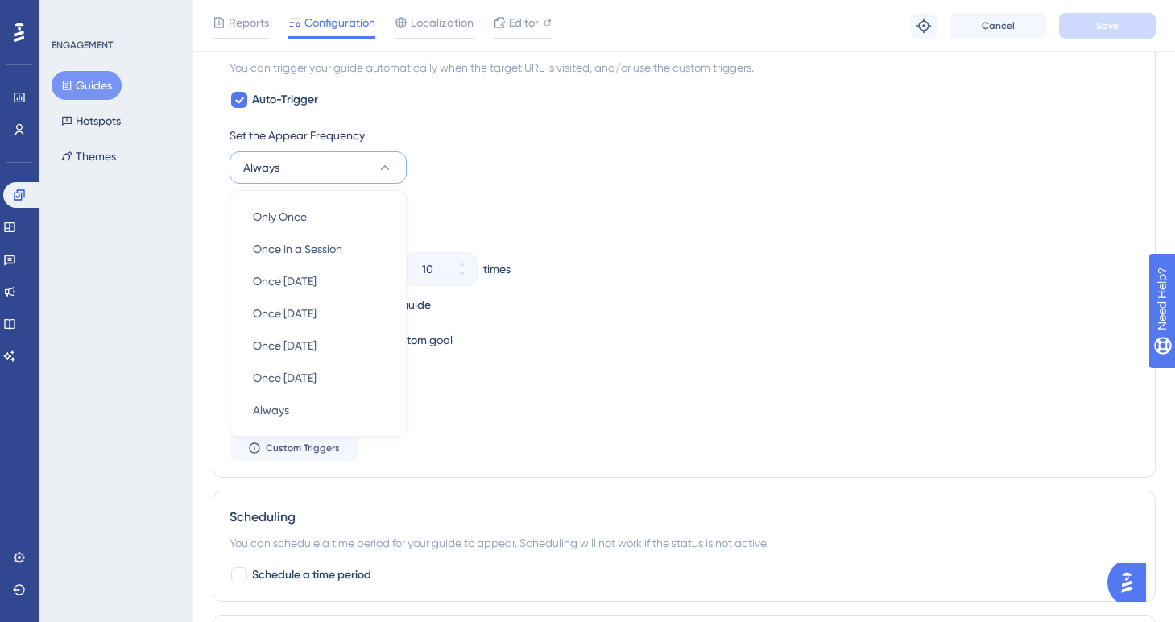
scroll to position [784, 0]
click at [382, 166] on icon at bounding box center [385, 165] width 9 height 5
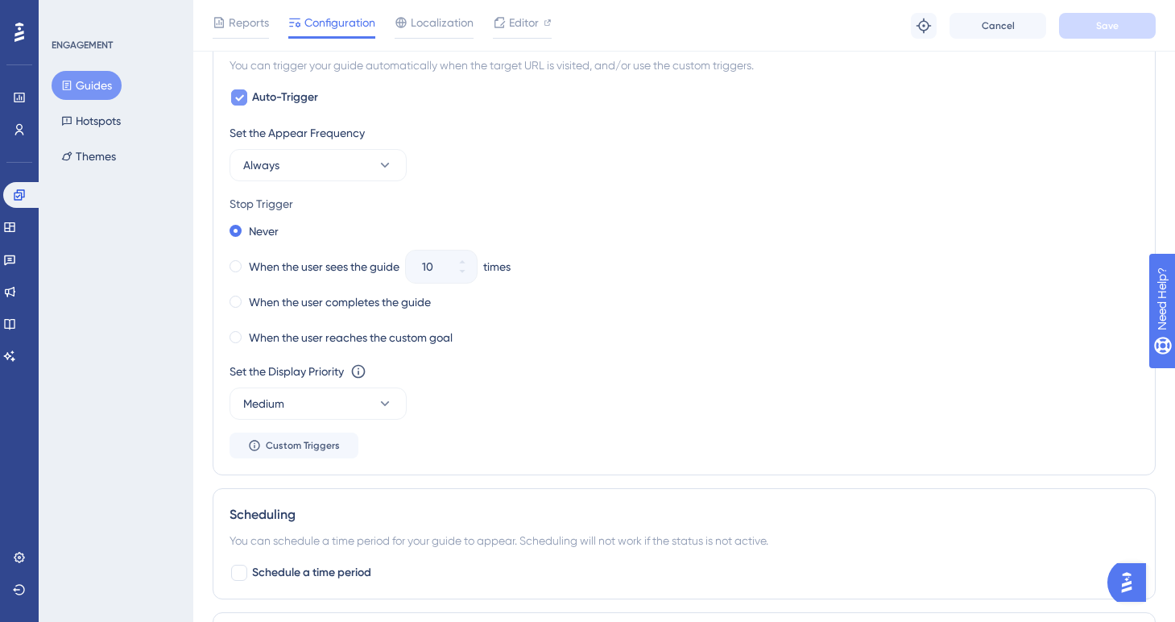
click at [240, 96] on icon at bounding box center [239, 97] width 10 height 13
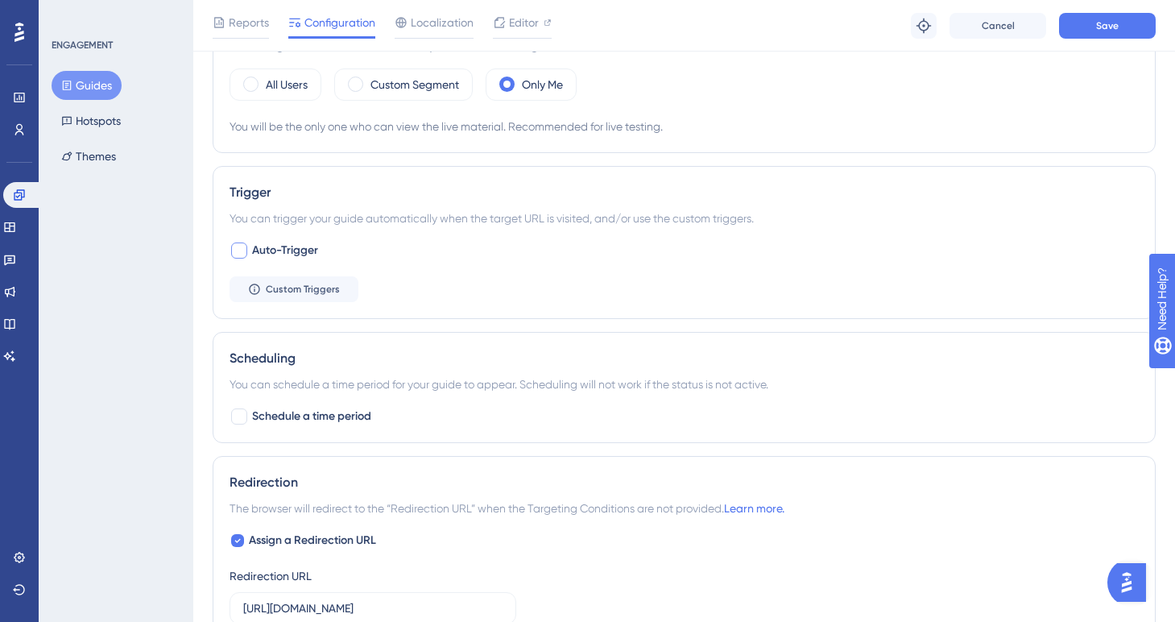
scroll to position [617, 0]
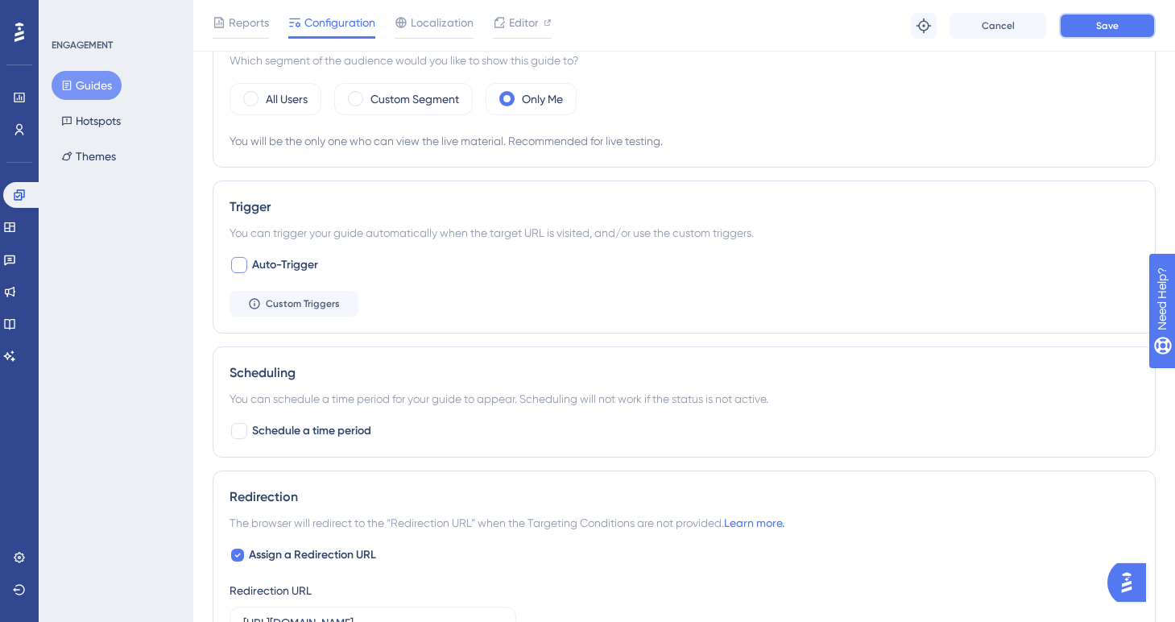
click at [1104, 29] on span "Save" at bounding box center [1107, 25] width 23 height 13
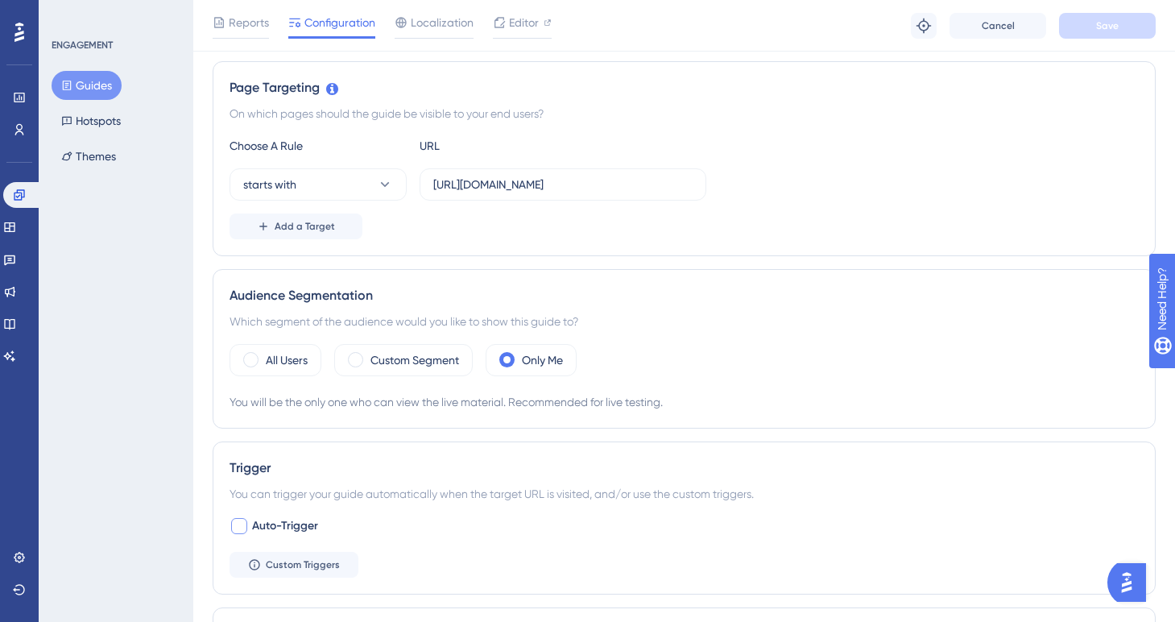
scroll to position [0, 0]
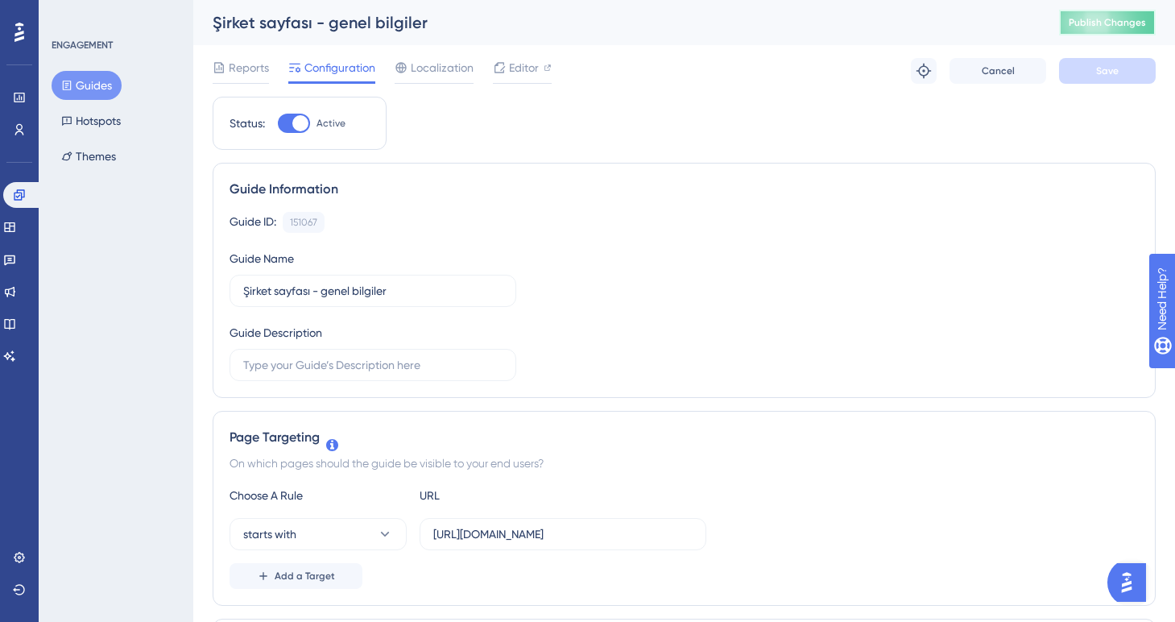
click at [1122, 21] on span "Publish Changes" at bounding box center [1106, 22] width 77 height 13
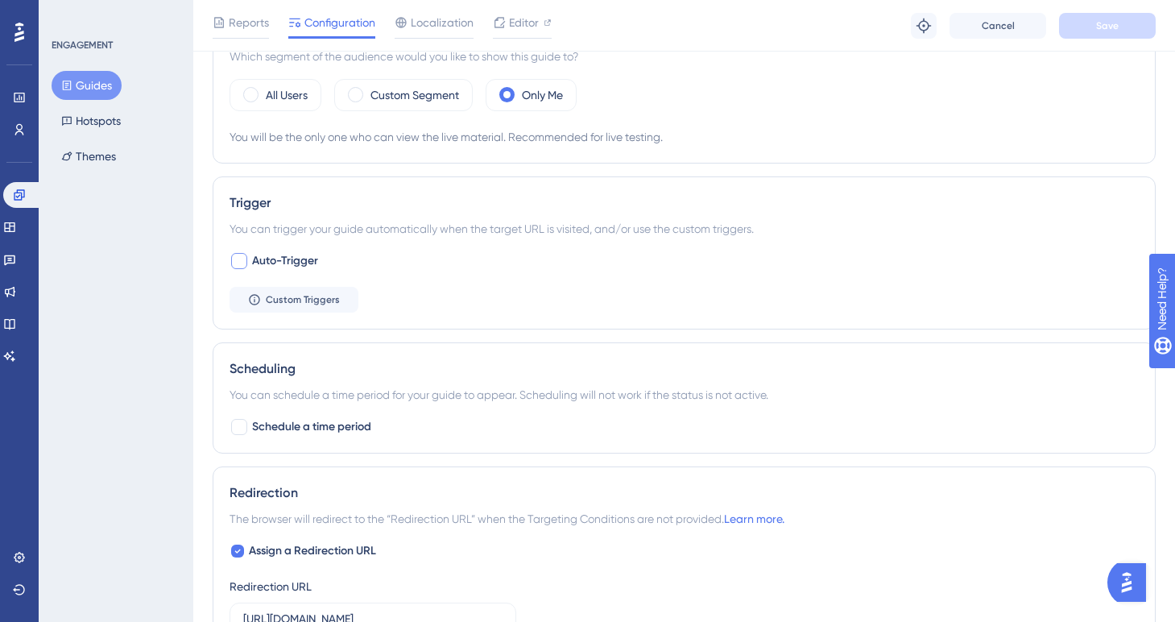
scroll to position [635, 0]
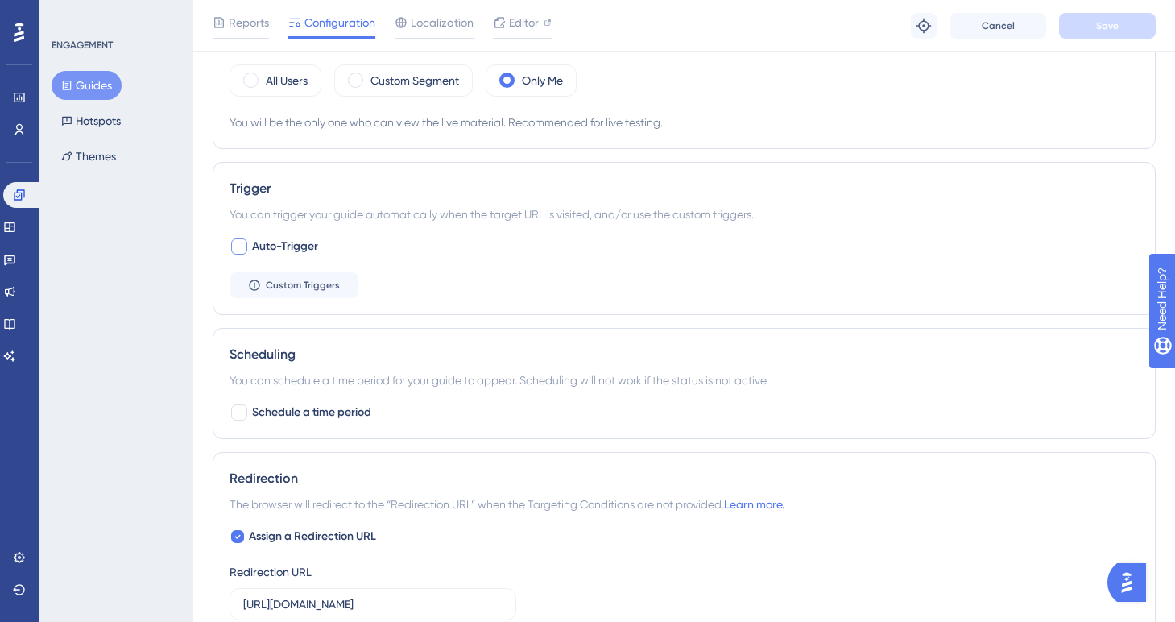
click at [237, 246] on div at bounding box center [239, 246] width 16 height 16
checkbox input "true"
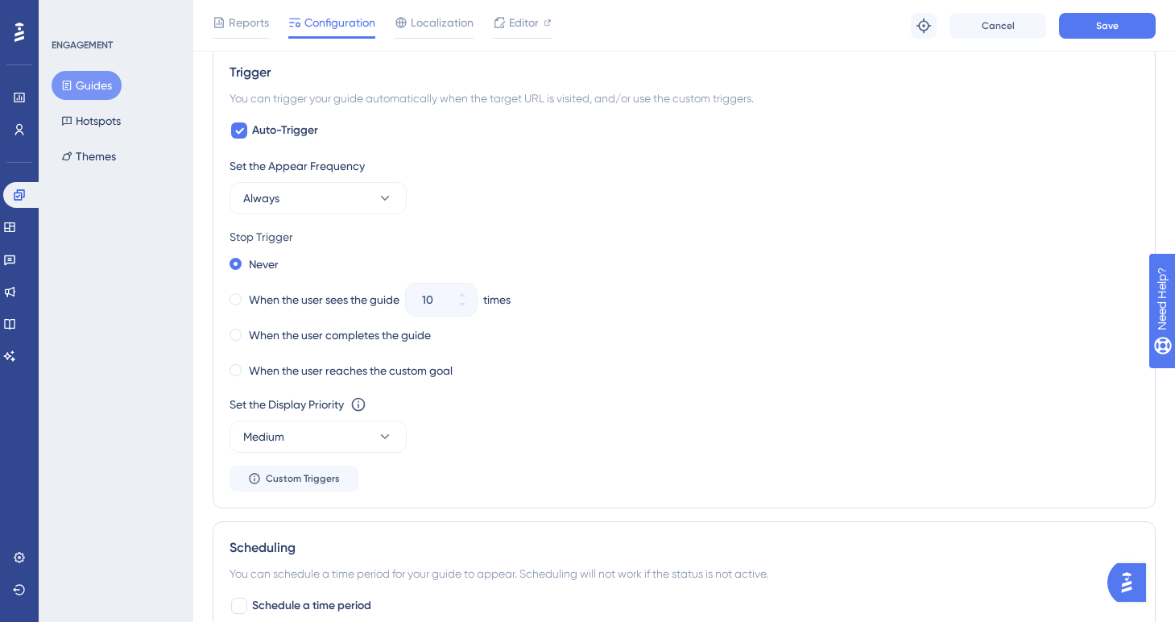
scroll to position [753, 0]
click at [14, 228] on icon at bounding box center [9, 227] width 10 height 10
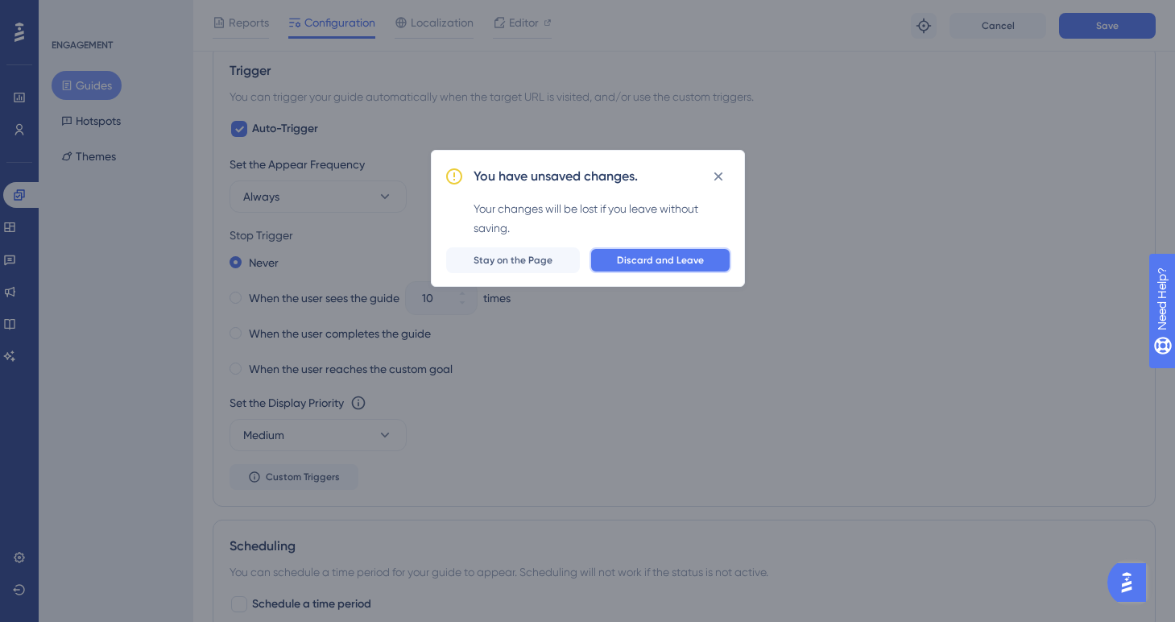
click at [652, 258] on span "Discard and Leave" at bounding box center [660, 260] width 87 height 13
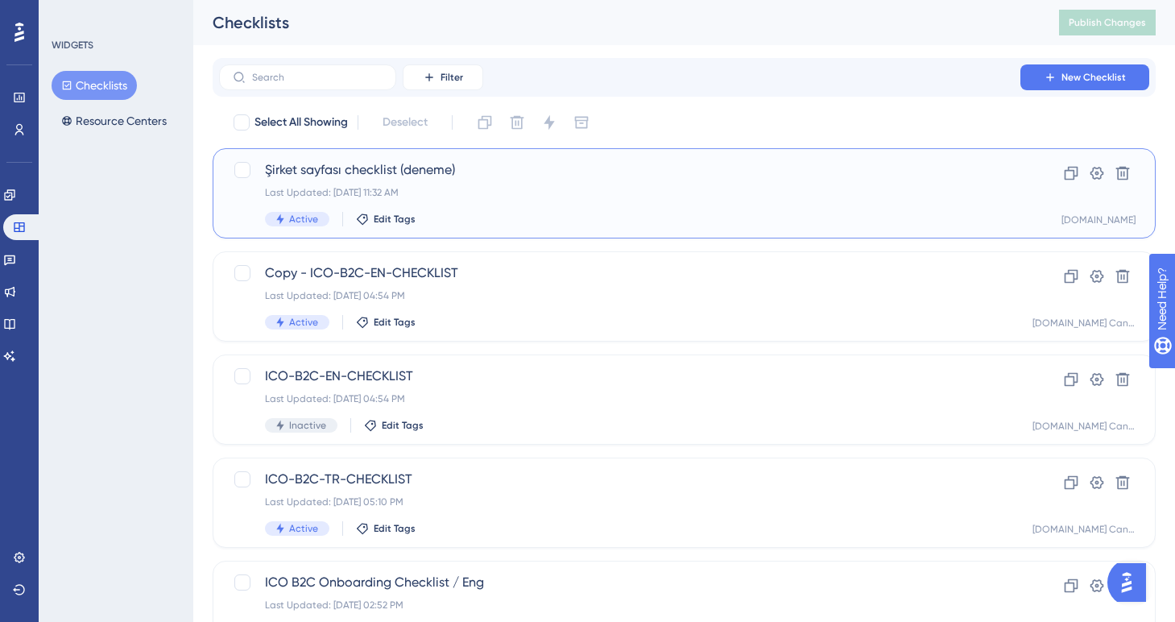
click at [502, 203] on div "Şirket sayfası checklist (deneme) Last Updated: [DATE] 11:32 AM Active Edit Tags" at bounding box center [619, 193] width 709 height 66
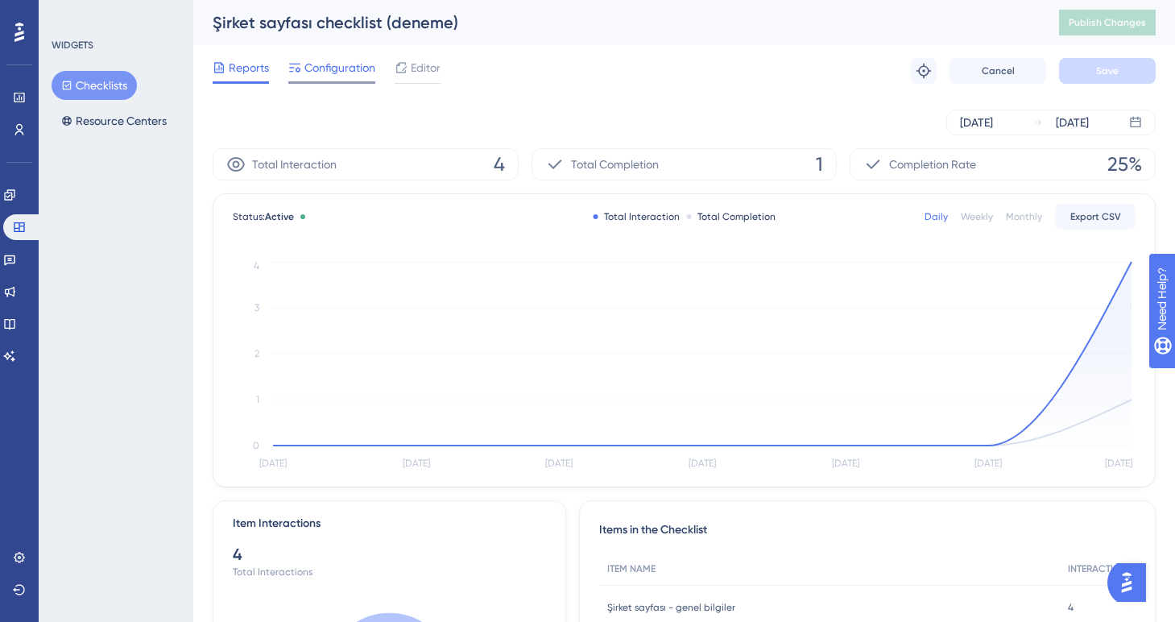
click at [341, 73] on span "Configuration" at bounding box center [339, 67] width 71 height 19
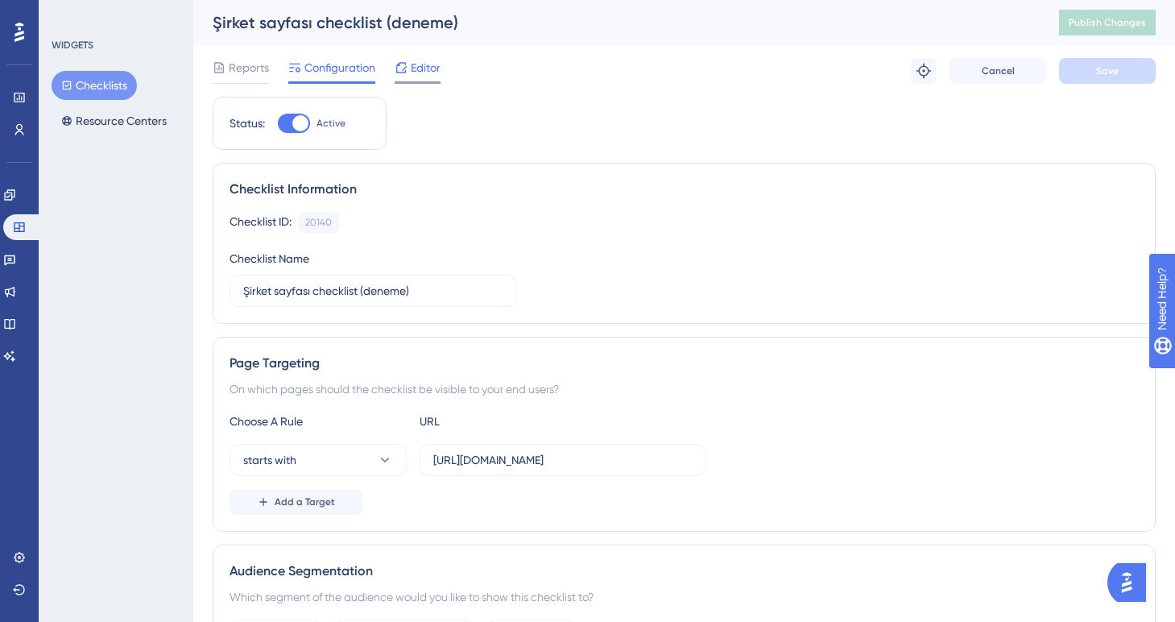
click at [415, 68] on span "Editor" at bounding box center [426, 67] width 30 height 19
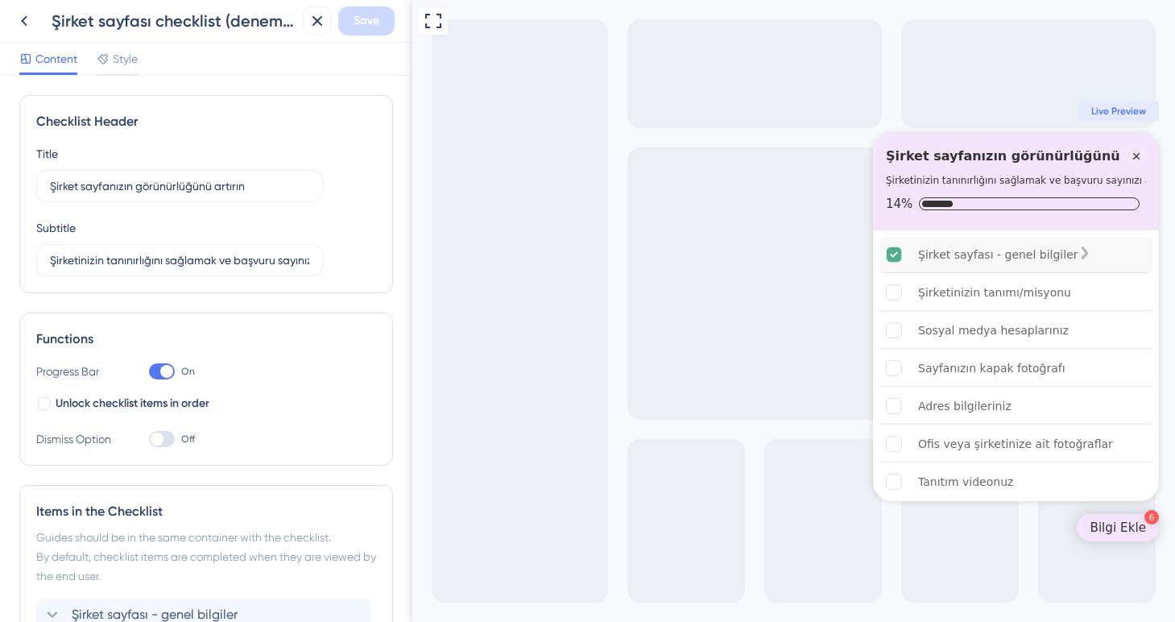
click at [1003, 254] on div "Şirket sayfası - genel bilgiler" at bounding box center [998, 254] width 160 height 19
click at [131, 59] on span "Style" at bounding box center [125, 58] width 25 height 19
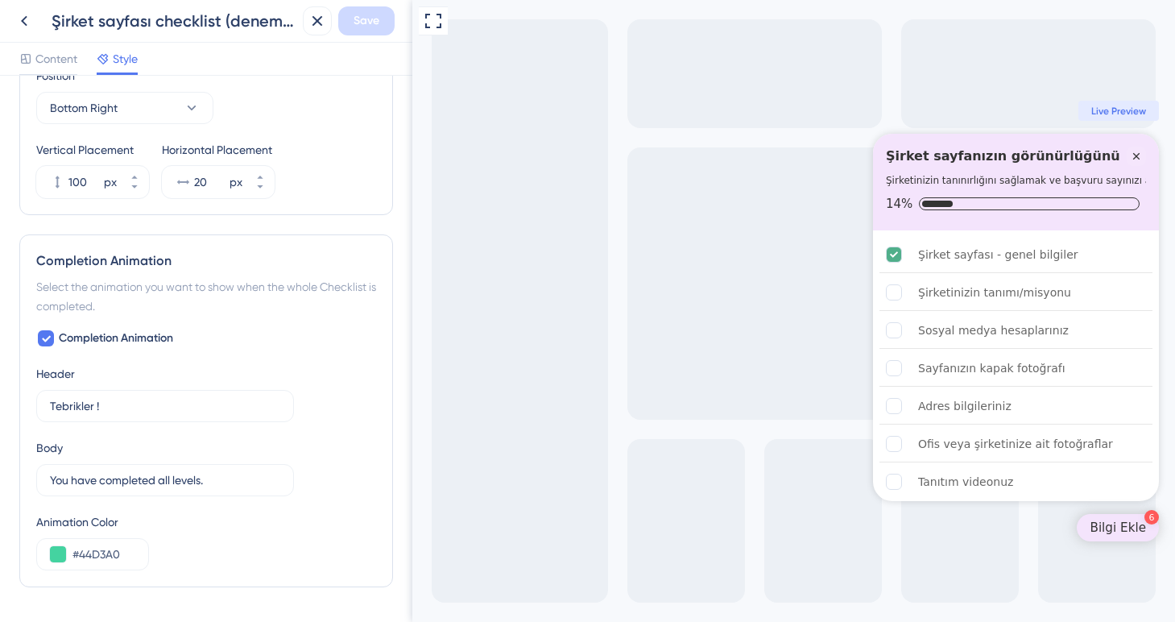
scroll to position [834, 0]
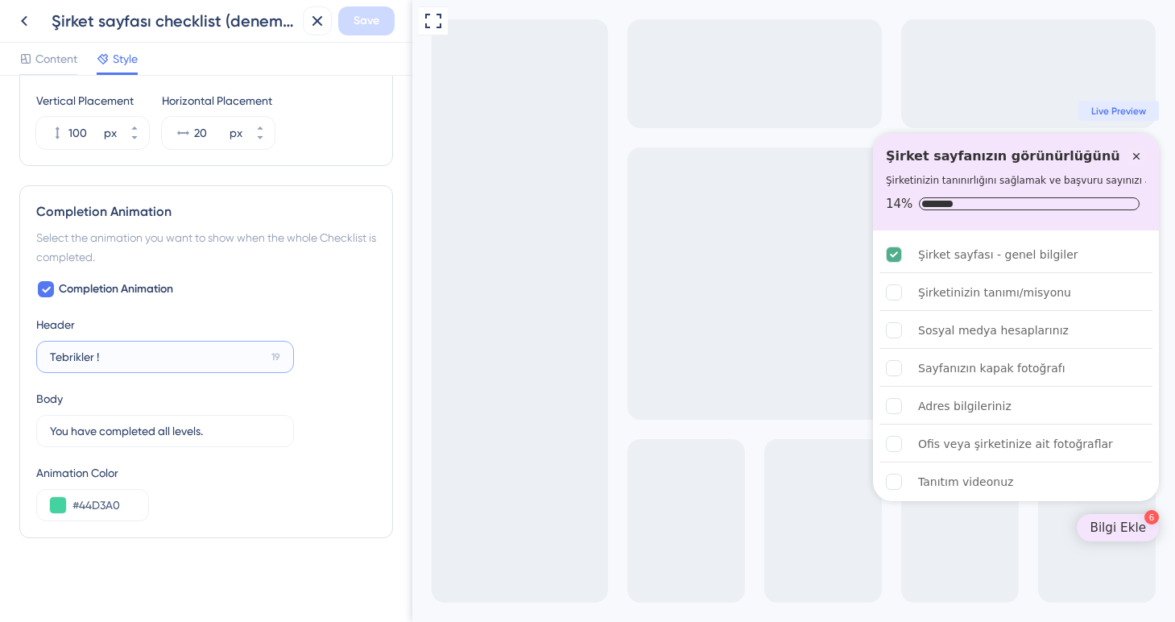
click at [116, 359] on input "Tebrikler !" at bounding box center [157, 357] width 215 height 18
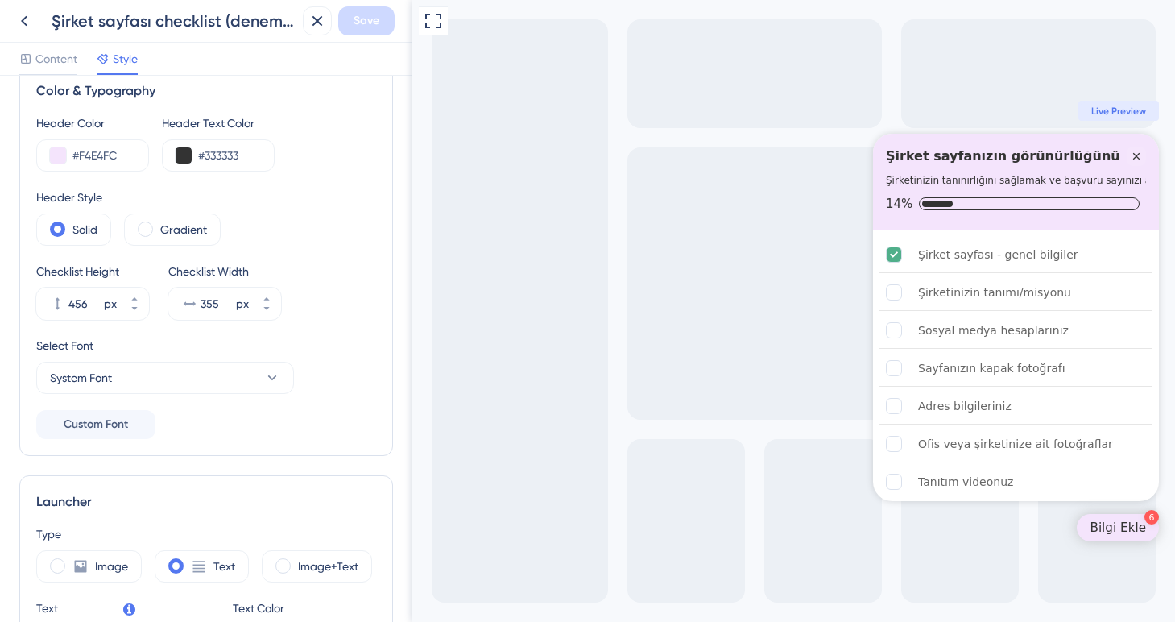
scroll to position [0, 0]
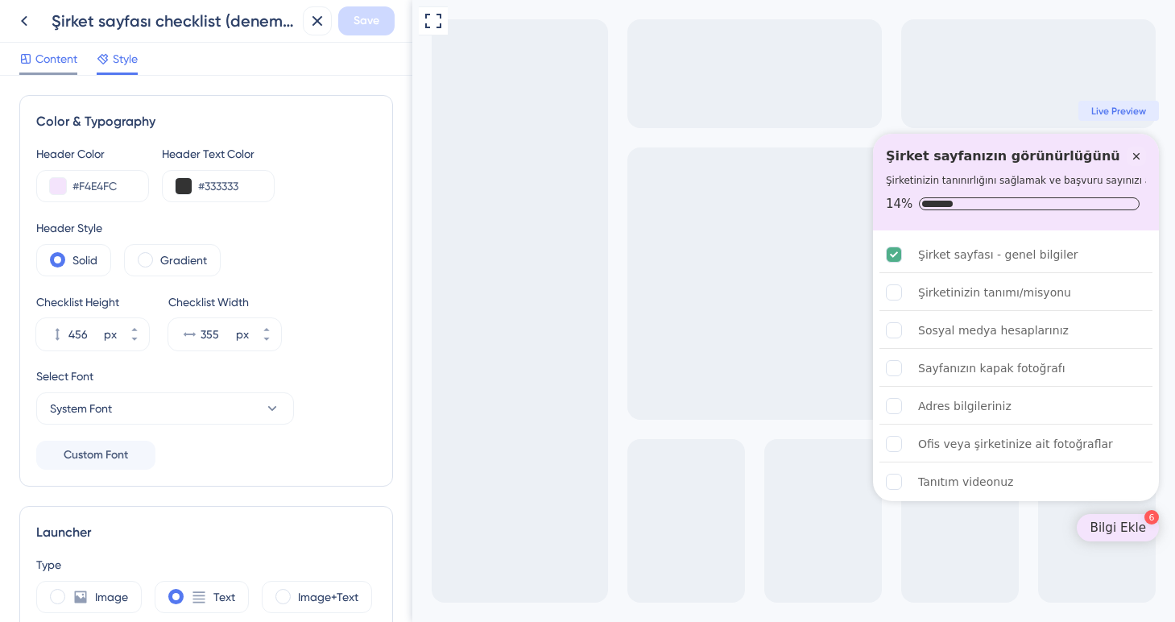
click at [65, 62] on span "Content" at bounding box center [56, 58] width 42 height 19
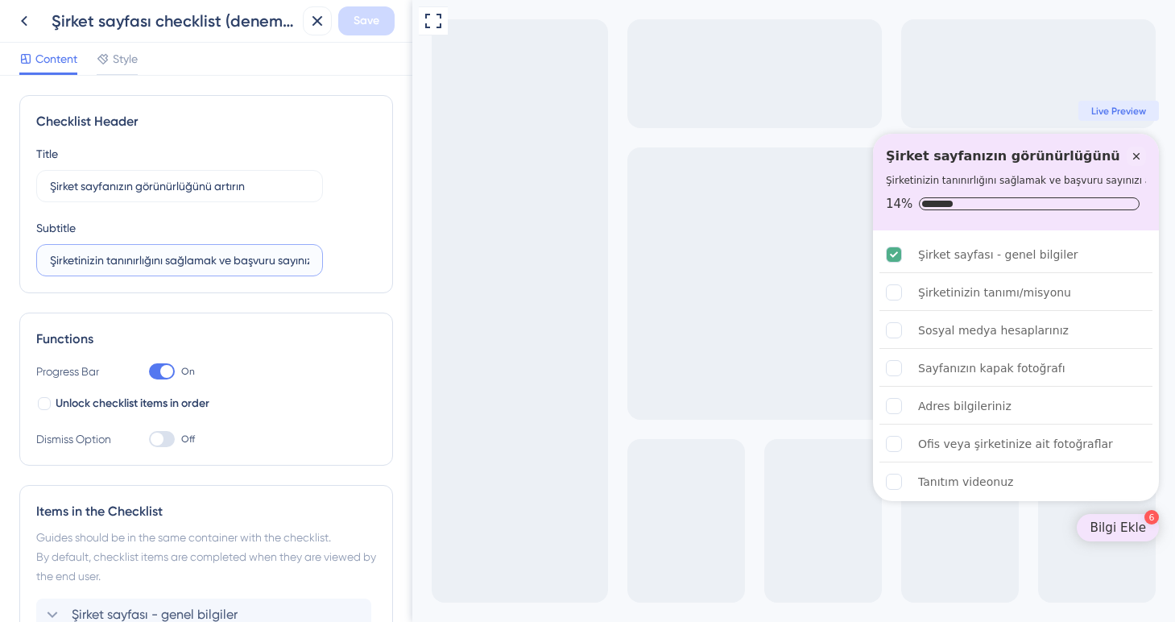
click at [111, 256] on input "Şirketinizin tanınırlığını sağlamak ve başvuru sayınızı artırmak için daha fazl…" at bounding box center [179, 260] width 259 height 18
click at [127, 52] on span "Style" at bounding box center [125, 58] width 25 height 19
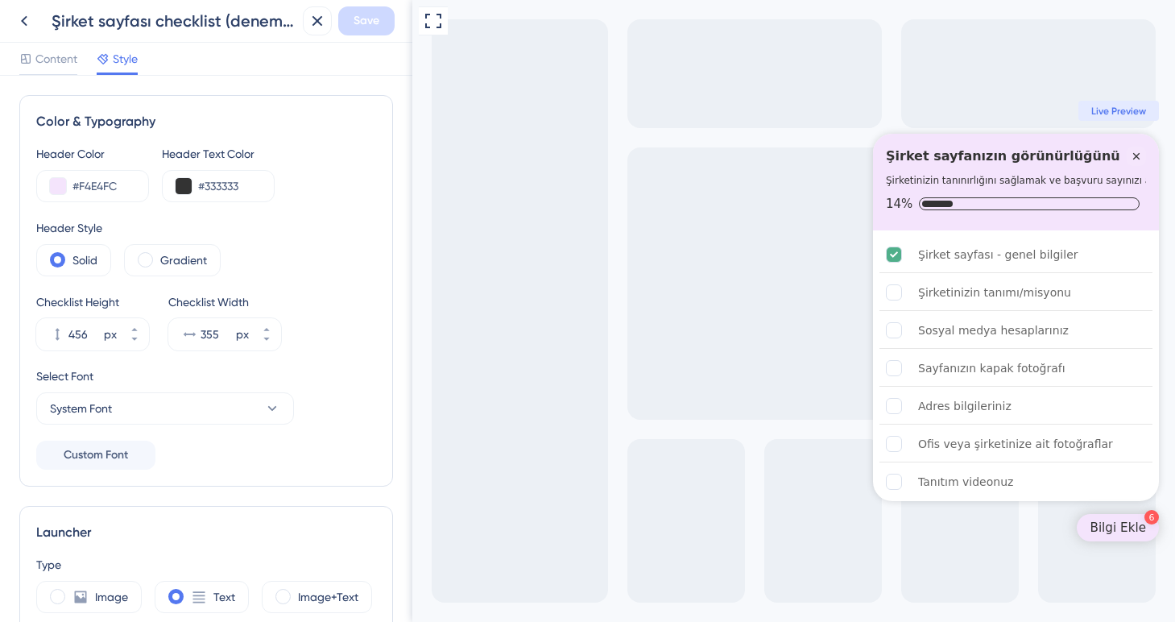
click at [62, 47] on div "Content Style" at bounding box center [206, 59] width 412 height 33
click at [61, 57] on span "Content" at bounding box center [56, 58] width 42 height 19
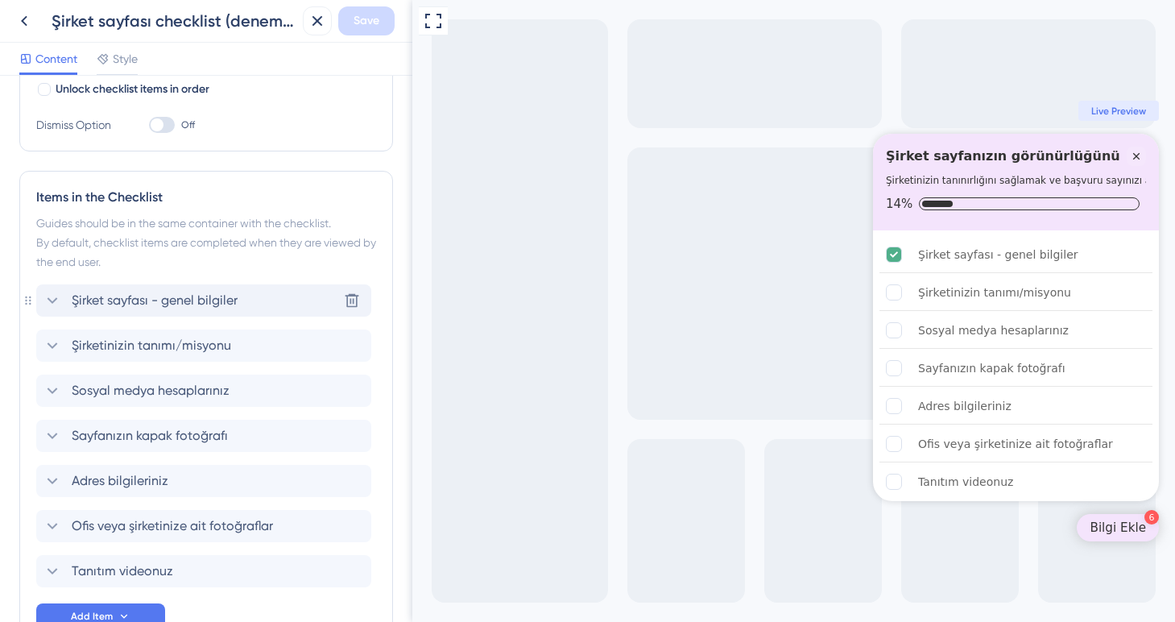
click at [200, 309] on span "Şirket sayfası - genel bilgiler" at bounding box center [155, 300] width 166 height 19
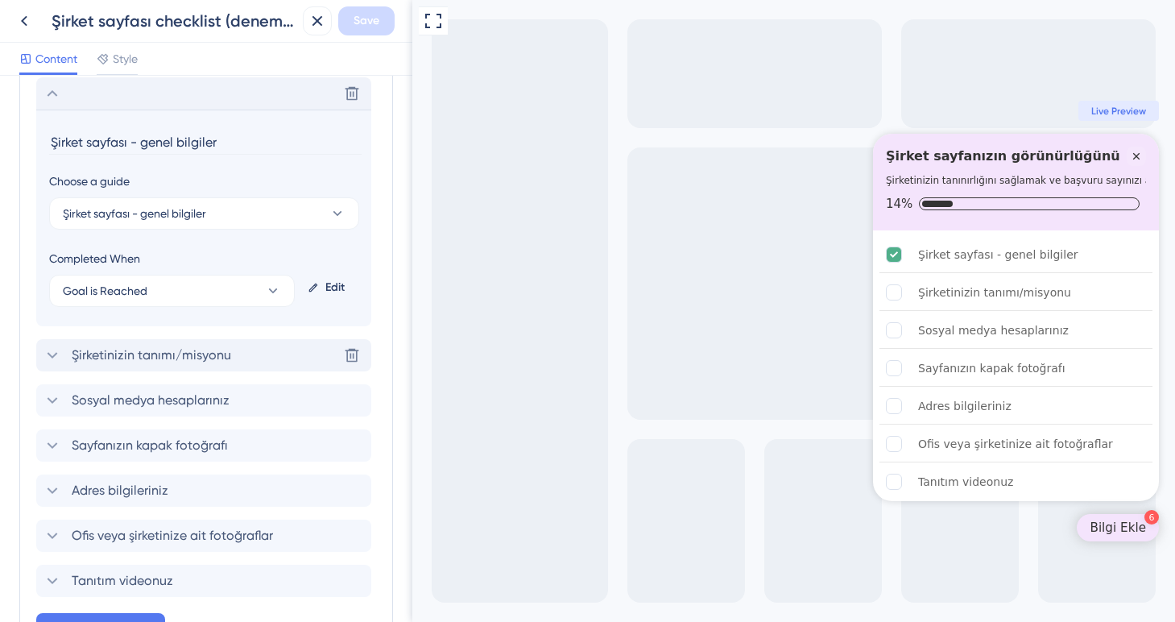
scroll to position [522, 0]
click at [332, 279] on div "Edit" at bounding box center [329, 285] width 57 height 39
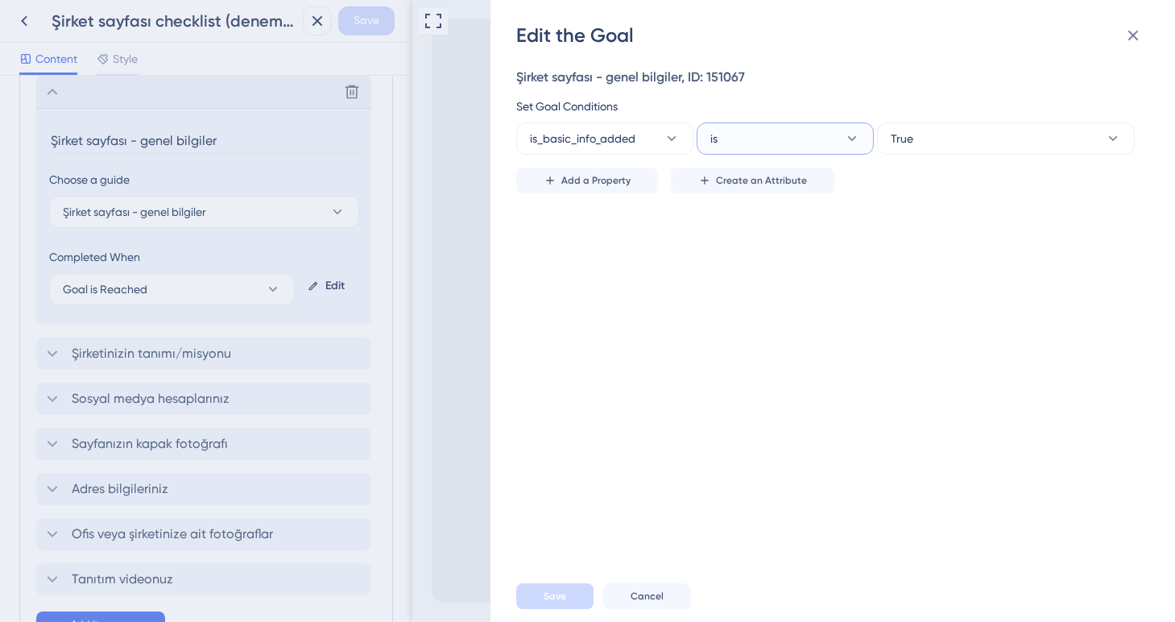
click at [822, 130] on button "is" at bounding box center [784, 138] width 177 height 32
click at [770, 218] on div "is not is not" at bounding box center [785, 220] width 130 height 32
click at [546, 600] on span "Save" at bounding box center [554, 595] width 23 height 13
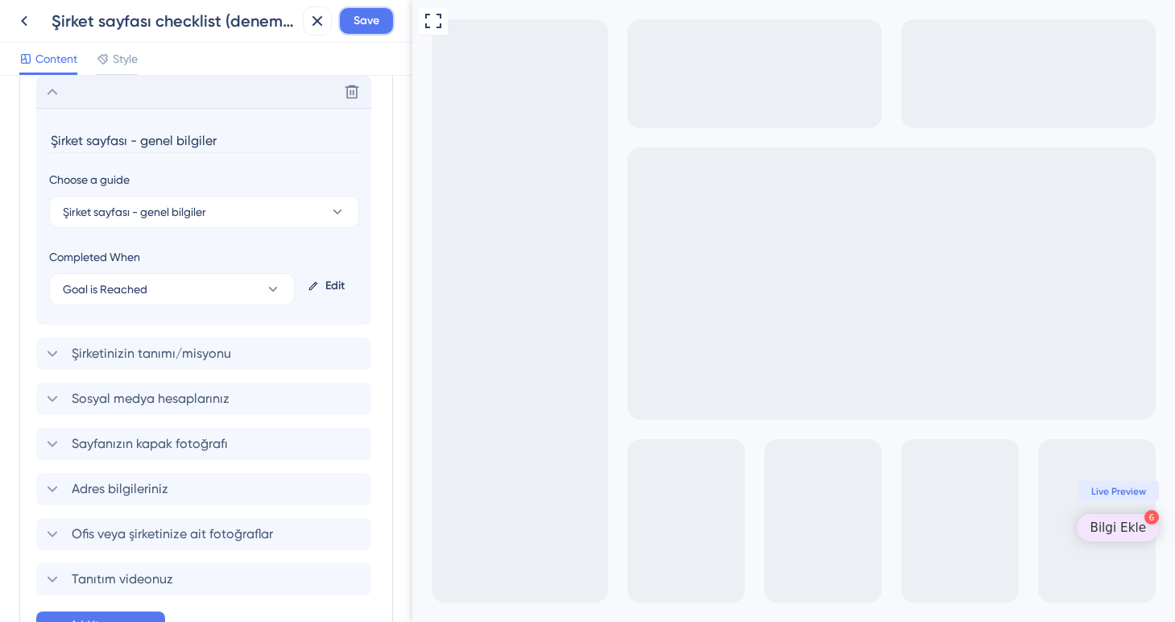
click at [382, 17] on button "Save" at bounding box center [366, 20] width 56 height 29
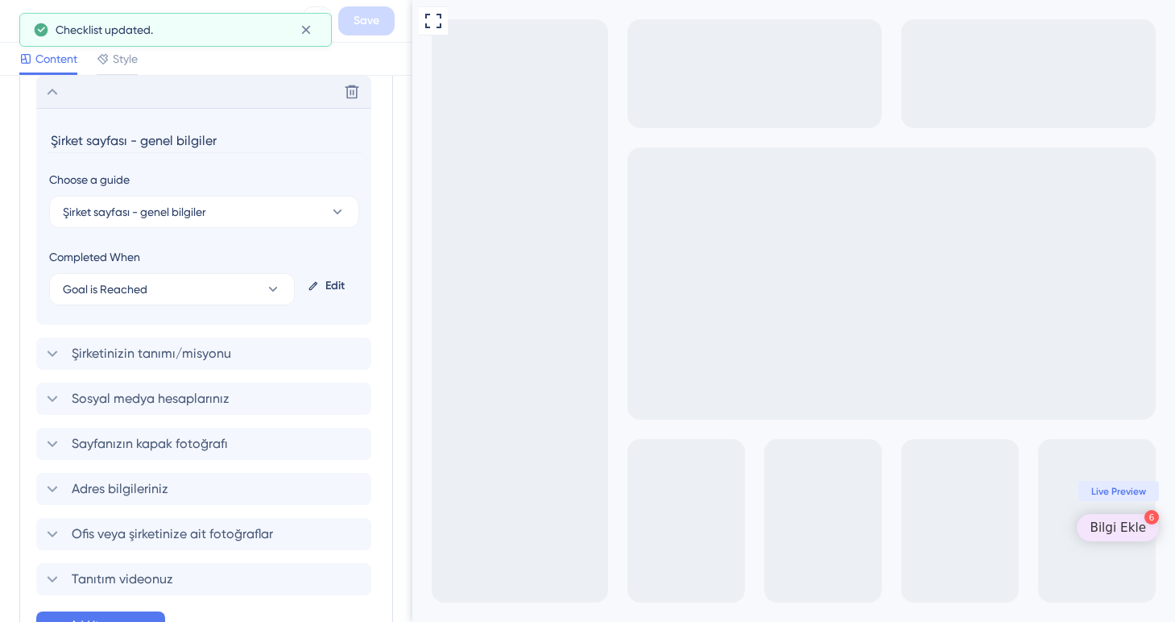
click at [14, 17] on button at bounding box center [24, 20] width 29 height 29
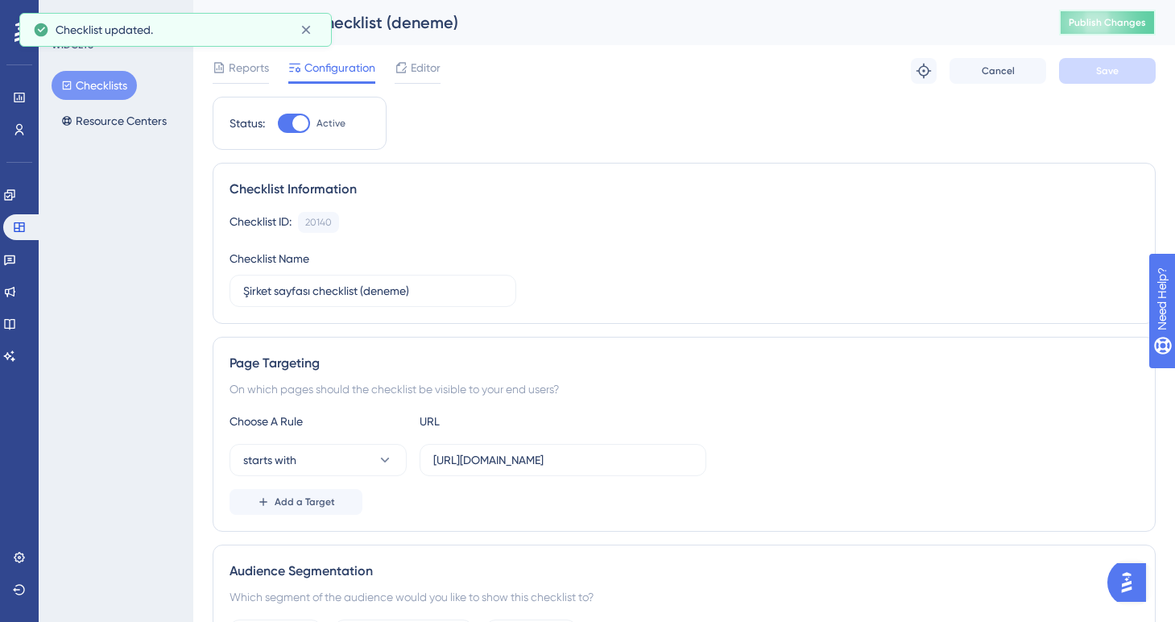
click at [1081, 20] on span "Publish Changes" at bounding box center [1106, 22] width 77 height 13
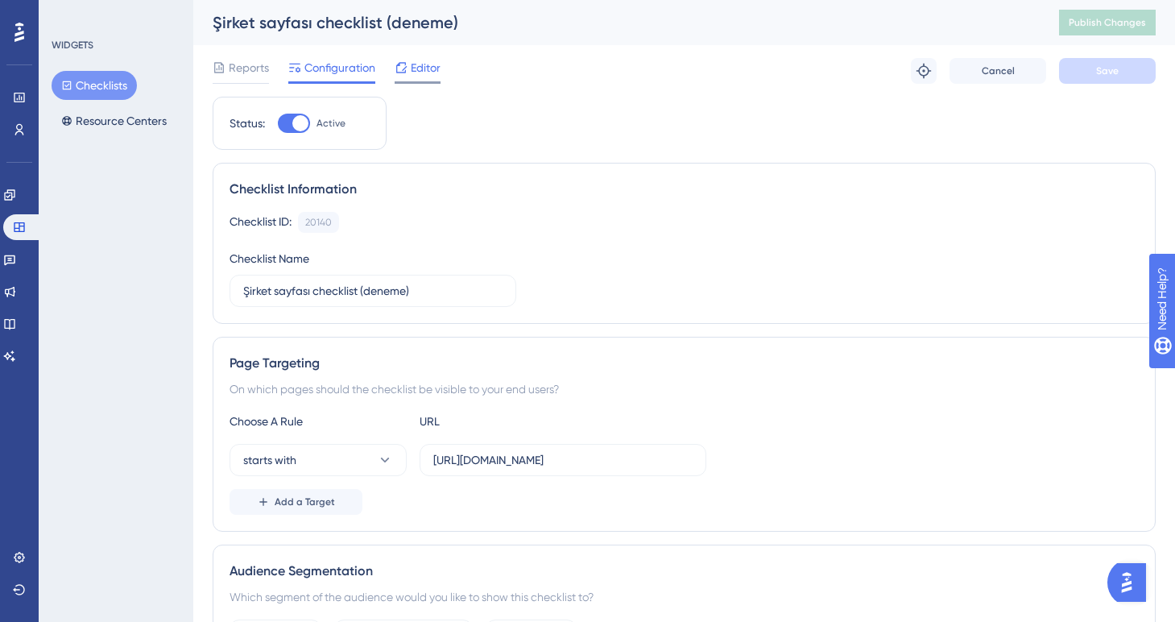
click at [425, 66] on span "Editor" at bounding box center [426, 67] width 30 height 19
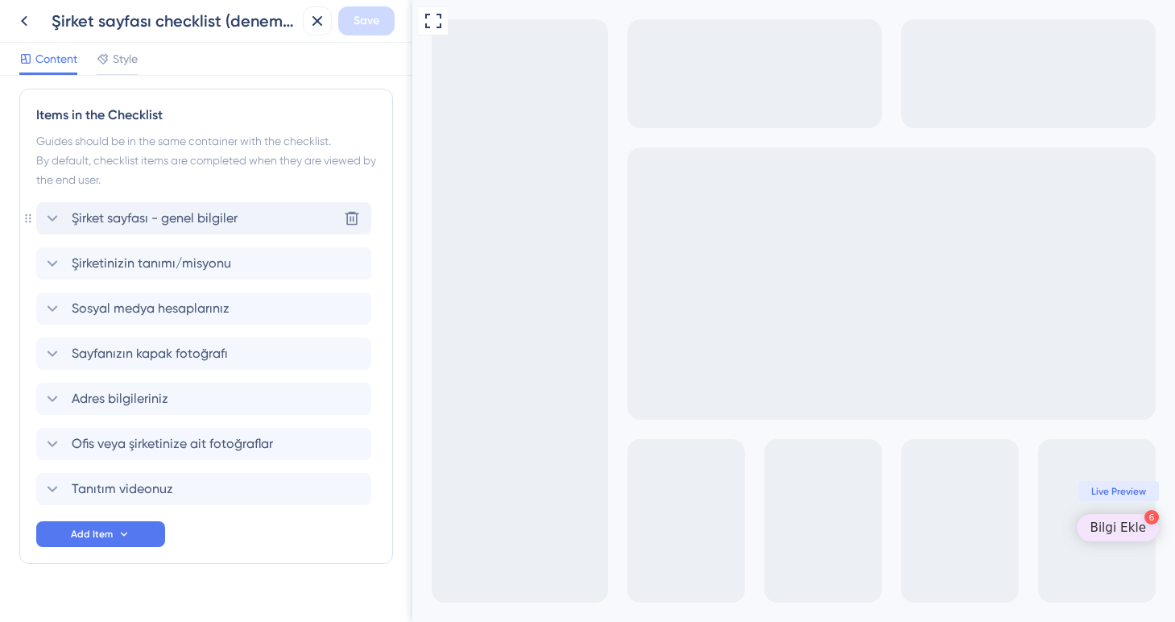
click at [204, 220] on span "Şirket sayfası - genel bilgiler" at bounding box center [155, 218] width 166 height 19
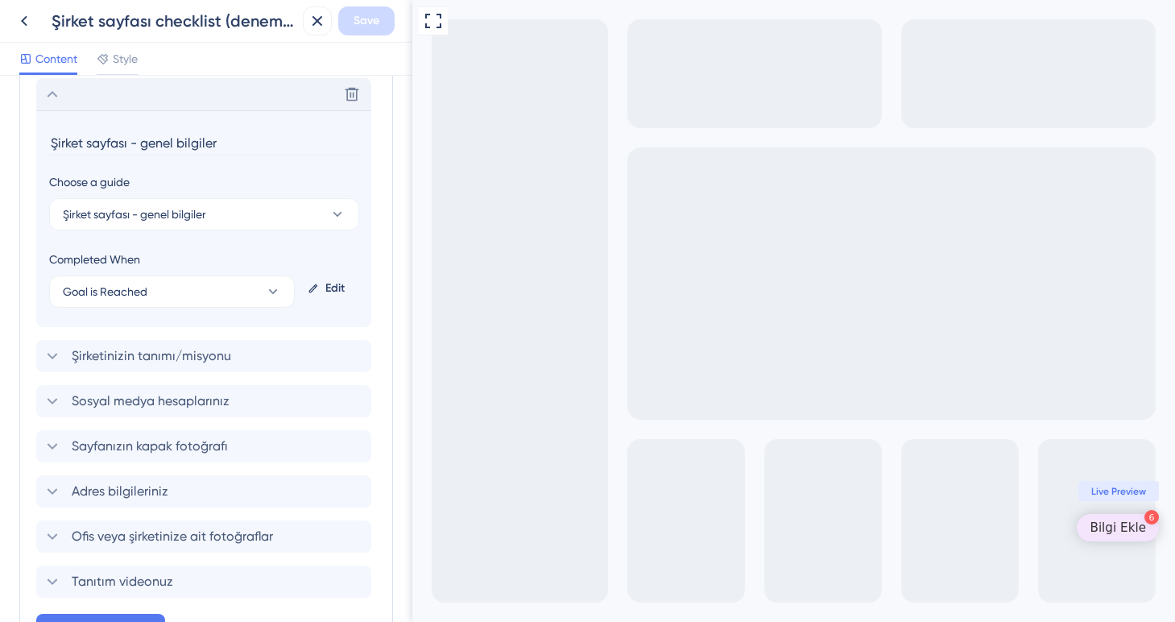
scroll to position [522, 0]
click at [272, 289] on icon at bounding box center [273, 289] width 9 height 5
click at [200, 331] on div "Guide is Completed Guide is Completed" at bounding box center [171, 338] width 199 height 32
click at [293, 286] on button "Guide is Completed" at bounding box center [204, 289] width 310 height 32
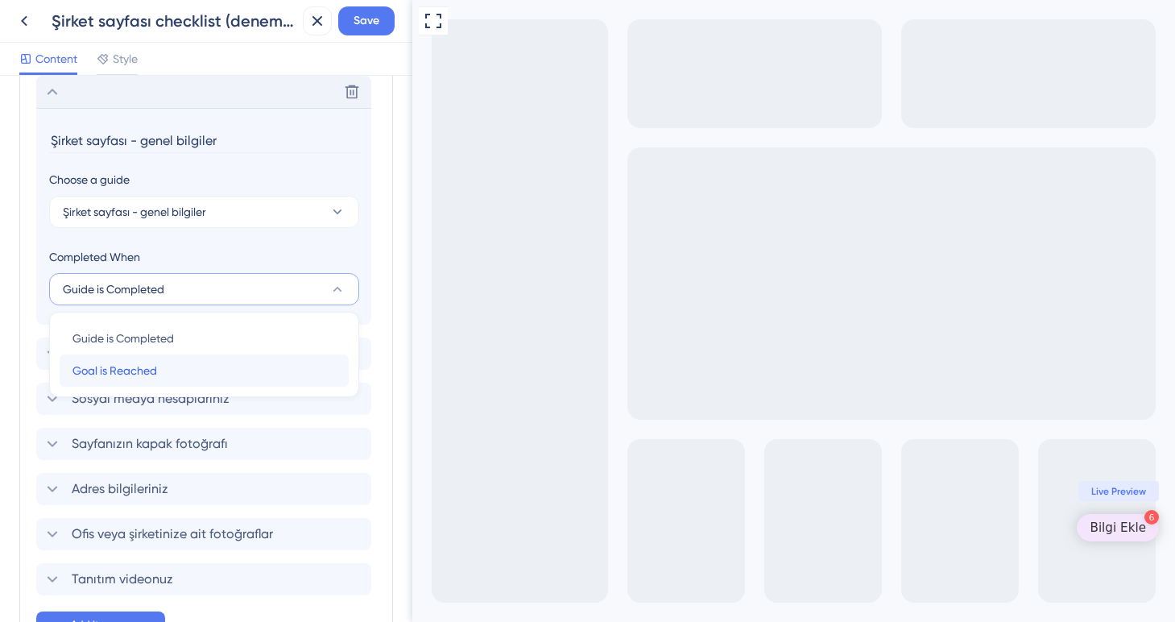
click at [213, 366] on div "Goal is Reached Goal is Reached" at bounding box center [203, 370] width 263 height 32
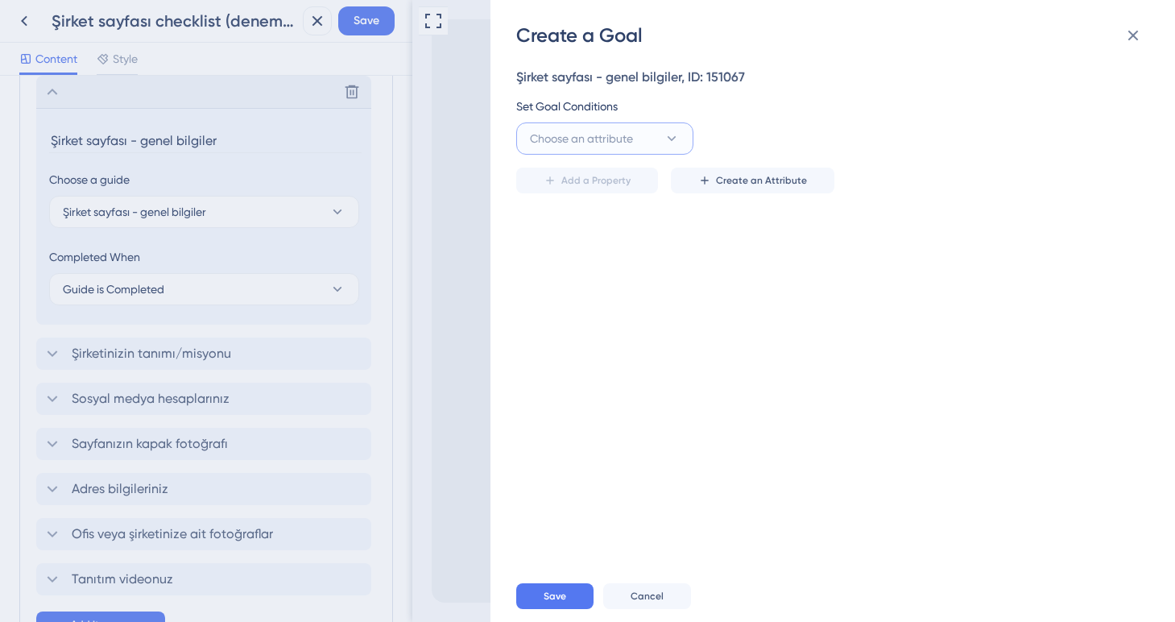
click at [643, 142] on button "Choose an attribute" at bounding box center [604, 138] width 177 height 32
type input "basic"
click at [628, 242] on span "is_basic_info_added" at bounding box center [591, 236] width 105 height 19
click at [762, 141] on button "is" at bounding box center [784, 138] width 177 height 32
click at [810, 100] on div "Set Goal Conditions" at bounding box center [827, 106] width 623 height 19
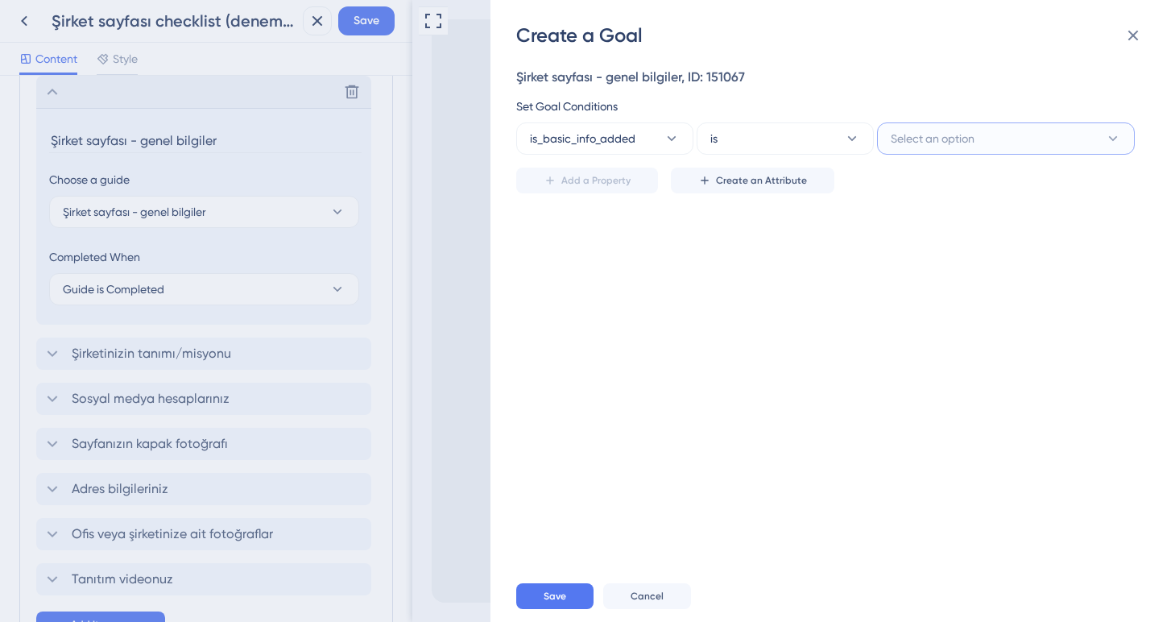
click at [911, 135] on span "Select an option" at bounding box center [932, 138] width 84 height 19
click at [929, 184] on div "True True" at bounding box center [1005, 187] width 211 height 32
click at [570, 593] on button "Save" at bounding box center [554, 596] width 77 height 26
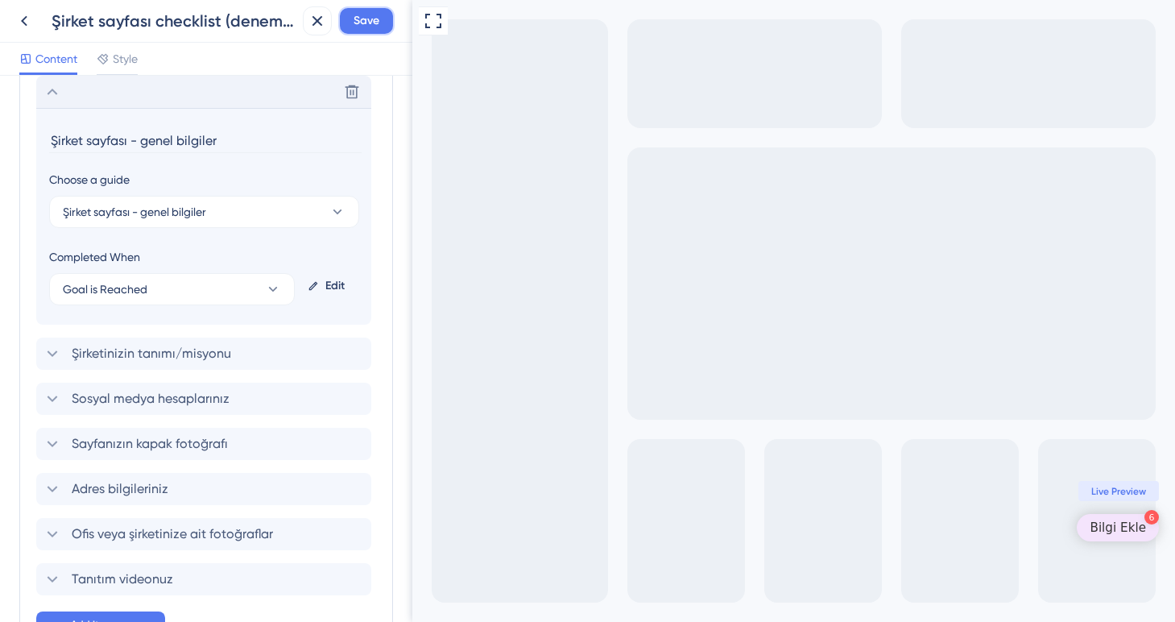
click at [378, 27] on span "Save" at bounding box center [366, 20] width 26 height 19
click at [29, 22] on icon at bounding box center [23, 20] width 19 height 19
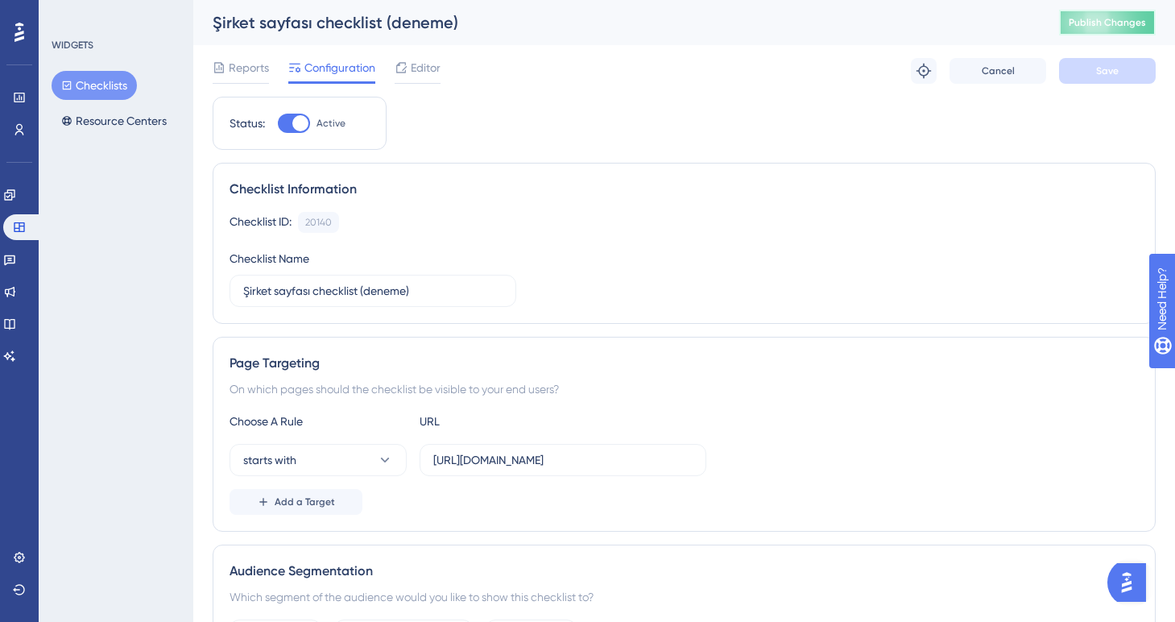
click at [1095, 30] on button "Publish Changes" at bounding box center [1107, 23] width 97 height 26
click at [16, 195] on icon at bounding box center [9, 194] width 13 height 13
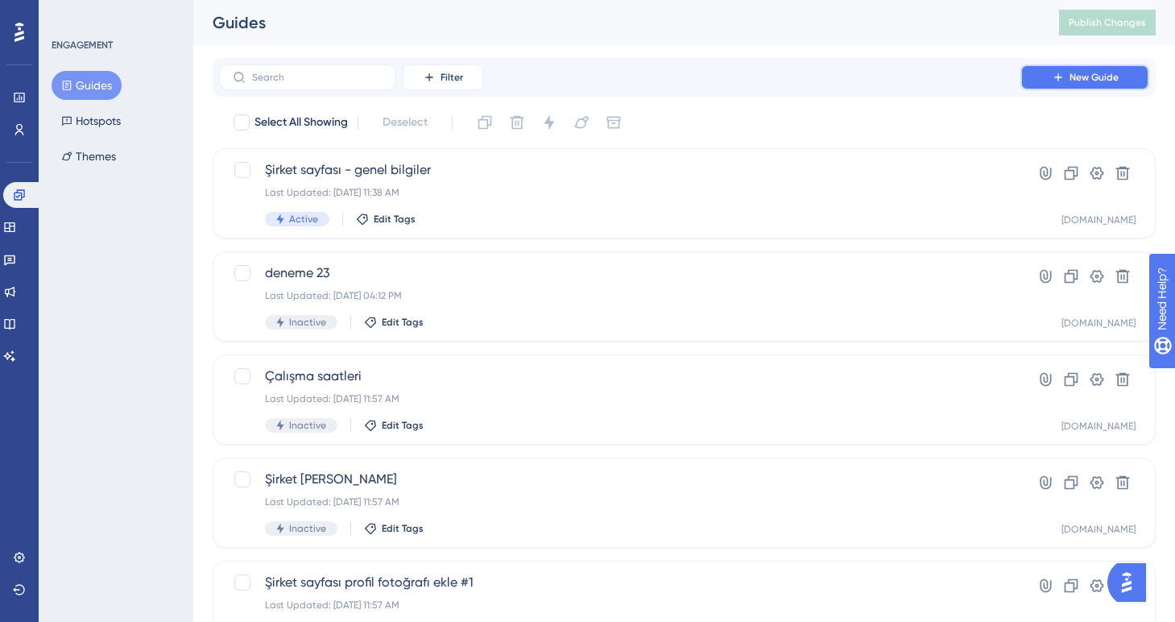
click at [1051, 76] on icon at bounding box center [1057, 77] width 13 height 13
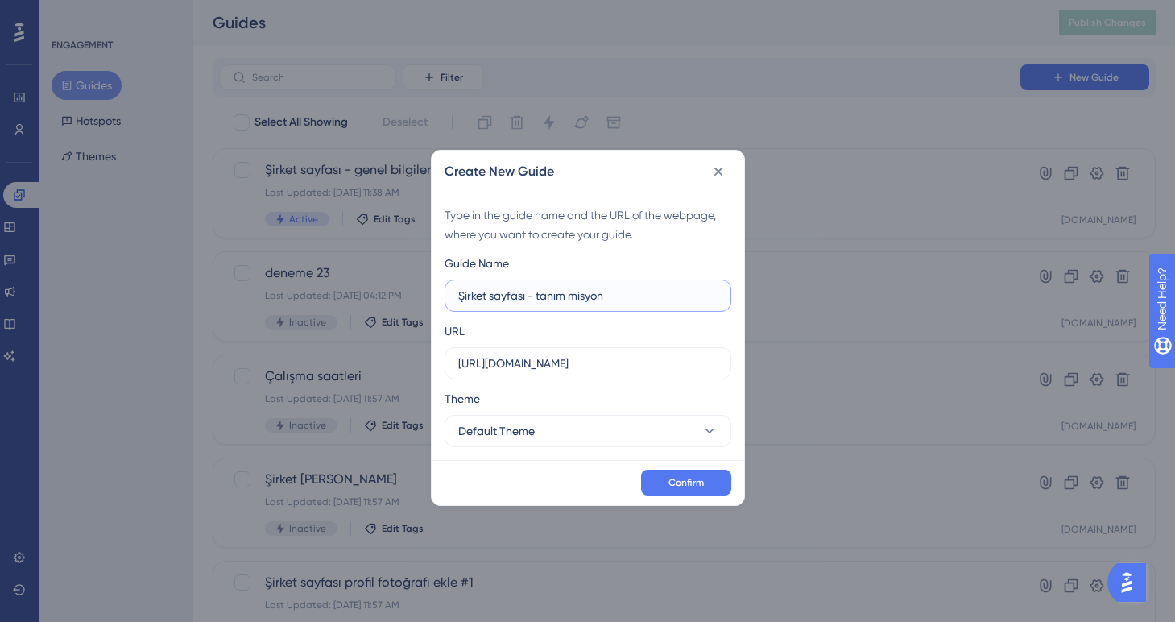
click at [569, 298] on input "Şirket sayfası - tanım misyon" at bounding box center [587, 296] width 259 height 18
type input "Şirket sayfası - tanım / misyon"
click at [568, 369] on input "[URL][DOMAIN_NAME]" at bounding box center [587, 363] width 259 height 18
click at [498, 366] on input "[URL][DOMAIN_NAME]" at bounding box center [587, 363] width 259 height 18
type input "[URL][DOMAIN_NAME]"
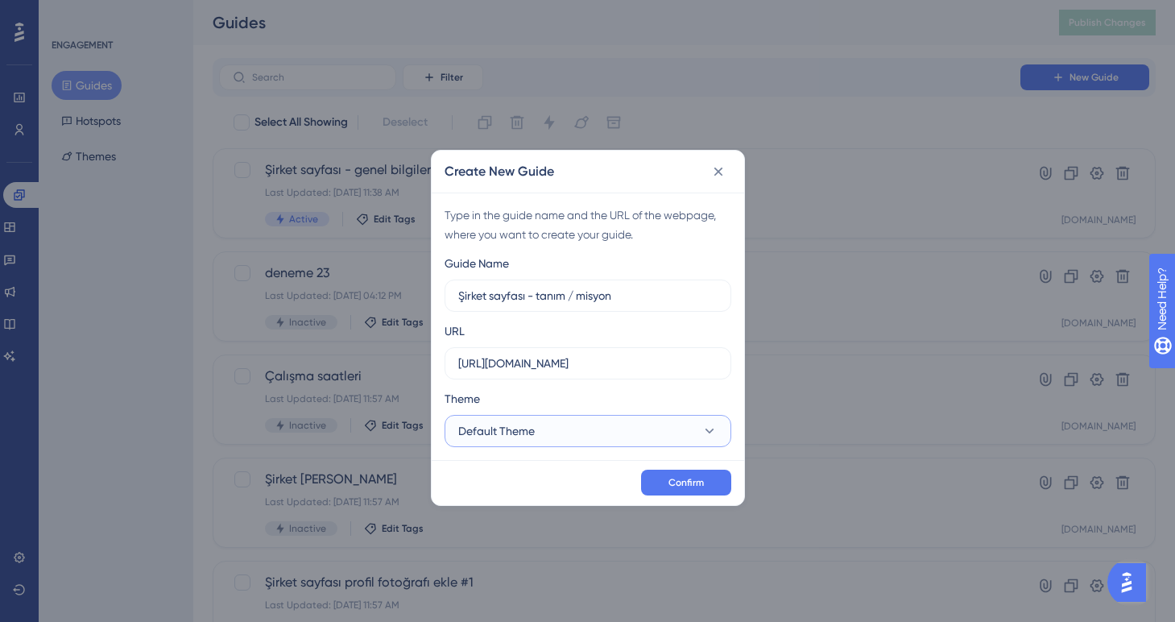
click at [521, 439] on span "Default Theme" at bounding box center [496, 430] width 76 height 19
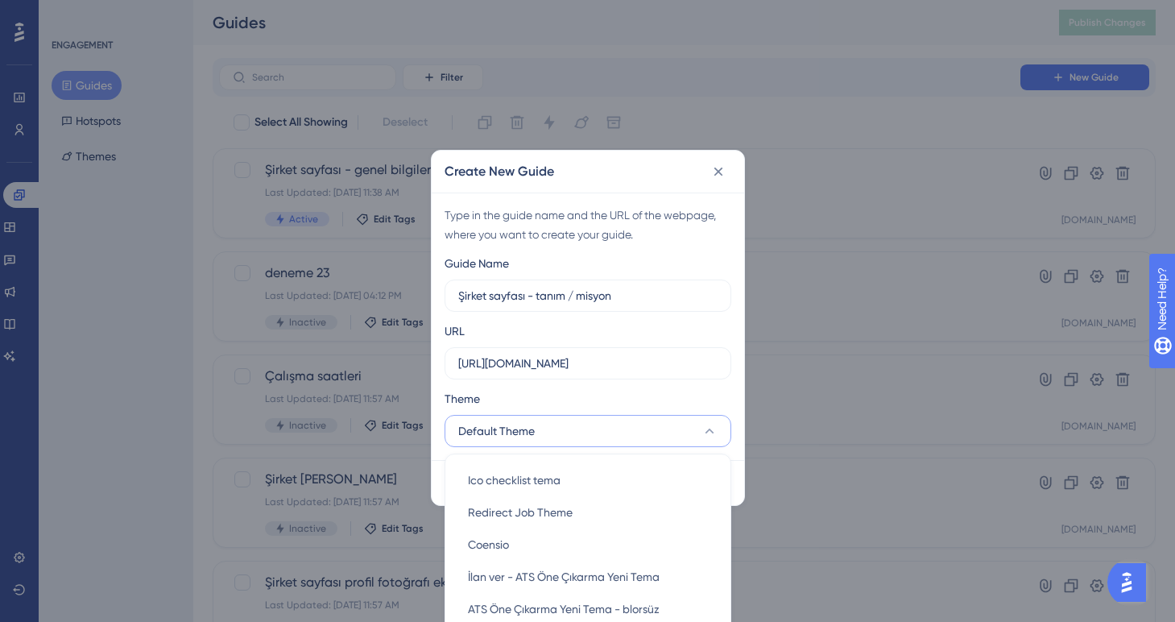
scroll to position [167, 0]
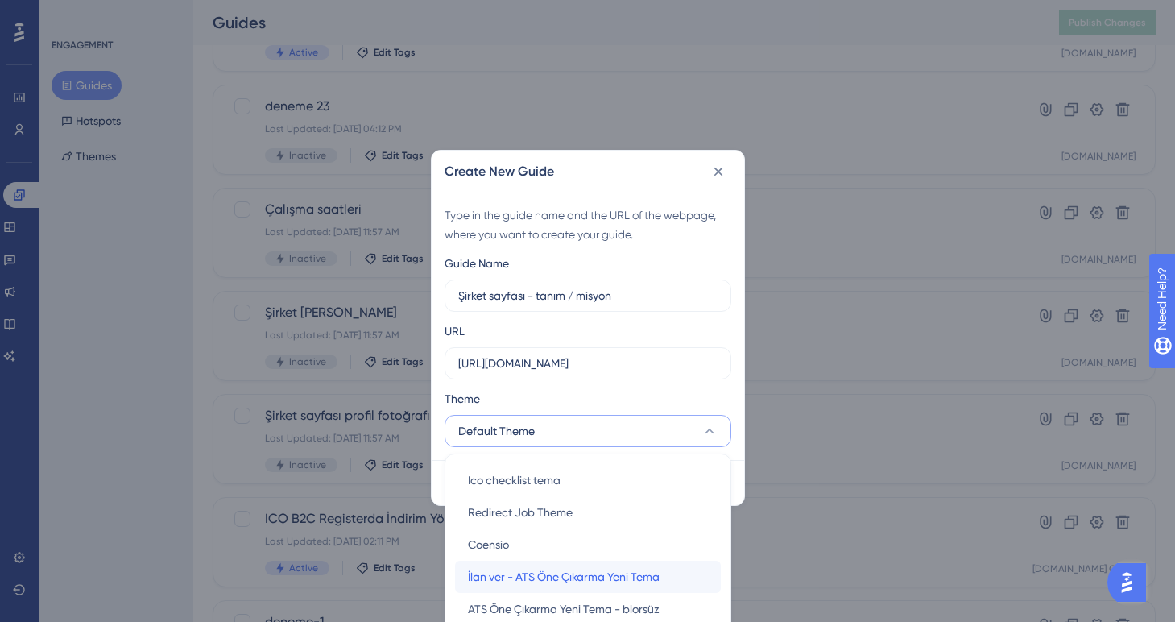
click at [516, 576] on span "İlan ver - ATS Öne Çıkarma Yeni Tema" at bounding box center [564, 576] width 192 height 19
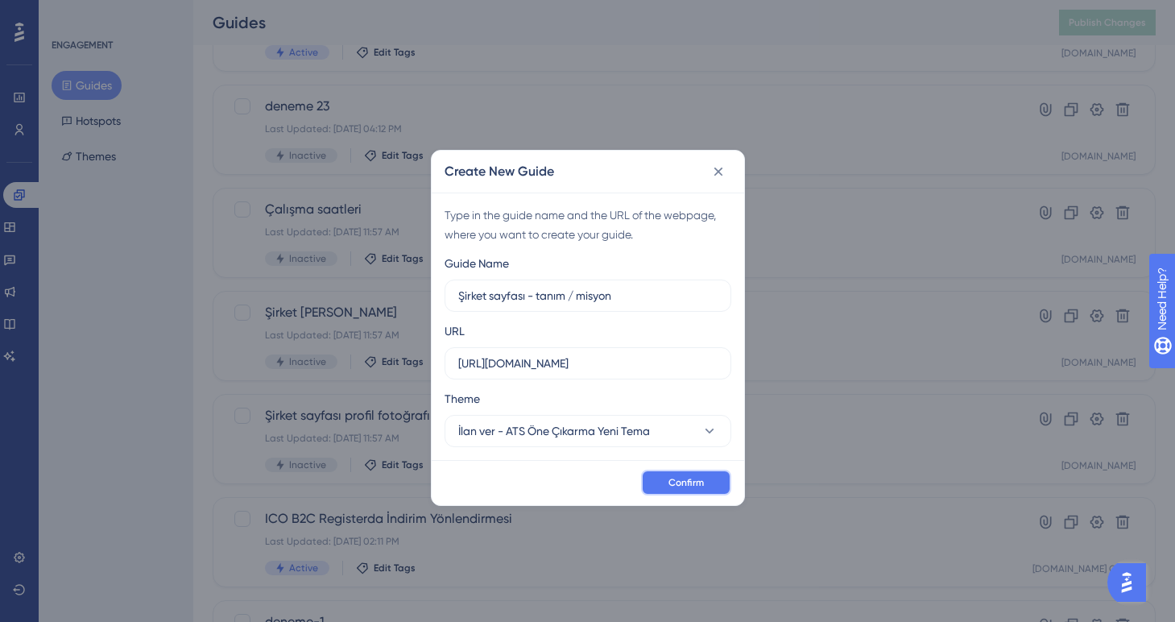
click at [682, 479] on span "Confirm" at bounding box center [685, 482] width 35 height 13
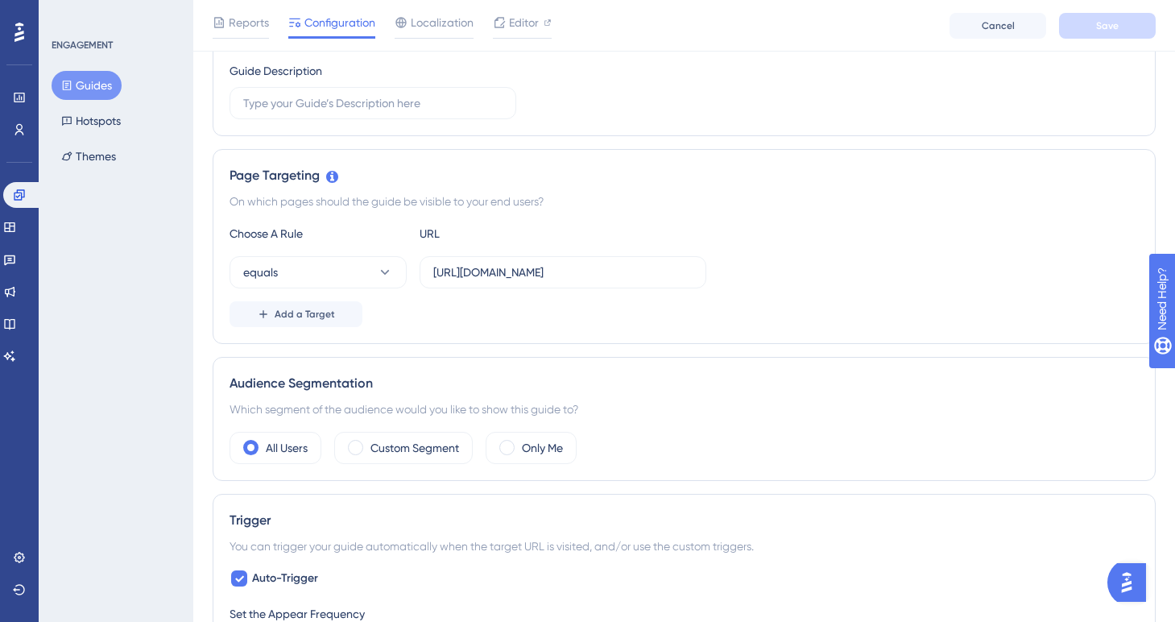
scroll to position [335, 0]
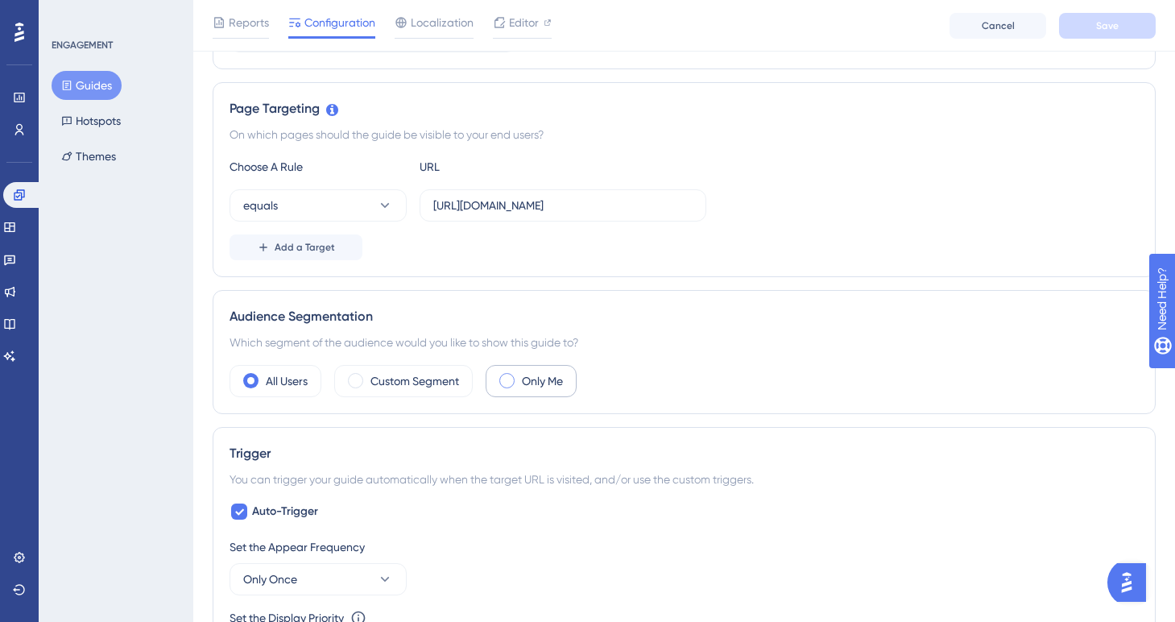
click at [512, 382] on span at bounding box center [506, 380] width 15 height 15
click at [519, 375] on input "radio" at bounding box center [519, 375] width 0 height 0
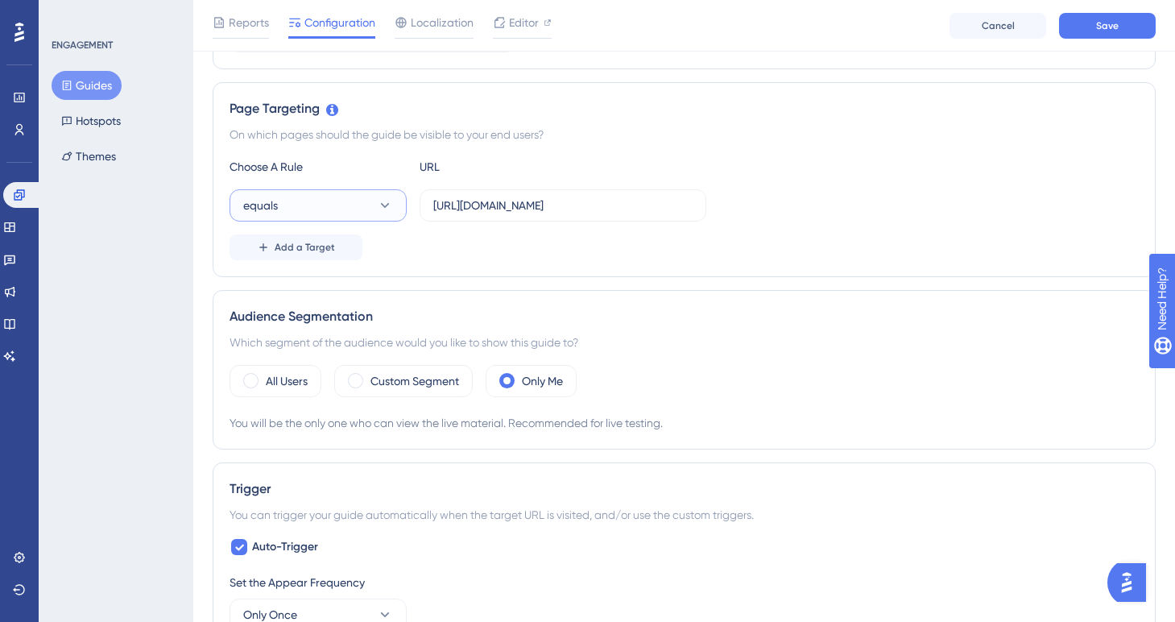
click at [382, 213] on button "equals" at bounding box center [317, 205] width 177 height 32
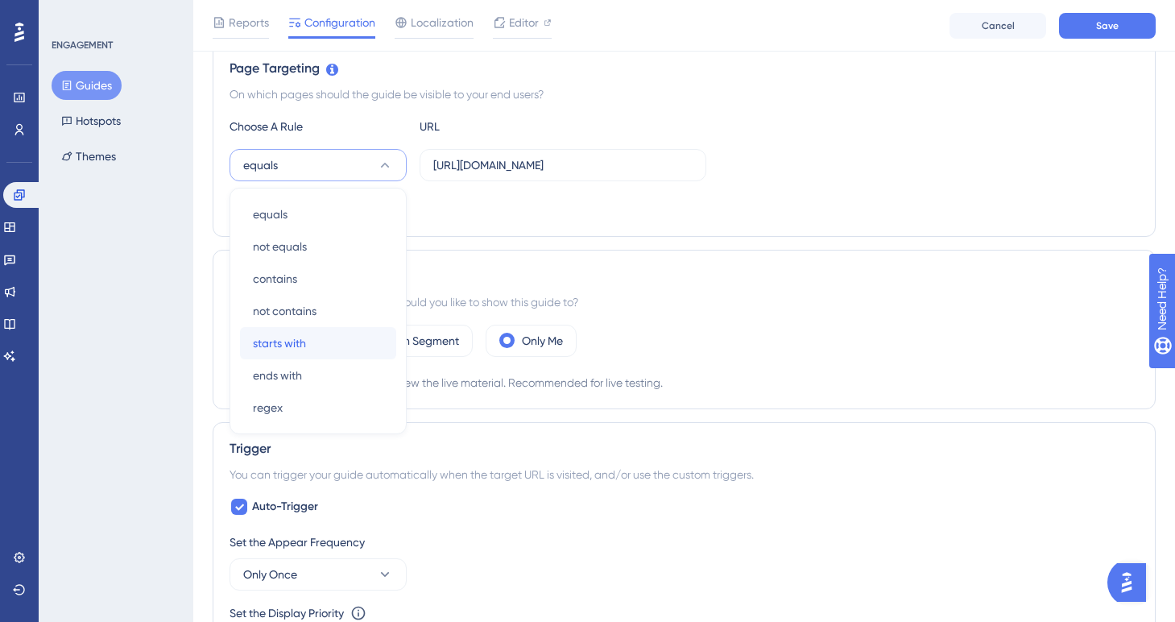
click at [313, 345] on div "starts with starts with" at bounding box center [318, 343] width 130 height 32
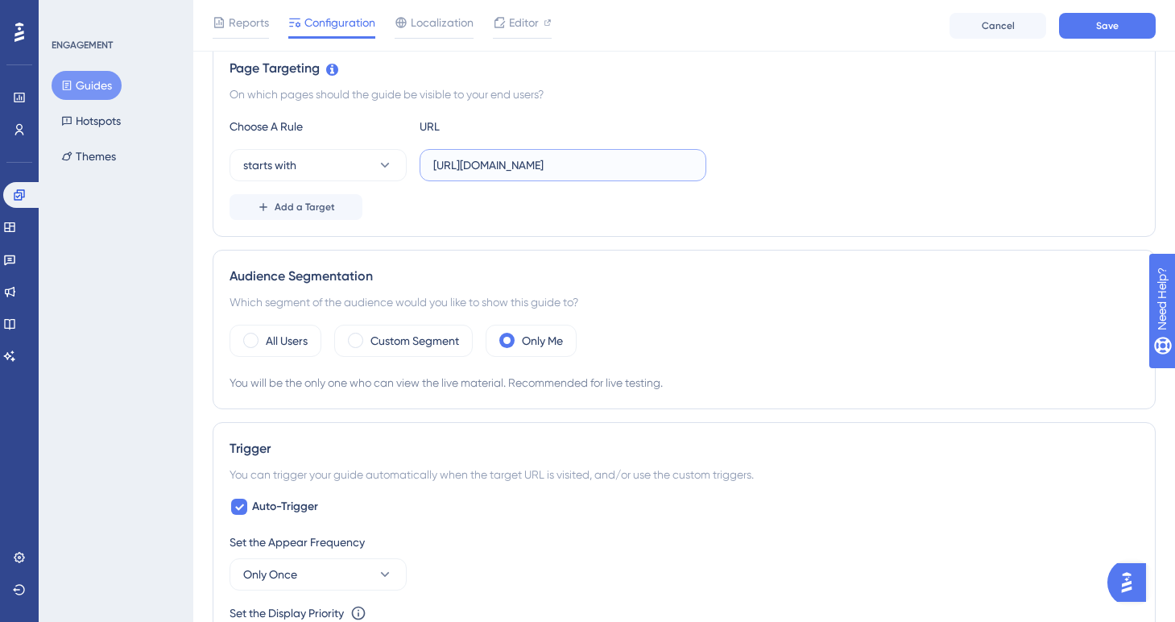
click at [667, 166] on input "[URL][DOMAIN_NAME]" at bounding box center [562, 165] width 259 height 18
type input "[URL][DOMAIN_NAME]"
click at [584, 242] on div "Status: Inactive Guide Information Guide ID: 151072 Copy Guide Name Şirket sayf…" at bounding box center [684, 526] width 943 height 1596
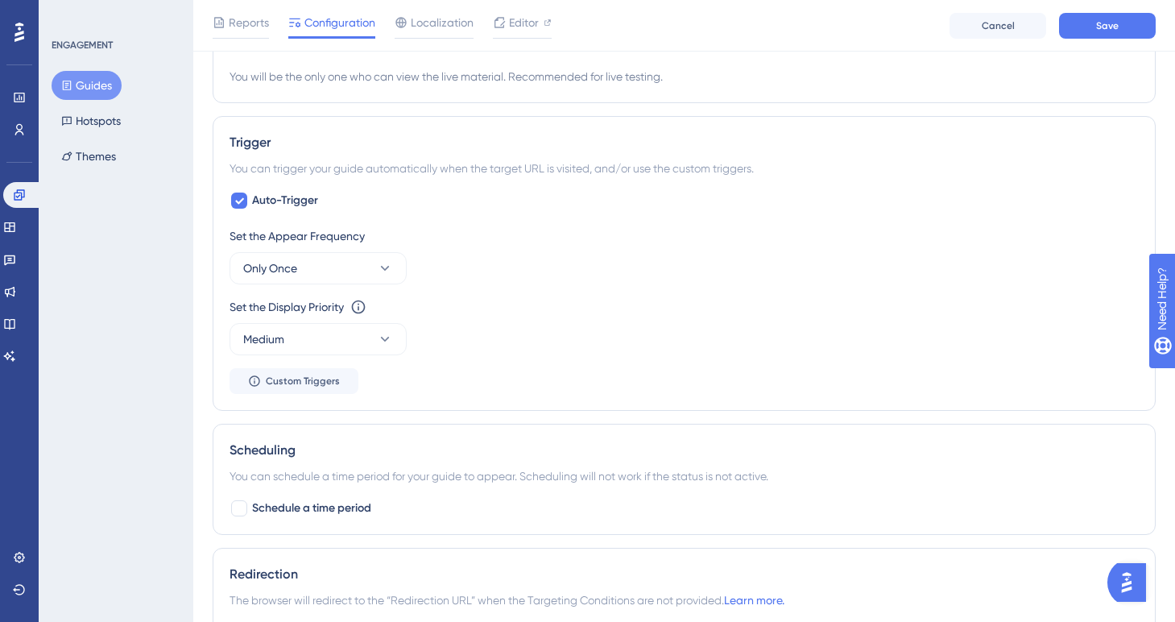
scroll to position [697, 0]
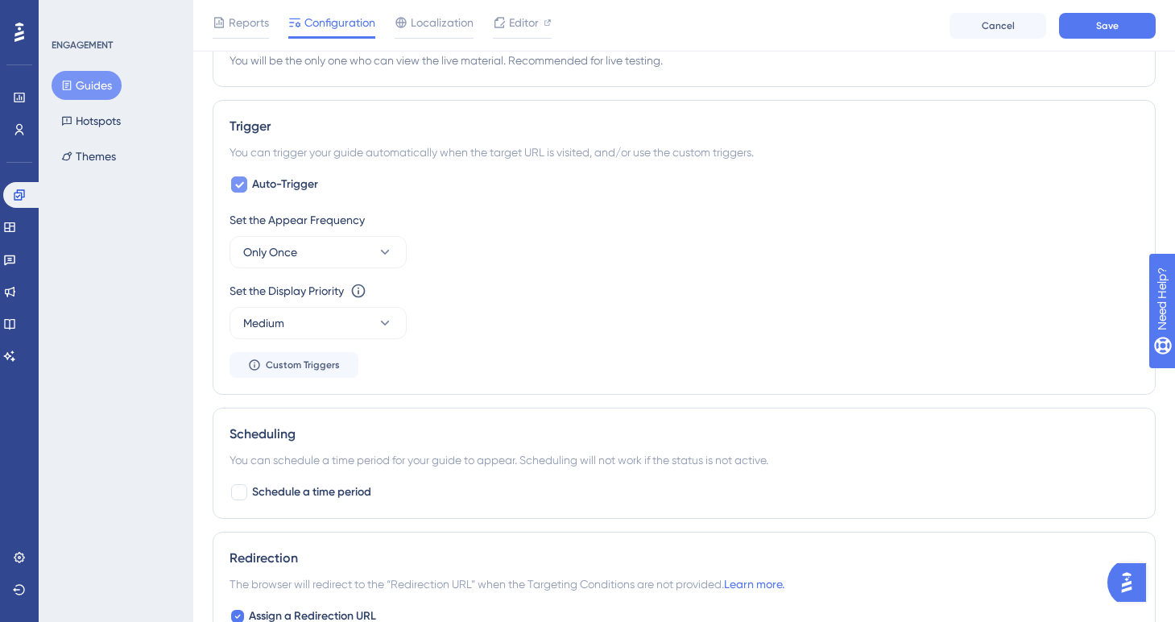
click at [239, 187] on icon at bounding box center [239, 184] width 10 height 13
checkbox input "false"
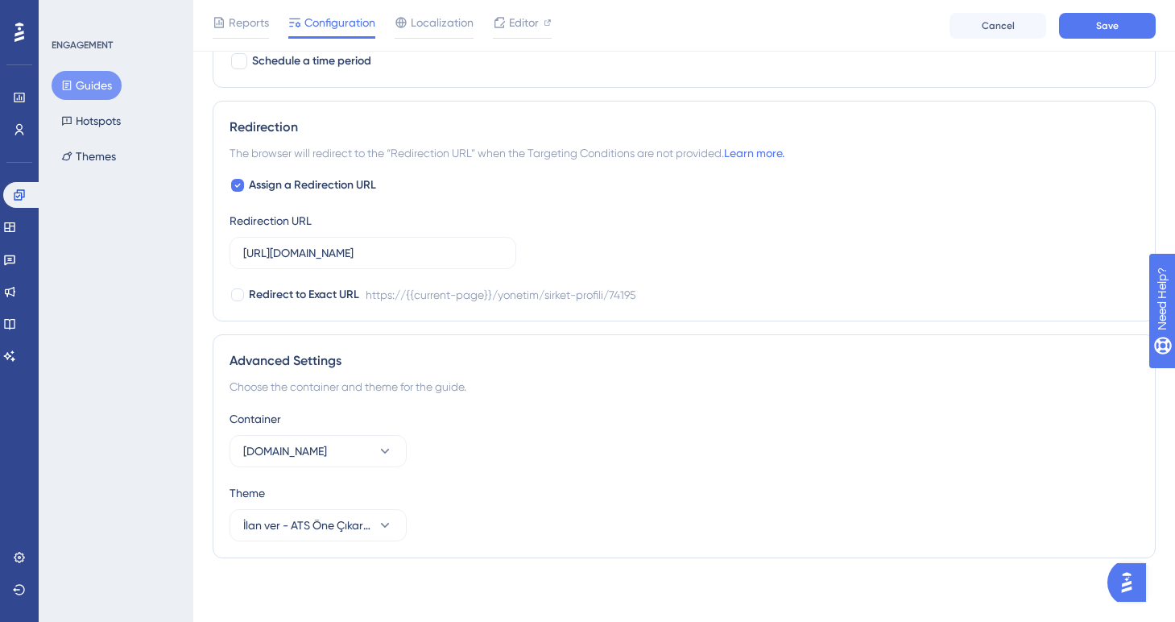
scroll to position [987, 0]
click at [366, 460] on button "[DOMAIN_NAME]" at bounding box center [317, 450] width 177 height 32
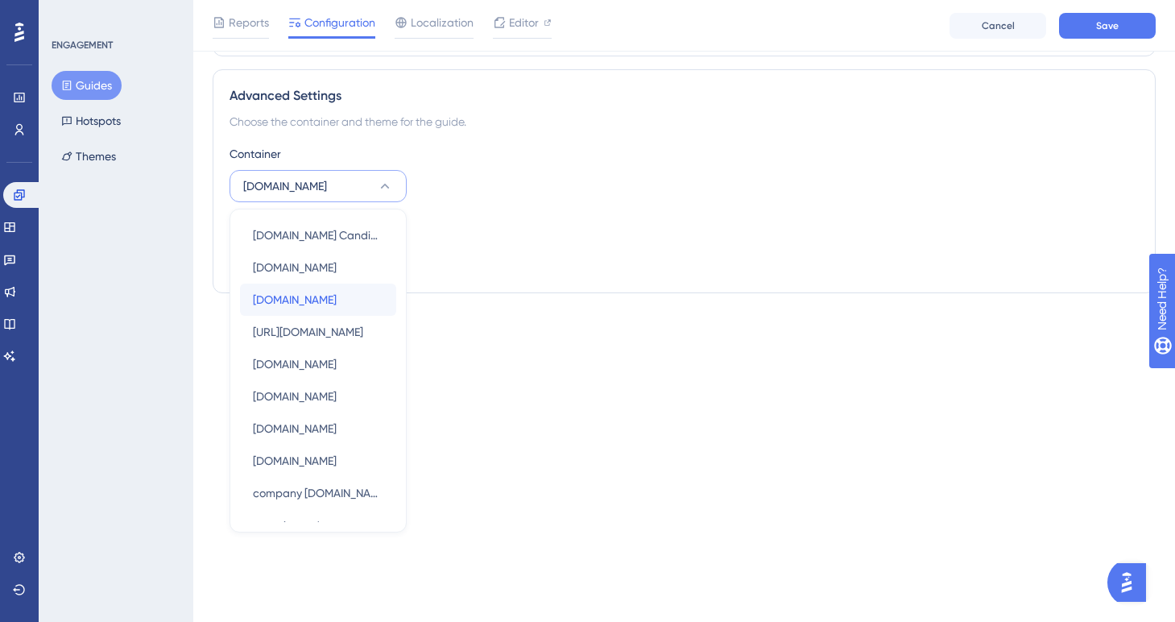
click at [333, 299] on span "[DOMAIN_NAME]" at bounding box center [295, 299] width 84 height 19
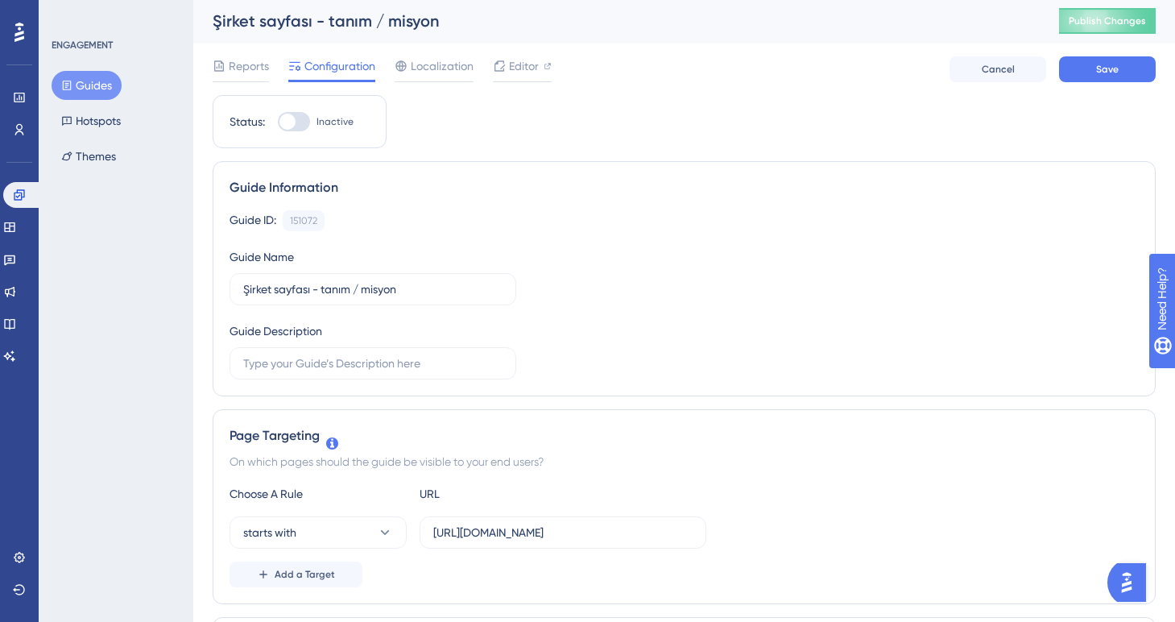
scroll to position [0, 0]
click at [295, 126] on div at bounding box center [294, 123] width 32 height 19
click at [278, 124] on input "Inactive" at bounding box center [277, 123] width 1 height 1
checkbox input "true"
click at [1100, 76] on span "Save" at bounding box center [1107, 70] width 23 height 13
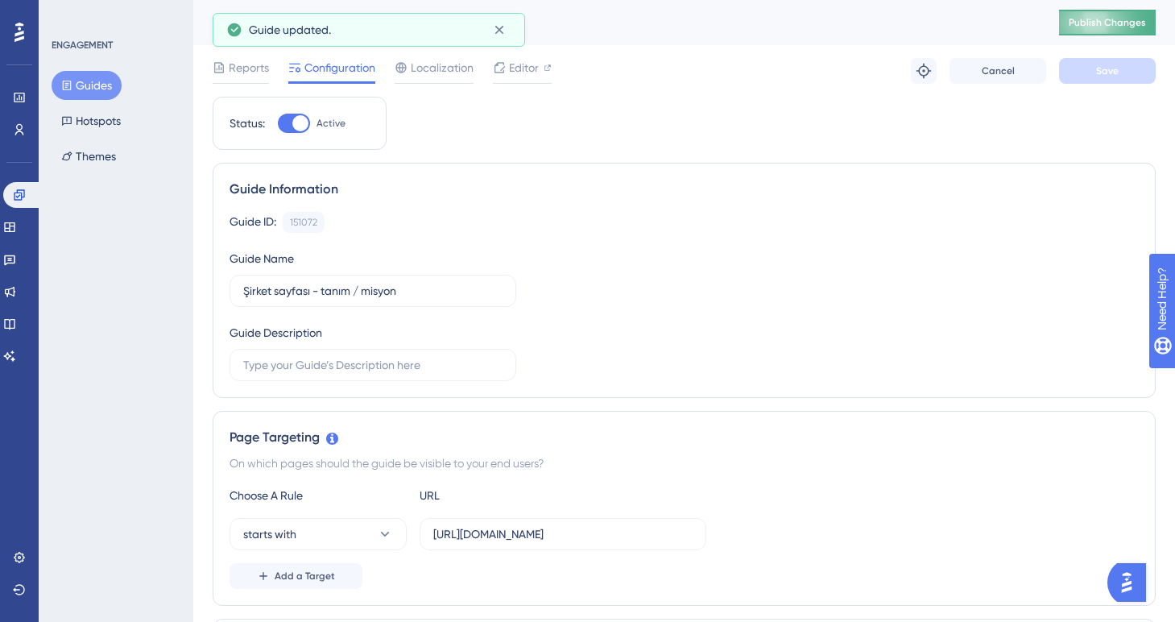
click at [1087, 26] on span "Publish Changes" at bounding box center [1106, 22] width 77 height 13
click at [23, 194] on icon at bounding box center [19, 194] width 10 height 10
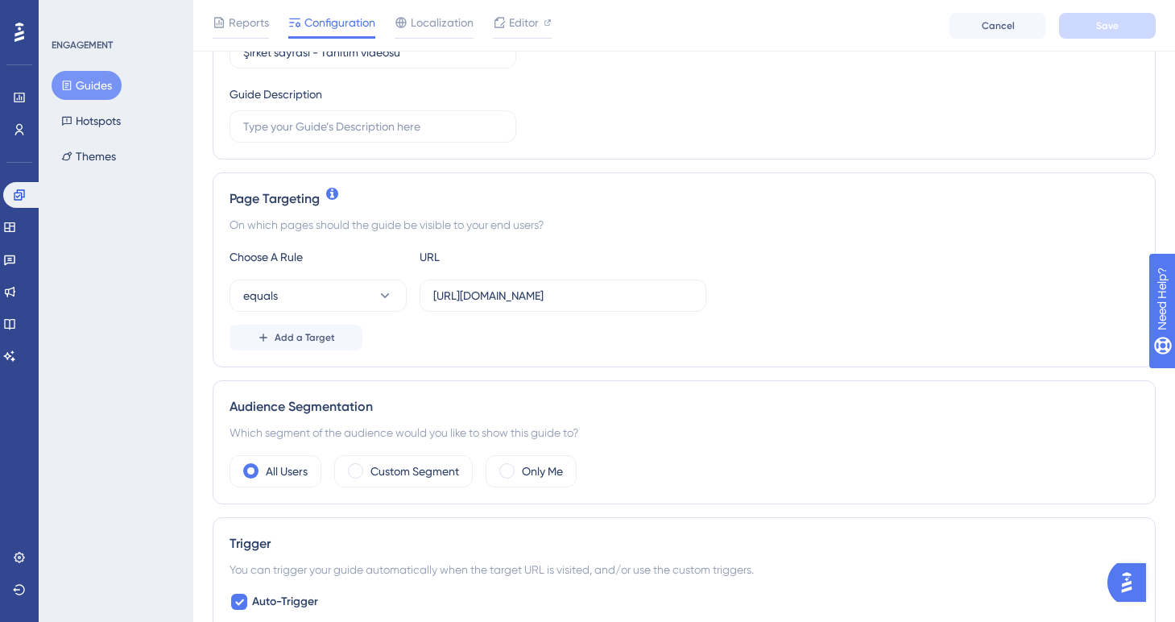
scroll to position [291, 0]
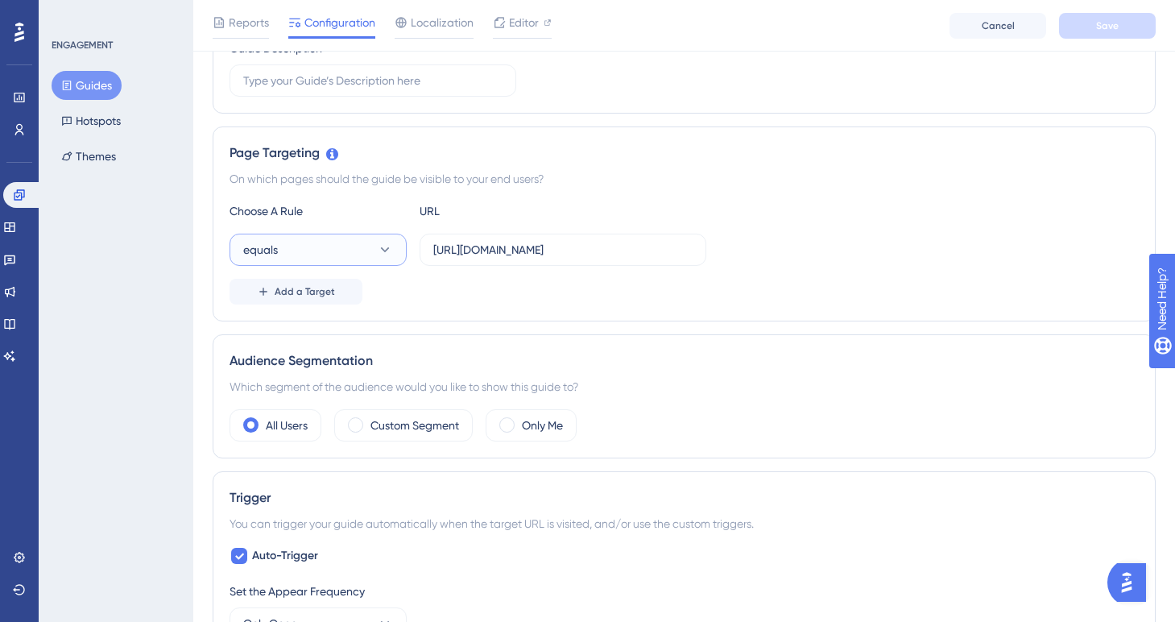
click at [362, 246] on button "equals" at bounding box center [317, 249] width 177 height 32
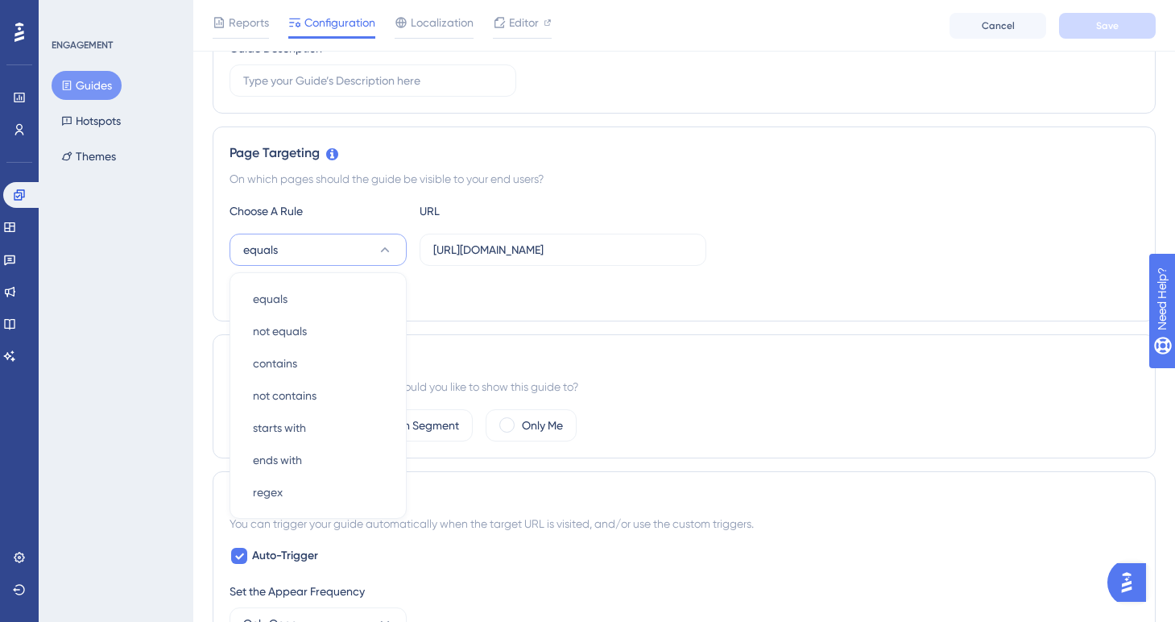
scroll to position [375, 0]
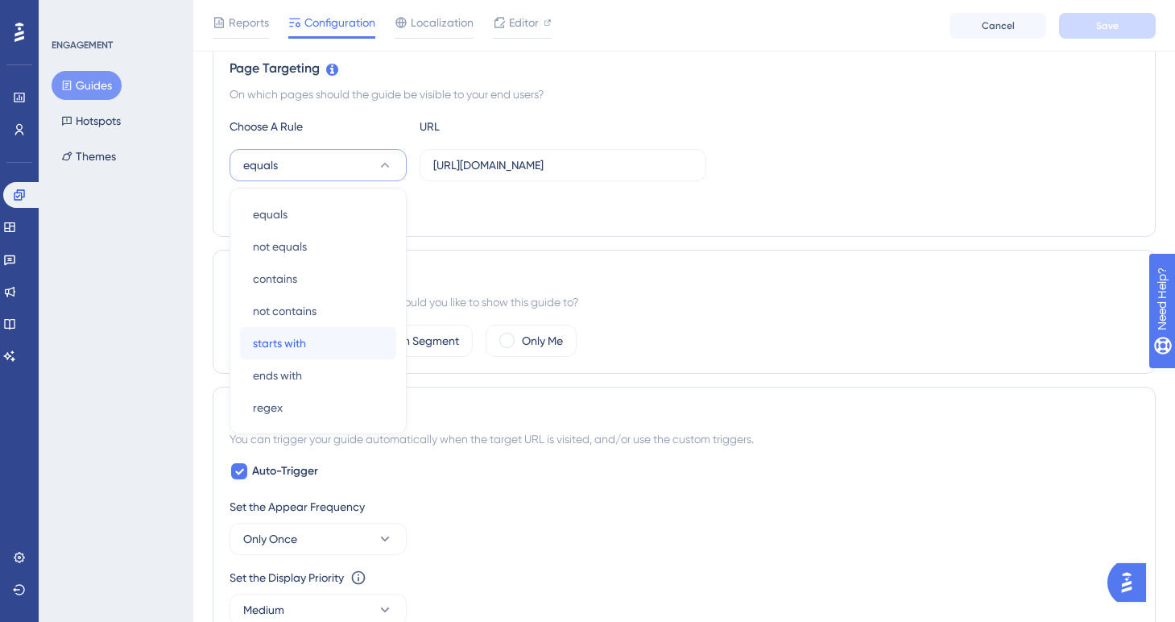
click at [312, 333] on div "starts with starts with" at bounding box center [318, 343] width 130 height 32
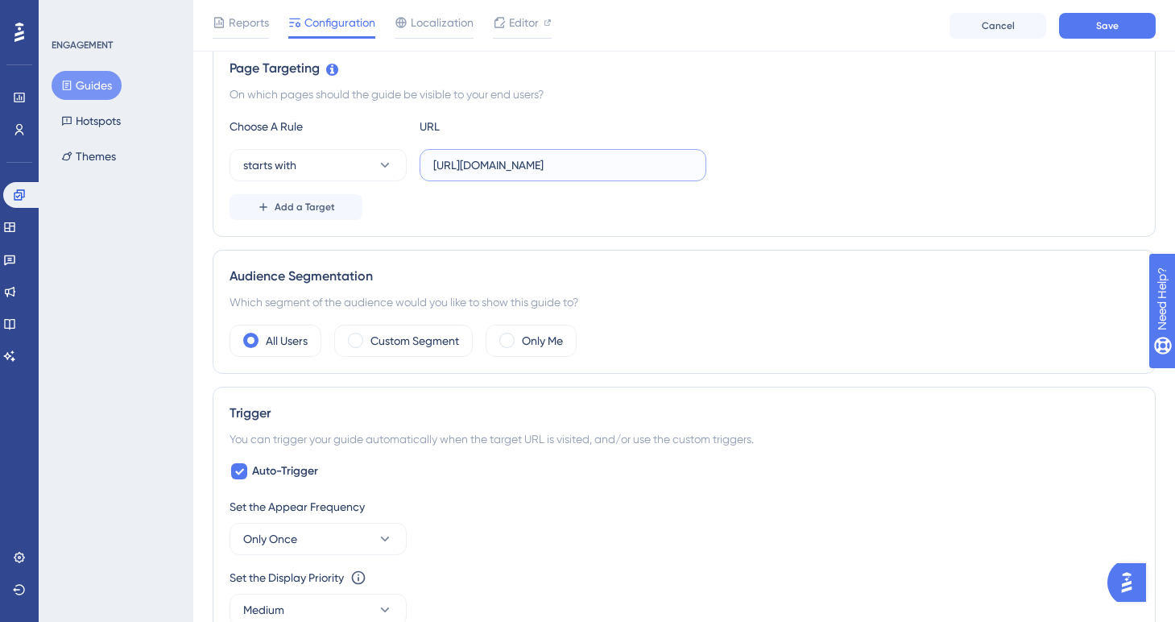
click at [633, 163] on input "[URL][DOMAIN_NAME]" at bounding box center [562, 165] width 259 height 18
type input "[URL][DOMAIN_NAME]"
click at [514, 346] on div "Only Me" at bounding box center [530, 340] width 91 height 32
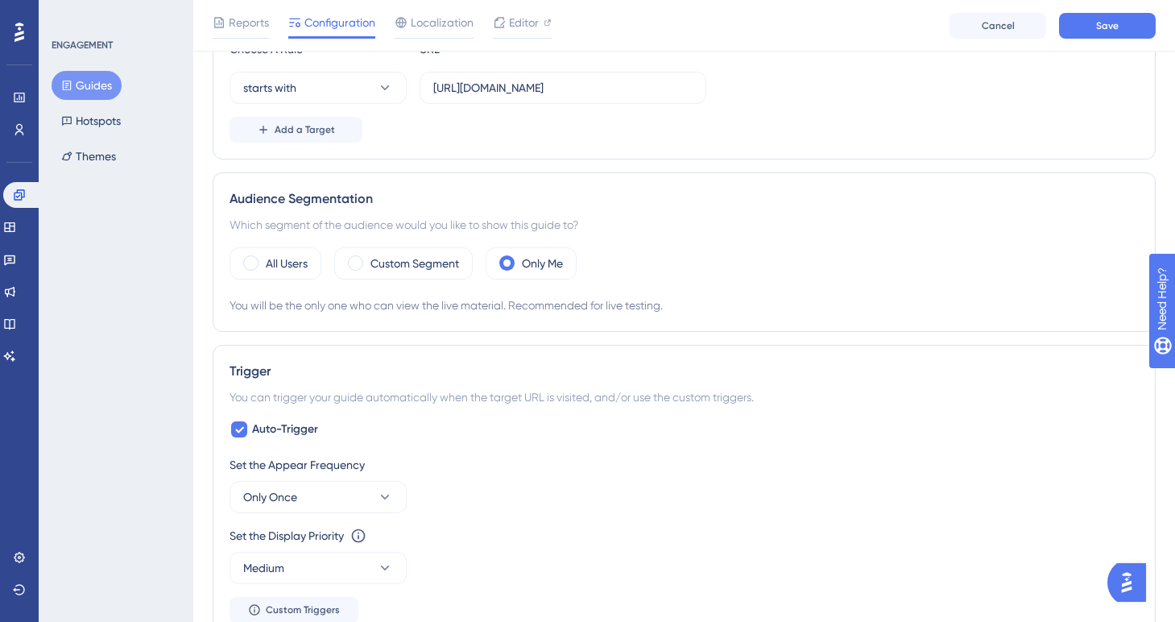
scroll to position [465, 0]
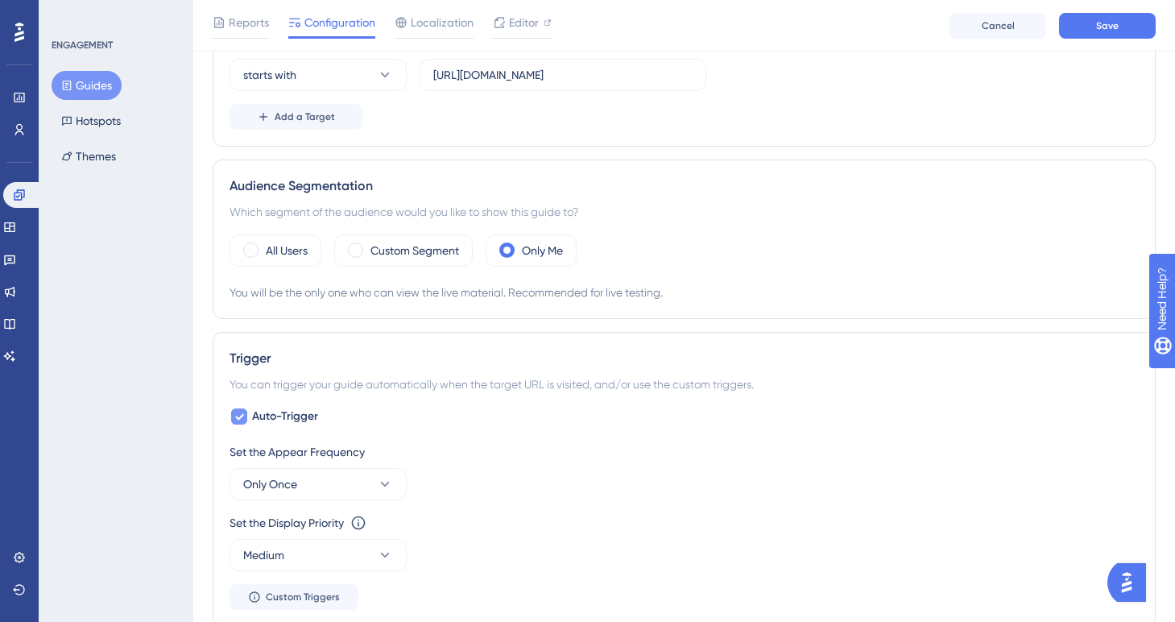
click at [237, 419] on icon at bounding box center [239, 417] width 9 height 6
checkbox input "false"
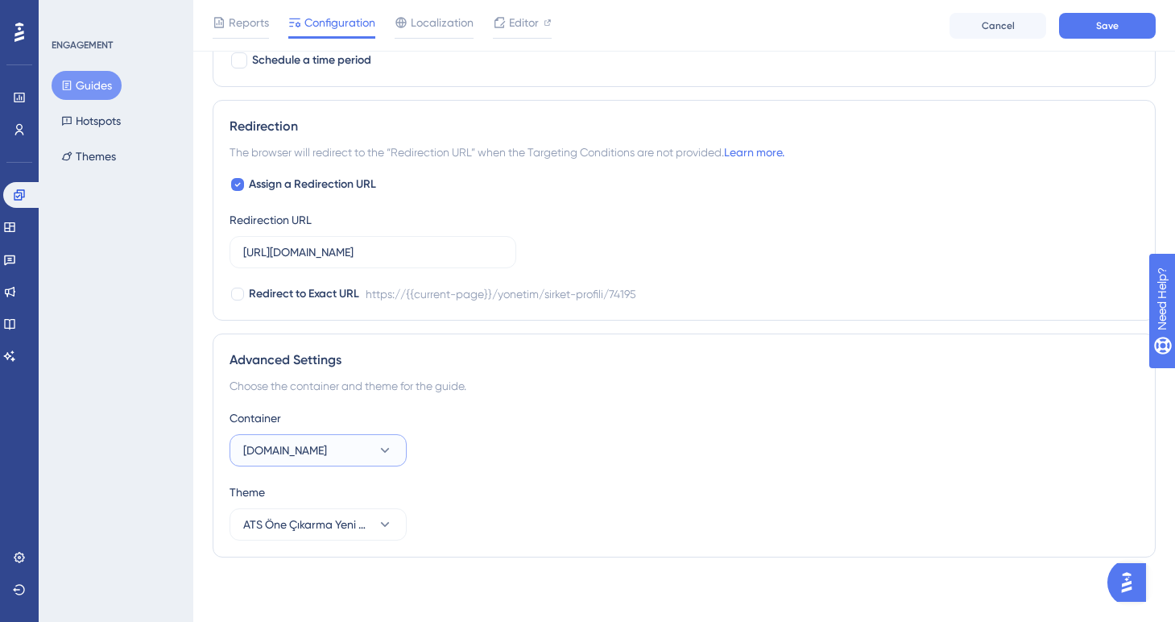
click at [361, 448] on button "[DOMAIN_NAME]" at bounding box center [317, 450] width 177 height 32
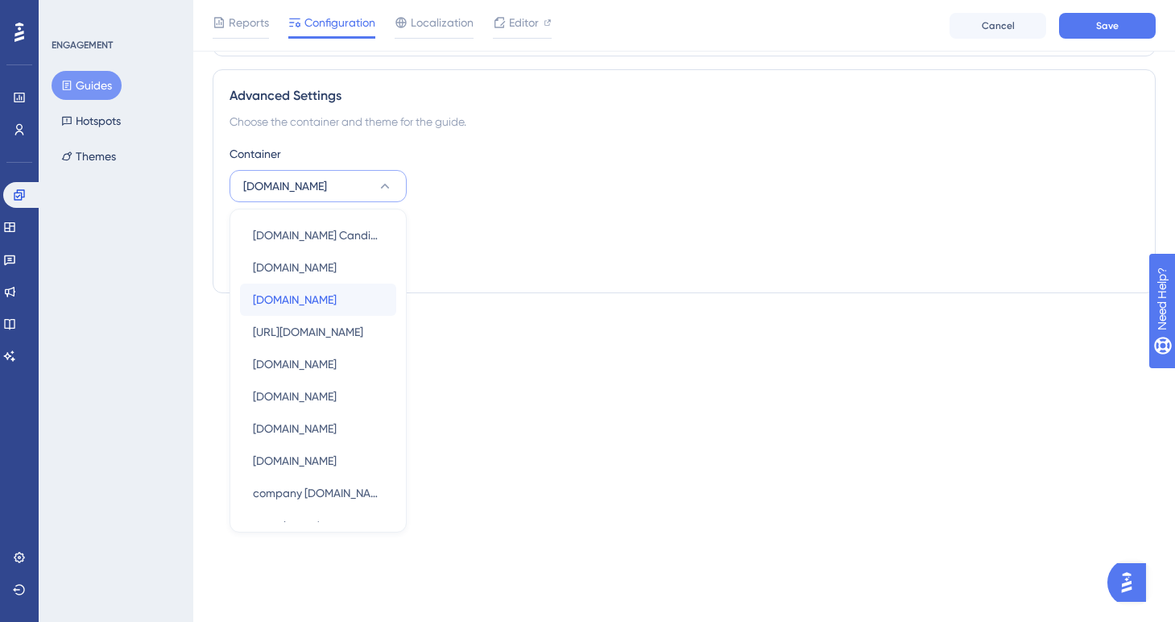
click at [337, 304] on span "[DOMAIN_NAME]" at bounding box center [295, 299] width 84 height 19
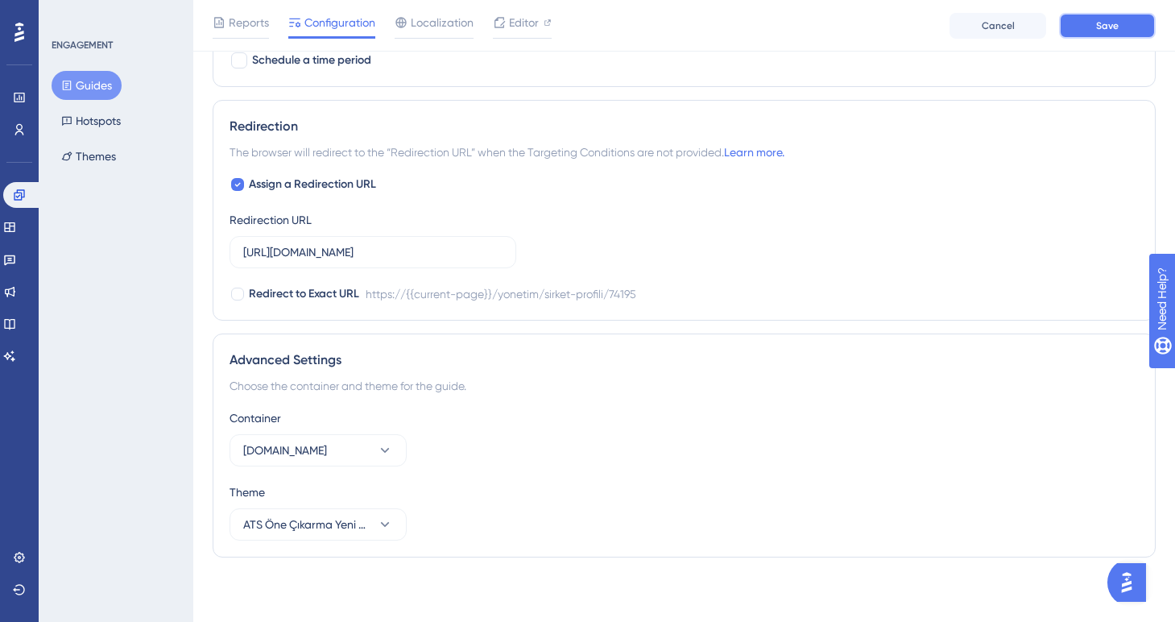
click at [1082, 32] on button "Save" at bounding box center [1107, 26] width 97 height 26
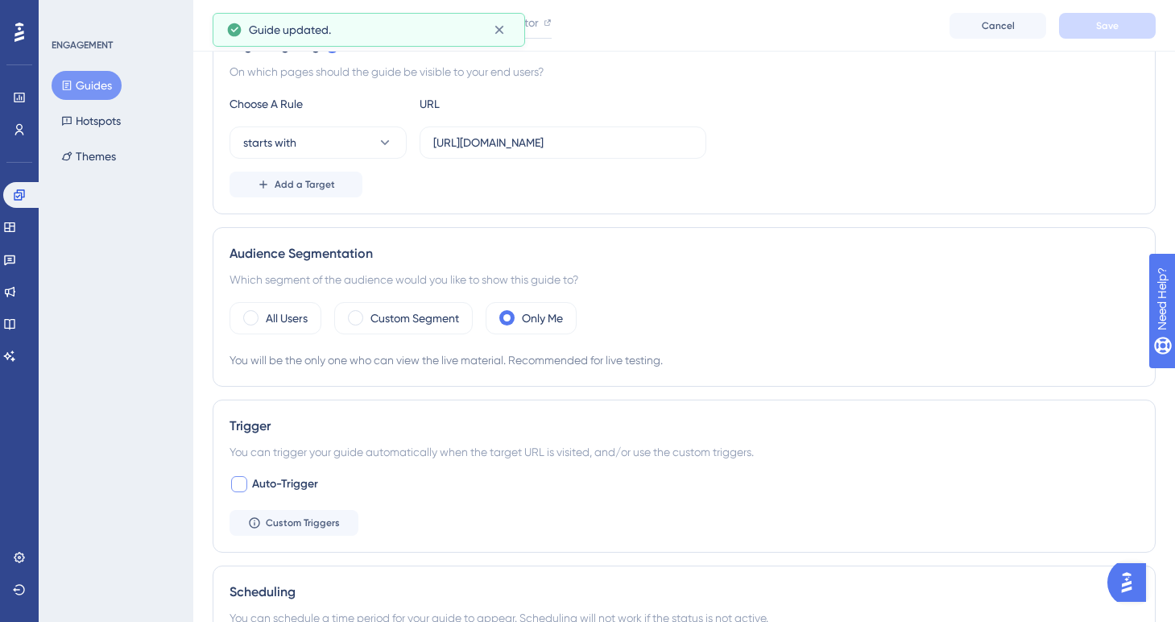
scroll to position [0, 0]
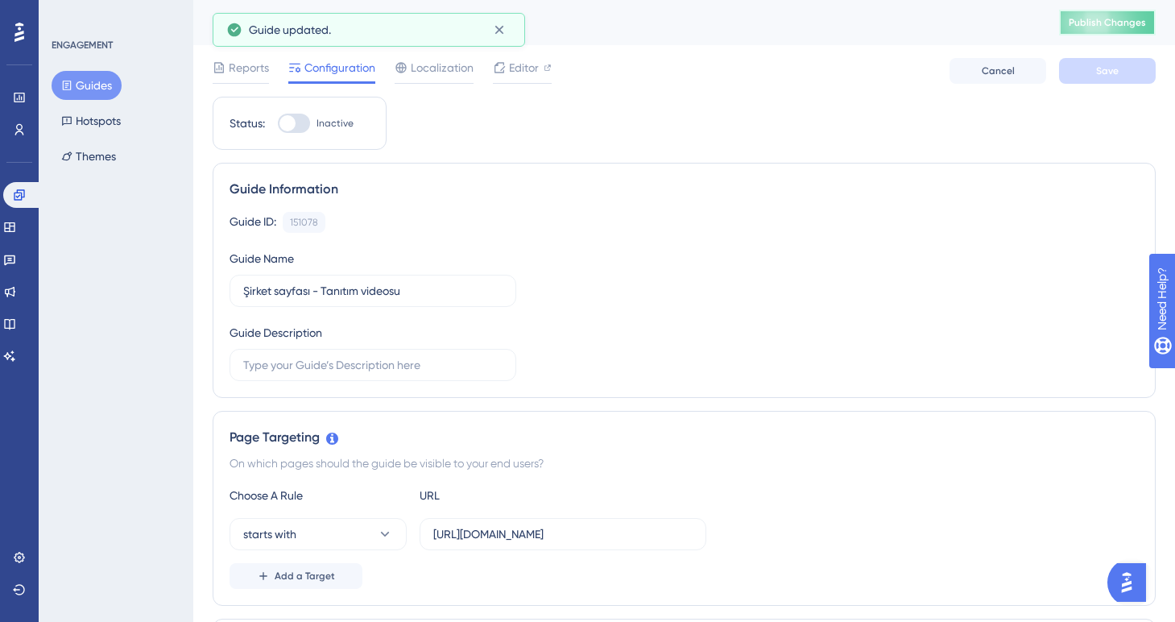
click at [1069, 21] on button "Publish Changes" at bounding box center [1107, 23] width 97 height 26
